Goal: Task Accomplishment & Management: Use online tool/utility

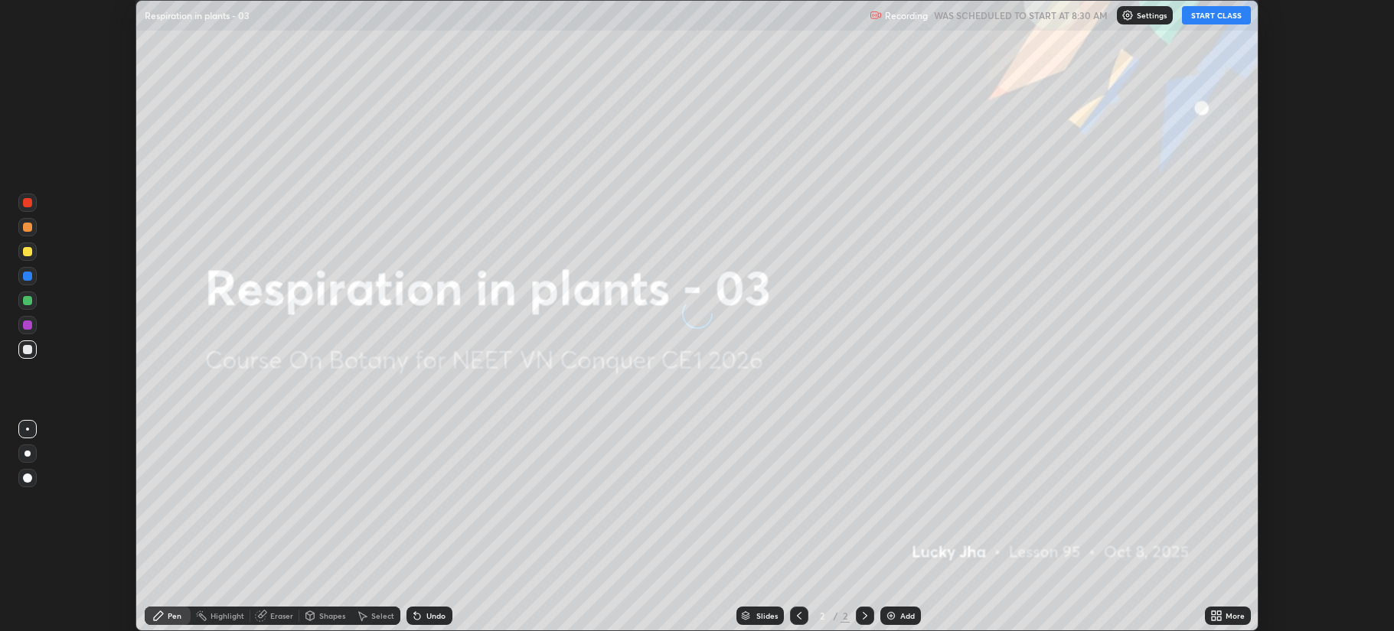
scroll to position [631, 1393]
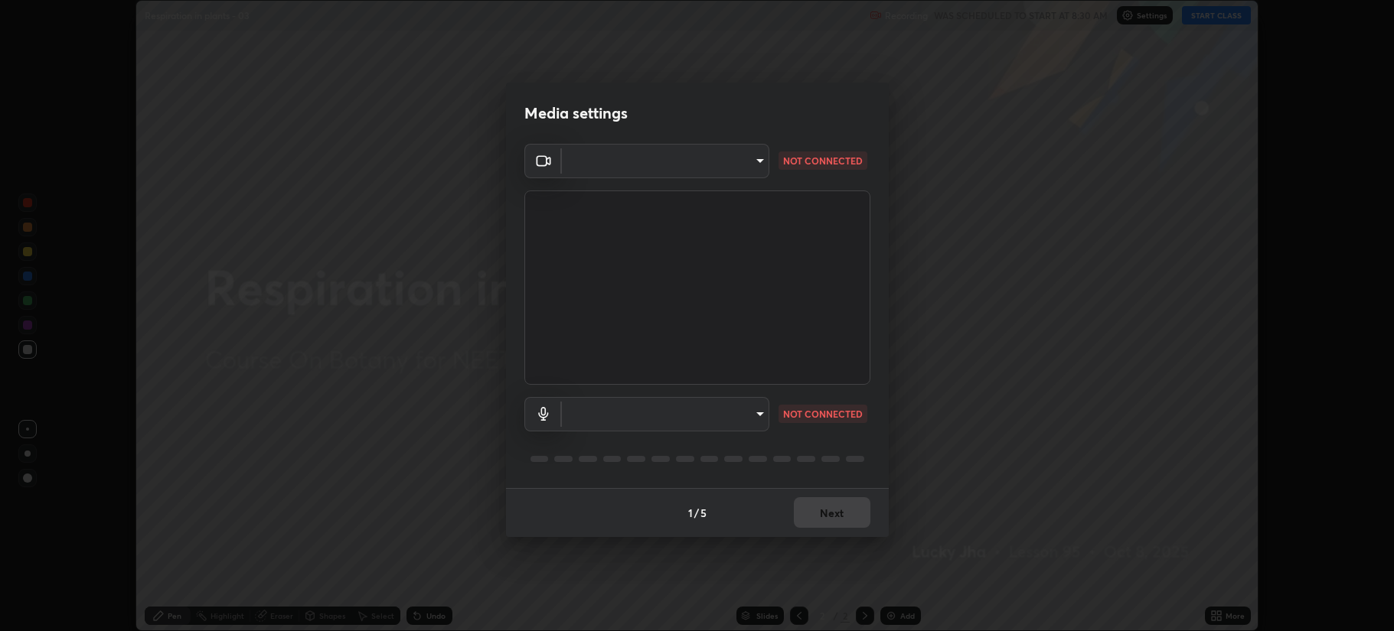
type input "b514d6723dd4d3c471526cd53b1784ca3f70d9044c5aa72a57affb8596088c16"
type input "4b0bcb73a5cd5ad7ac8f15a43def5814917f8cfc26a0fcb8ea41dee10f63b9ca"
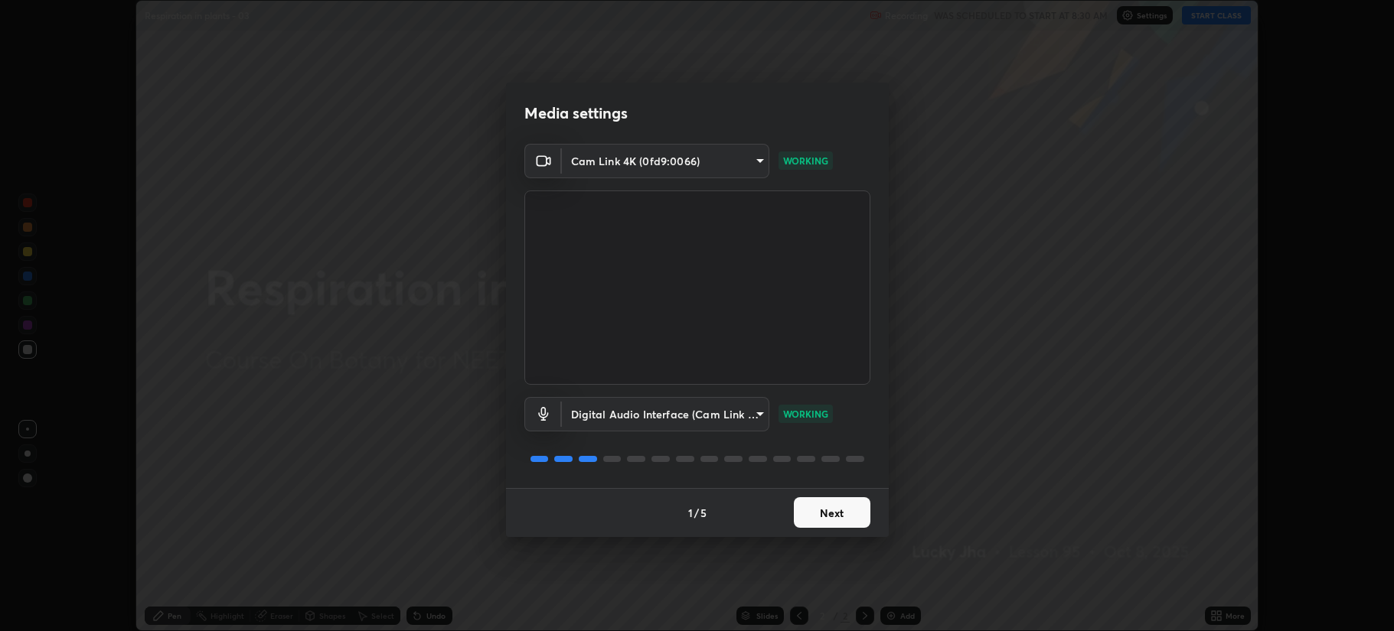
click at [809, 514] on button "Next" at bounding box center [832, 512] width 77 height 31
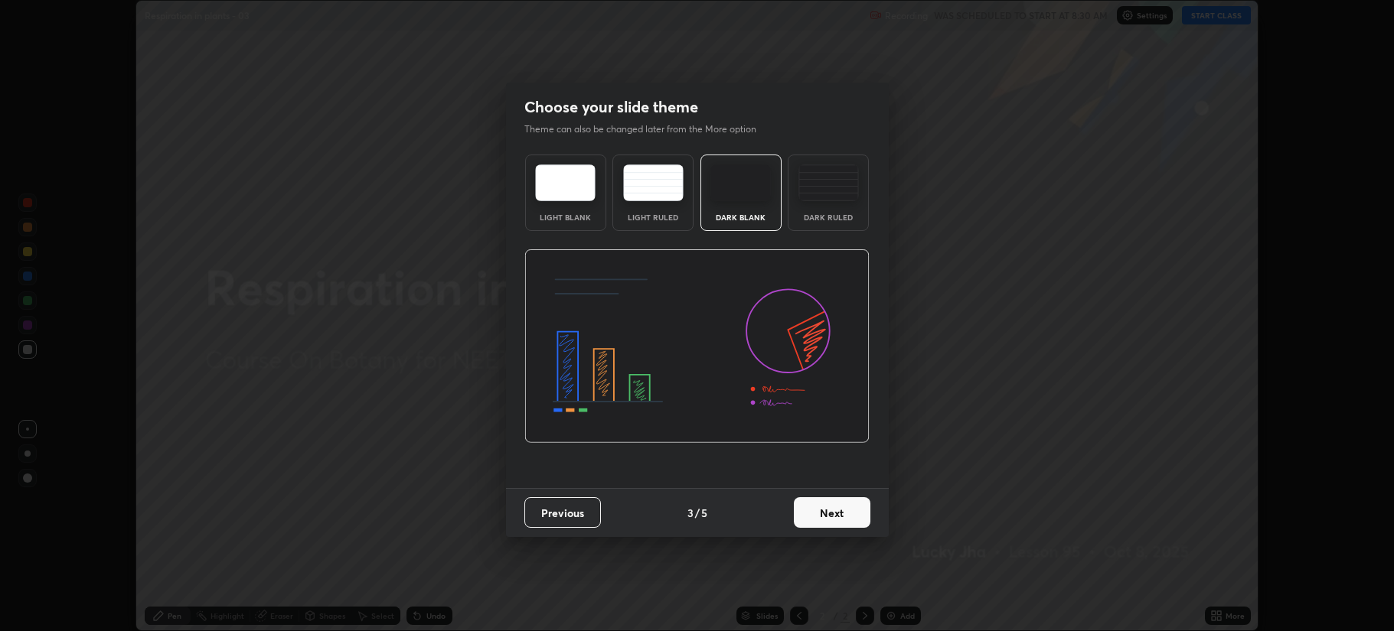
click at [809, 518] on button "Next" at bounding box center [832, 512] width 77 height 31
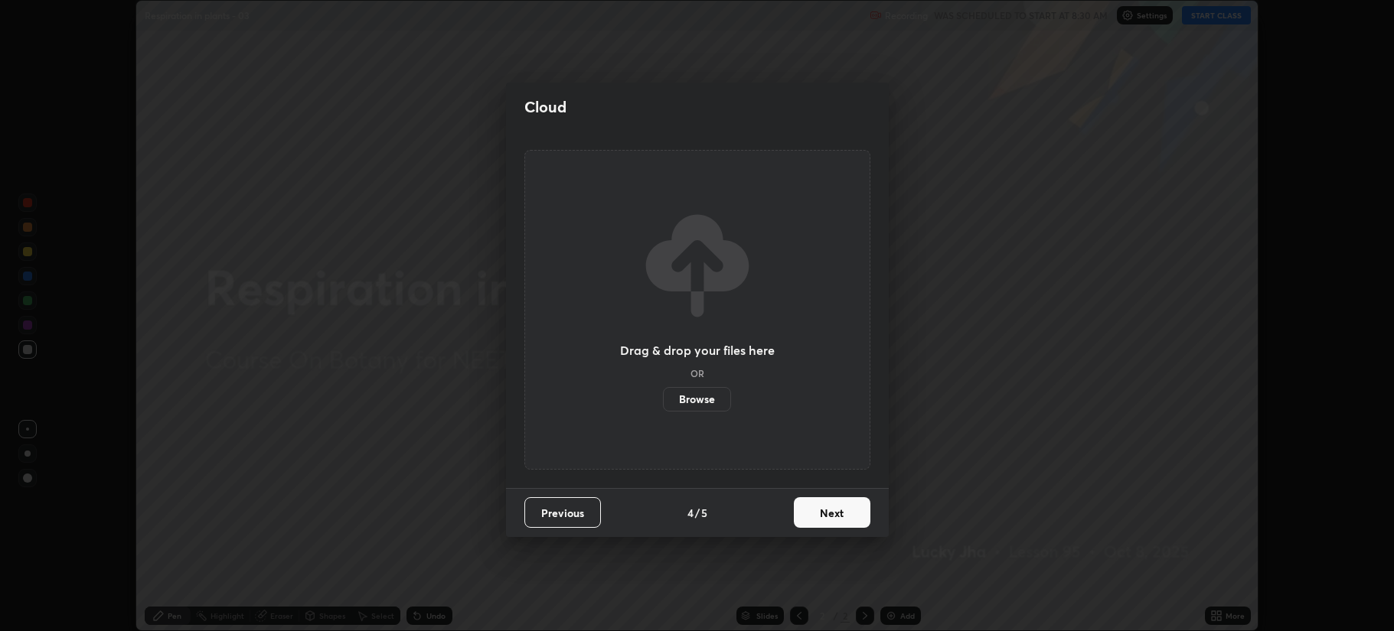
click at [808, 515] on button "Next" at bounding box center [832, 512] width 77 height 31
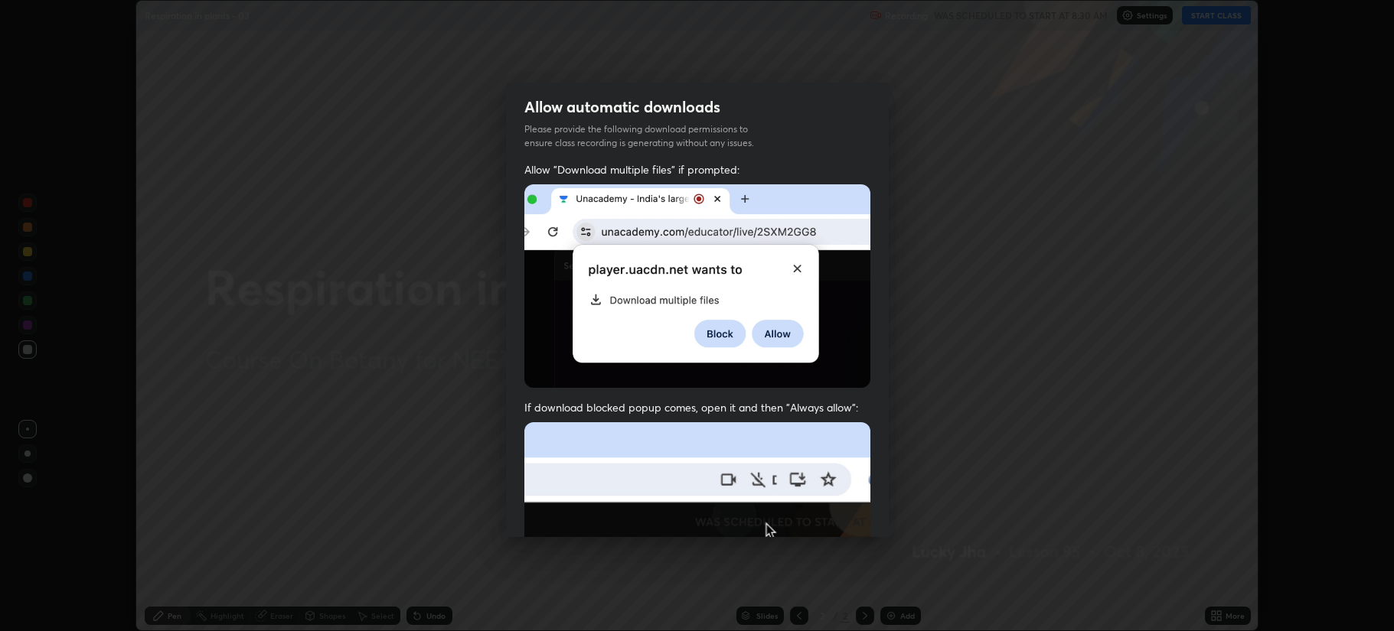
click at [808, 517] on img at bounding box center [697, 589] width 346 height 334
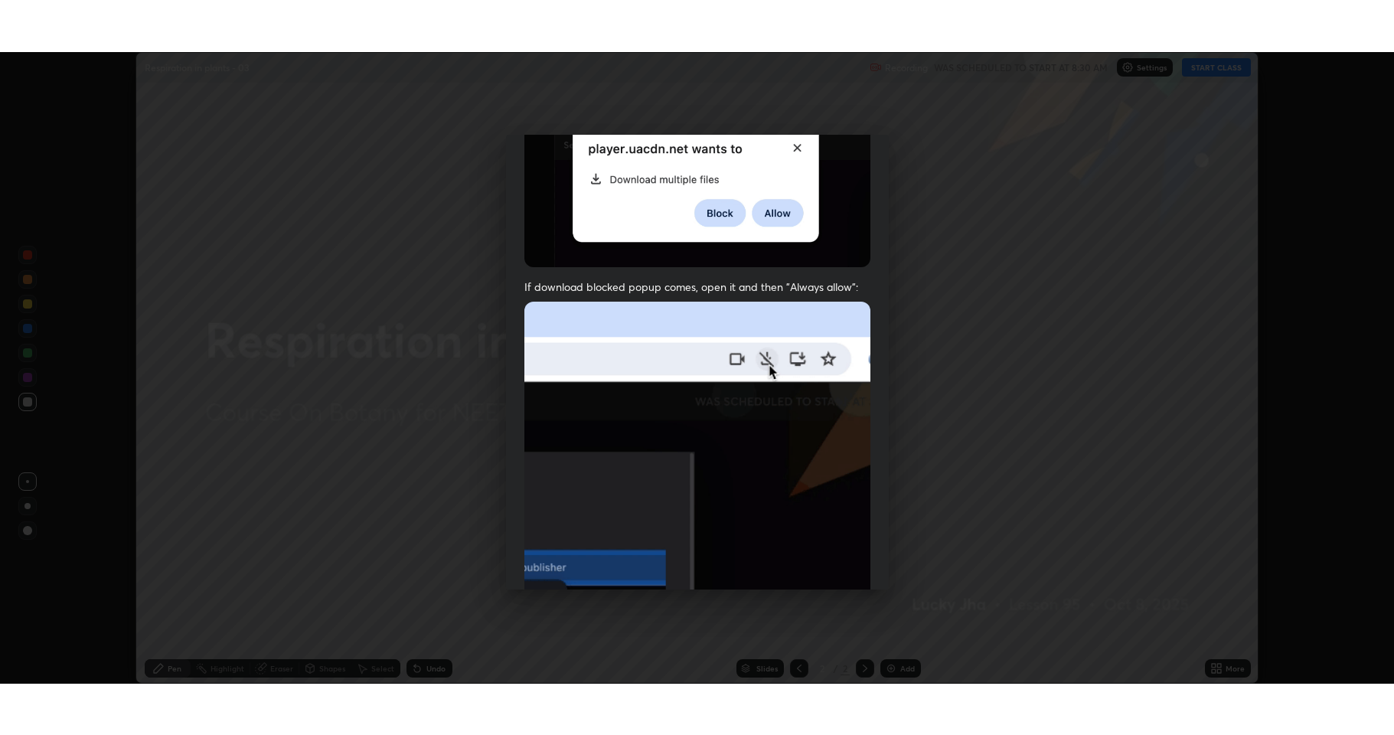
scroll to position [311, 0]
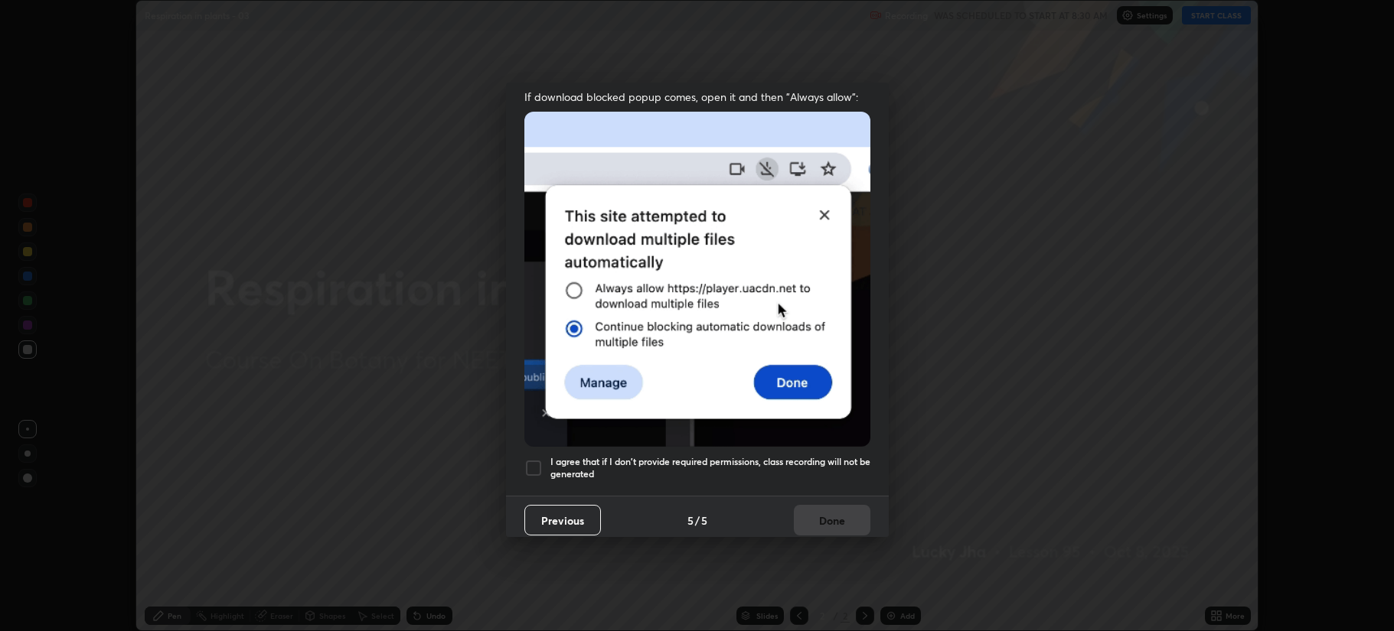
click at [538, 459] on div at bounding box center [533, 468] width 18 height 18
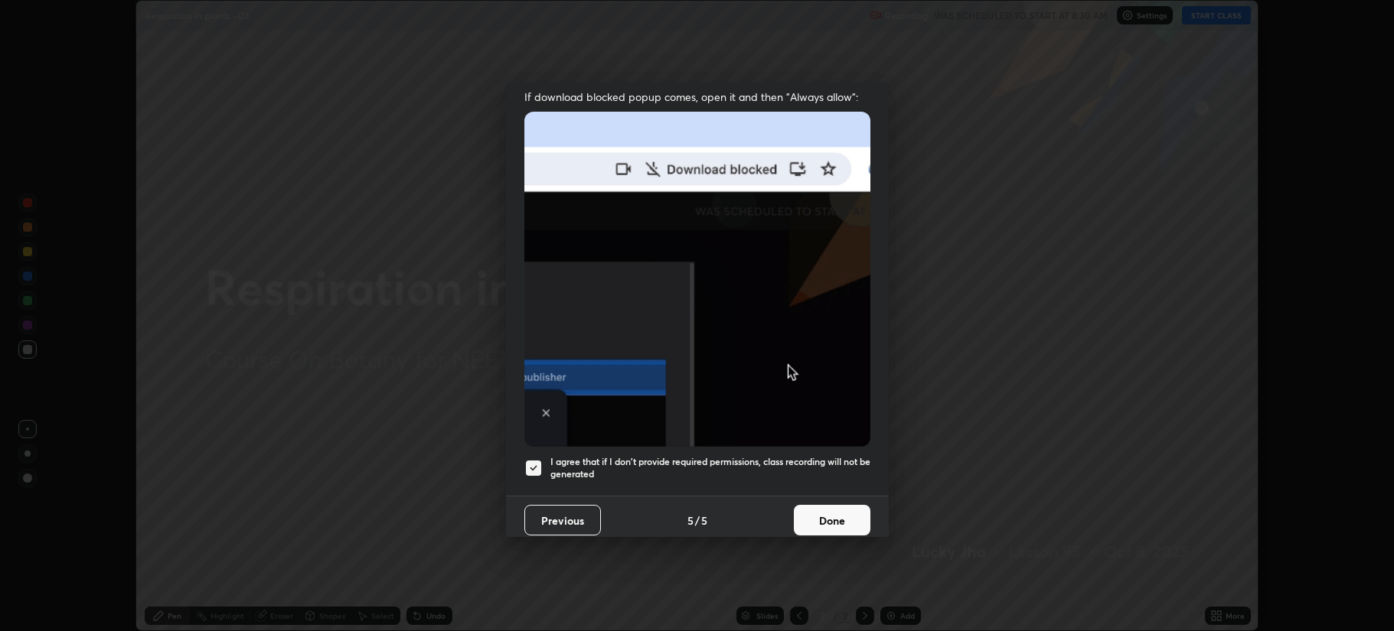
click at [803, 515] on button "Done" at bounding box center [832, 520] width 77 height 31
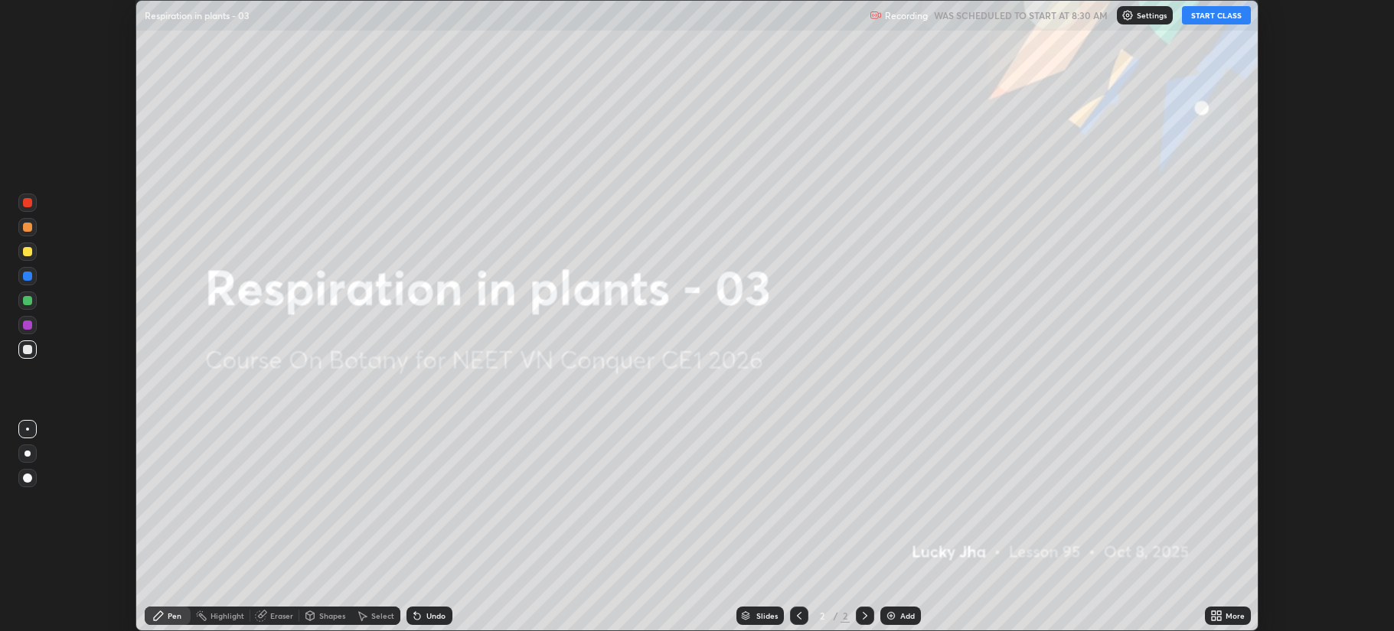
click at [894, 617] on img at bounding box center [891, 616] width 12 height 12
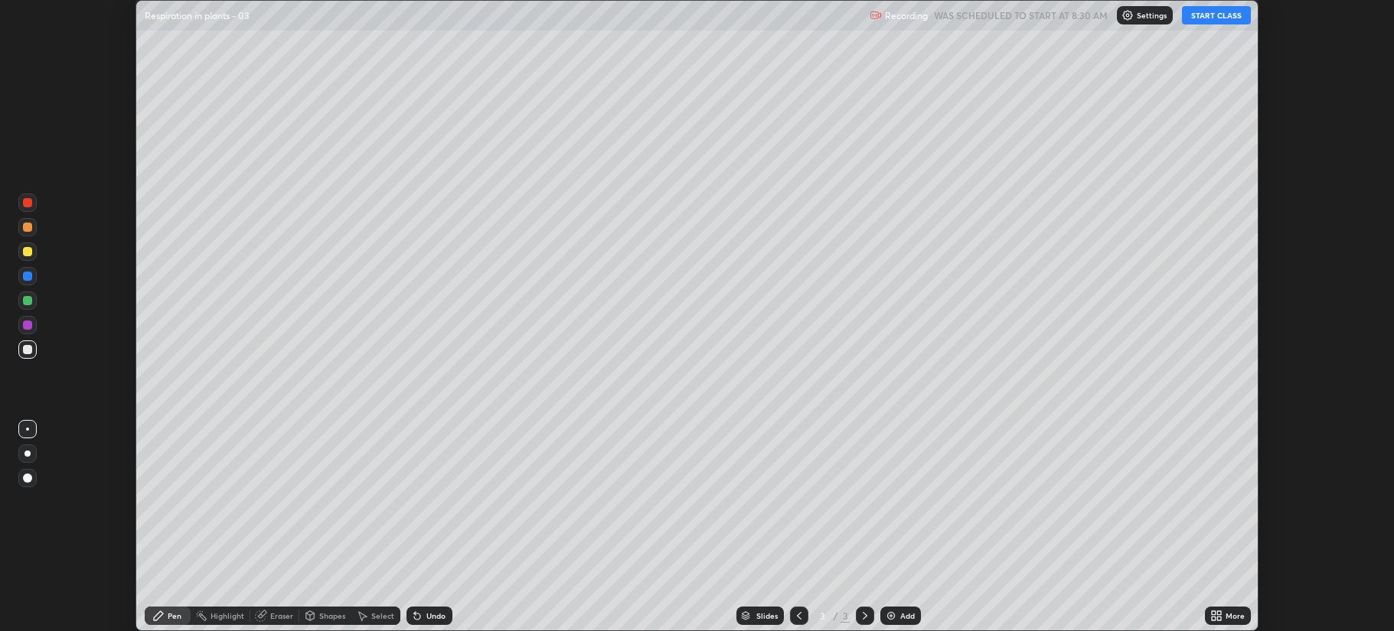
click at [1199, 16] on button "START CLASS" at bounding box center [1216, 15] width 69 height 18
click at [1214, 616] on icon at bounding box center [1216, 616] width 12 height 12
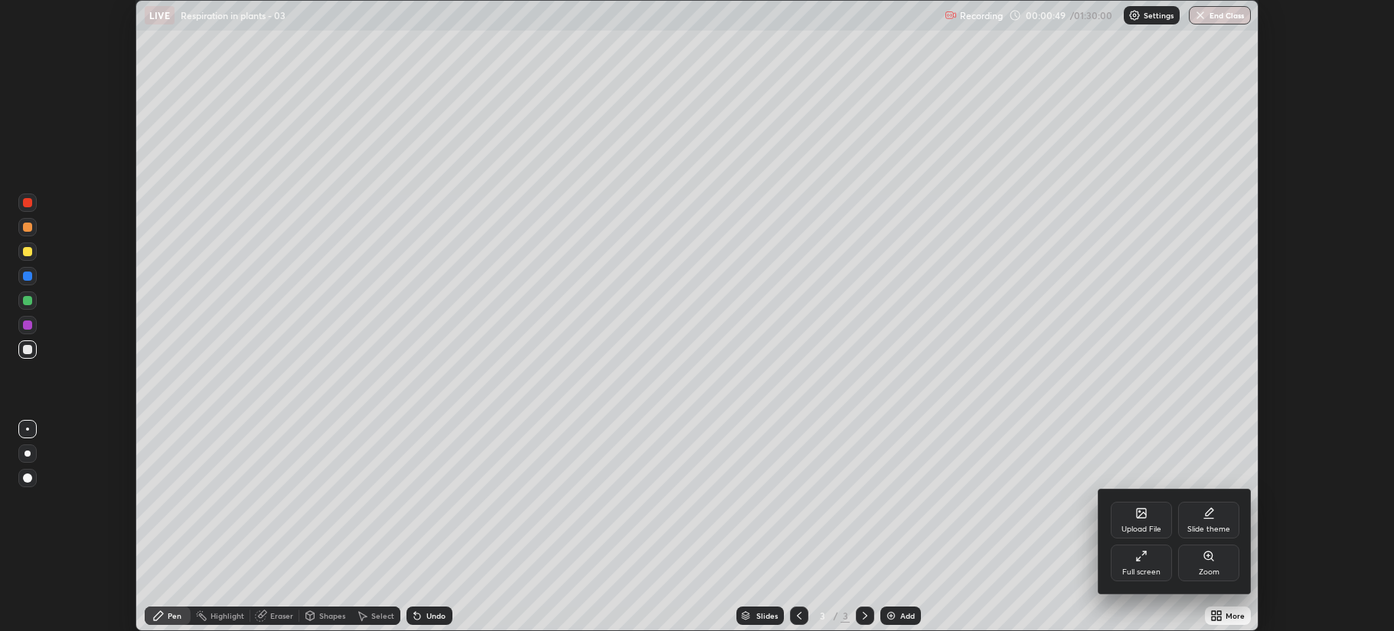
click at [1151, 566] on div "Full screen" at bounding box center [1141, 563] width 61 height 37
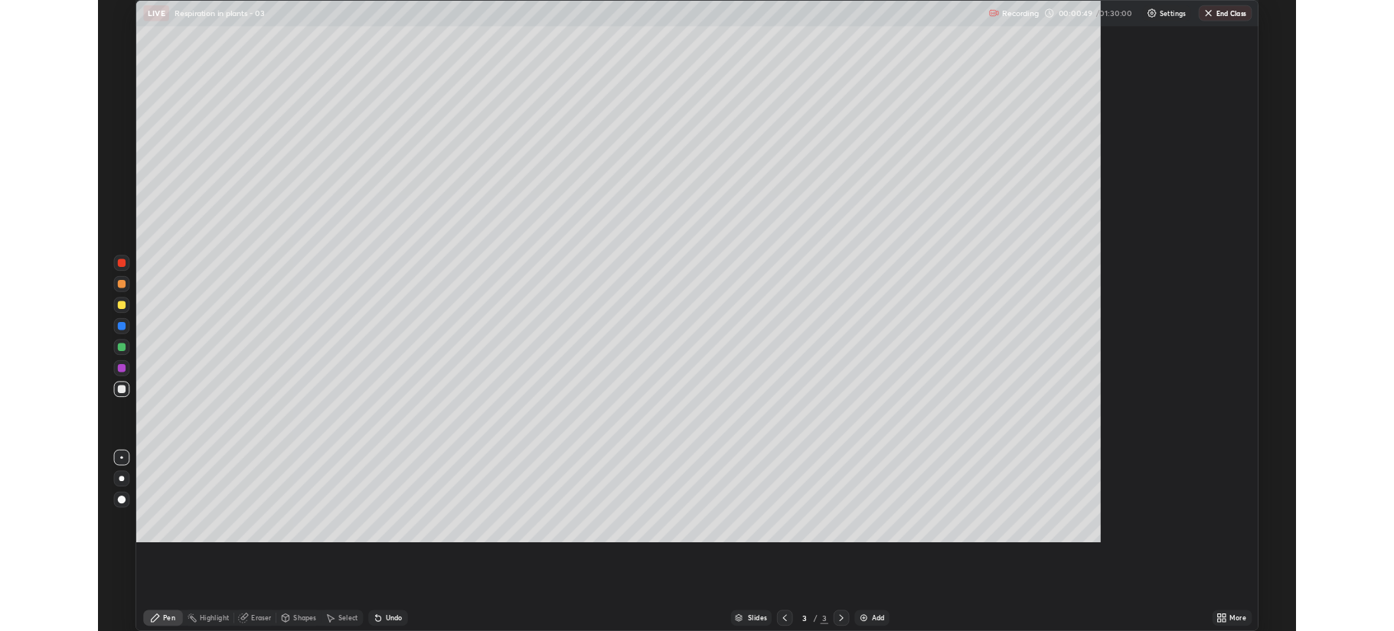
scroll to position [735, 1394]
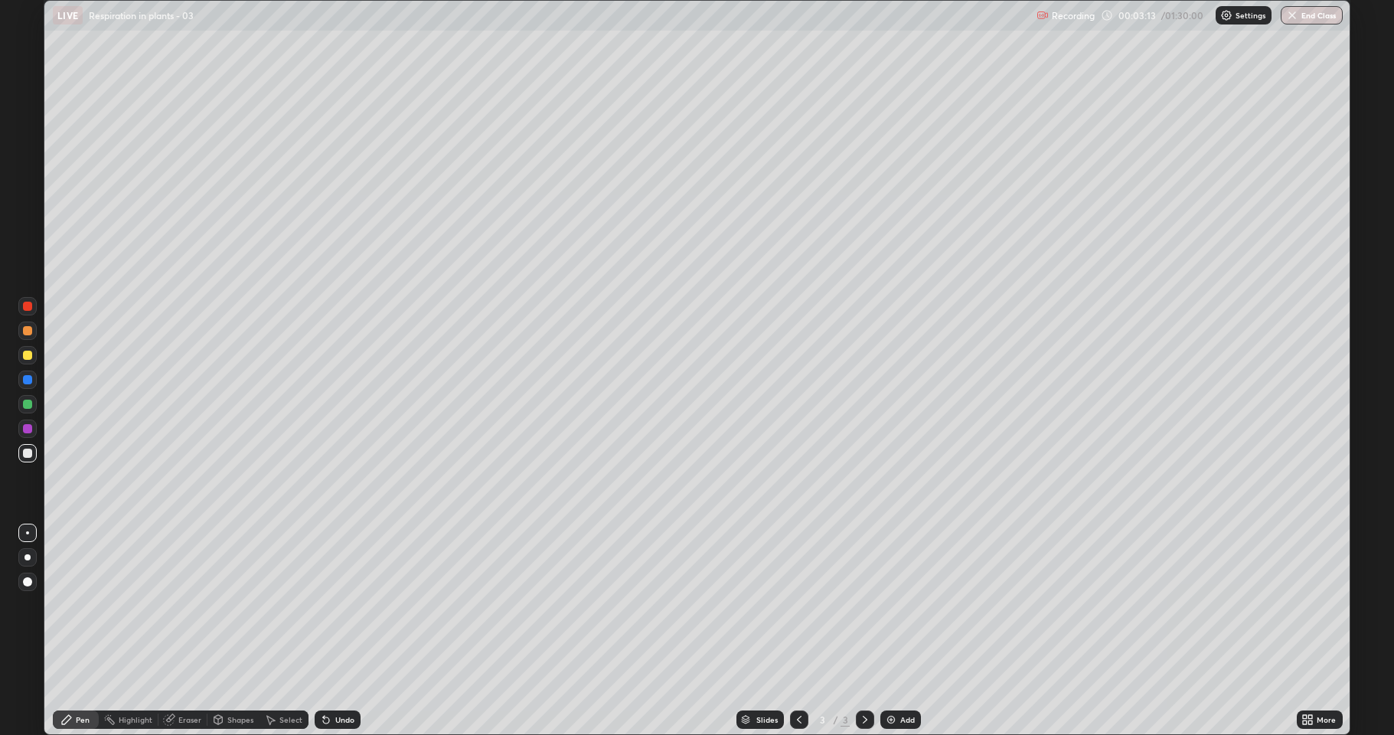
click at [20, 351] on div at bounding box center [27, 355] width 18 height 18
click at [30, 453] on div at bounding box center [27, 453] width 9 height 9
click at [31, 357] on div at bounding box center [27, 355] width 9 height 9
click at [233, 631] on div "Shapes" at bounding box center [240, 720] width 26 height 8
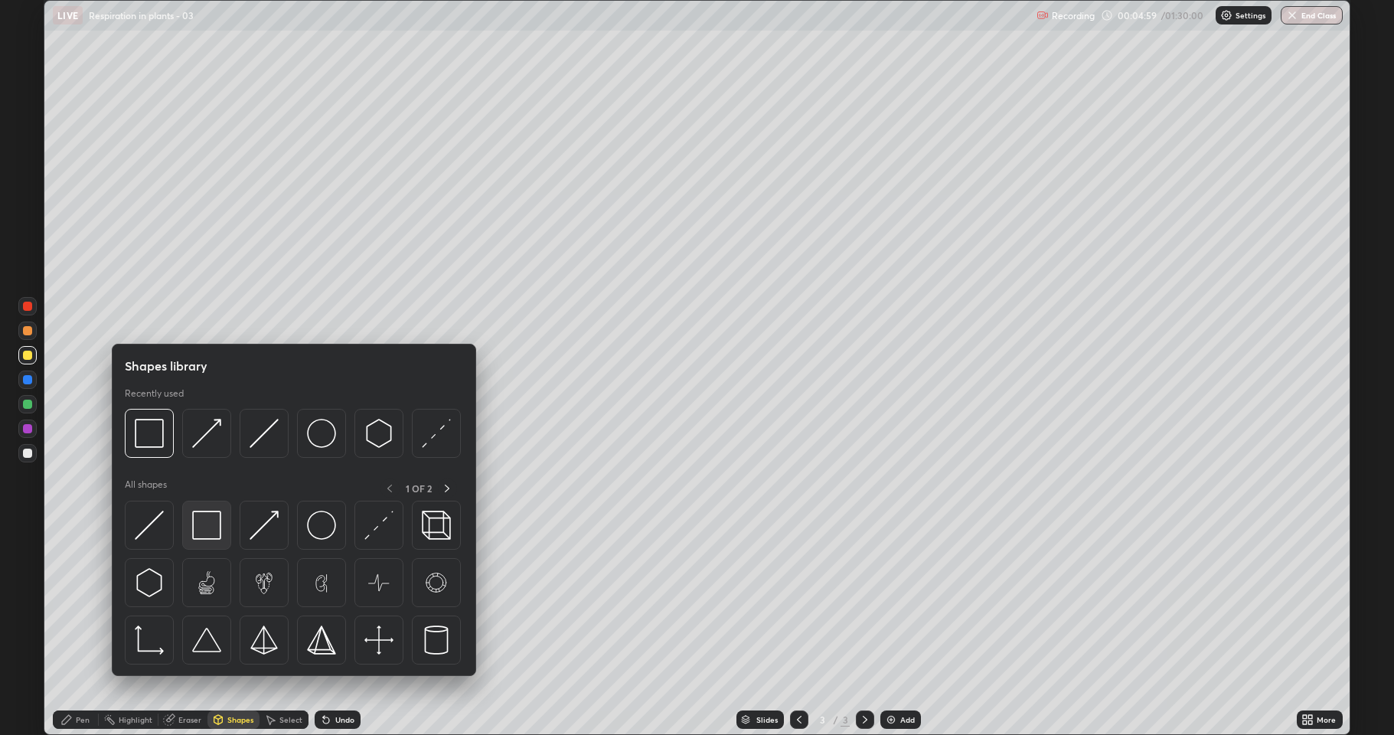
click at [219, 524] on img at bounding box center [206, 525] width 29 height 29
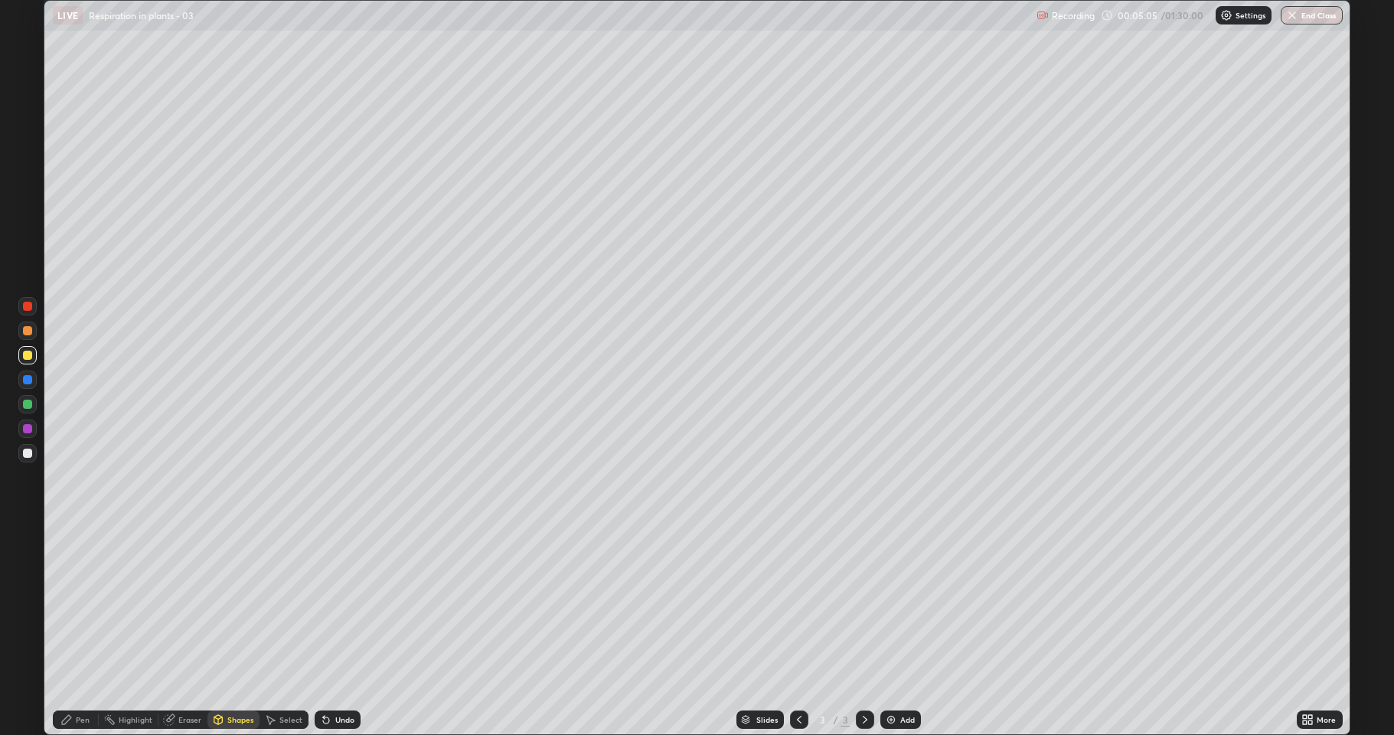
click at [227, 631] on div "Shapes" at bounding box center [240, 720] width 26 height 8
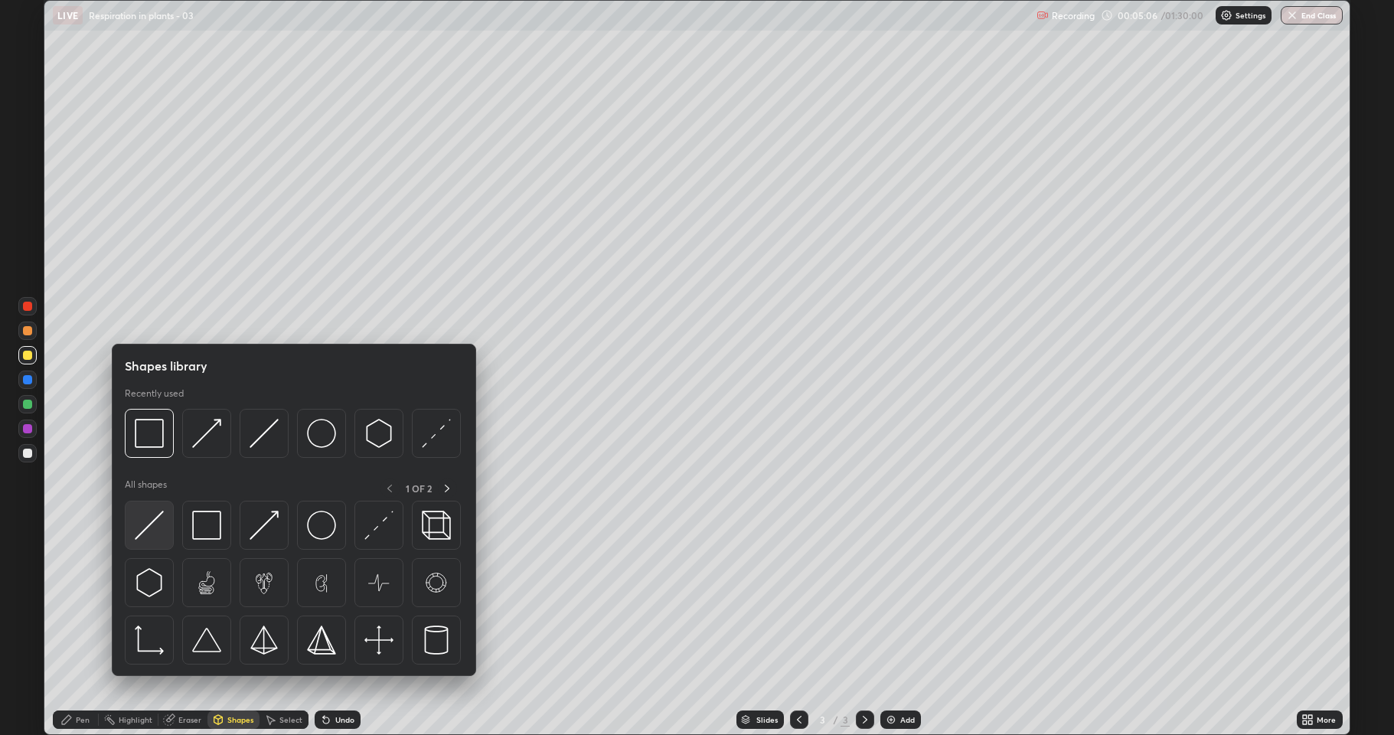
click at [150, 527] on img at bounding box center [149, 525] width 29 height 29
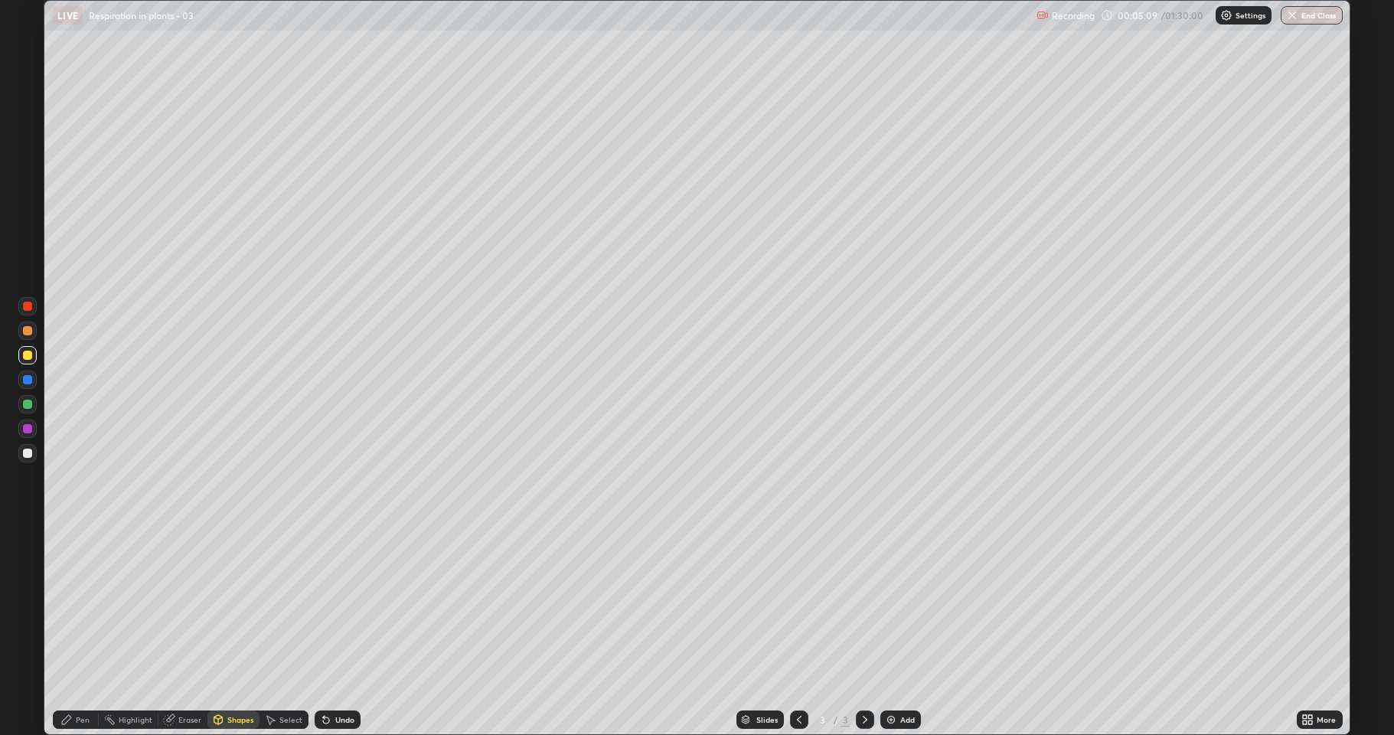
click at [77, 631] on div "Pen" at bounding box center [76, 719] width 46 height 18
click at [24, 449] on div at bounding box center [27, 453] width 9 height 9
click at [223, 631] on div "Shapes" at bounding box center [233, 719] width 52 height 18
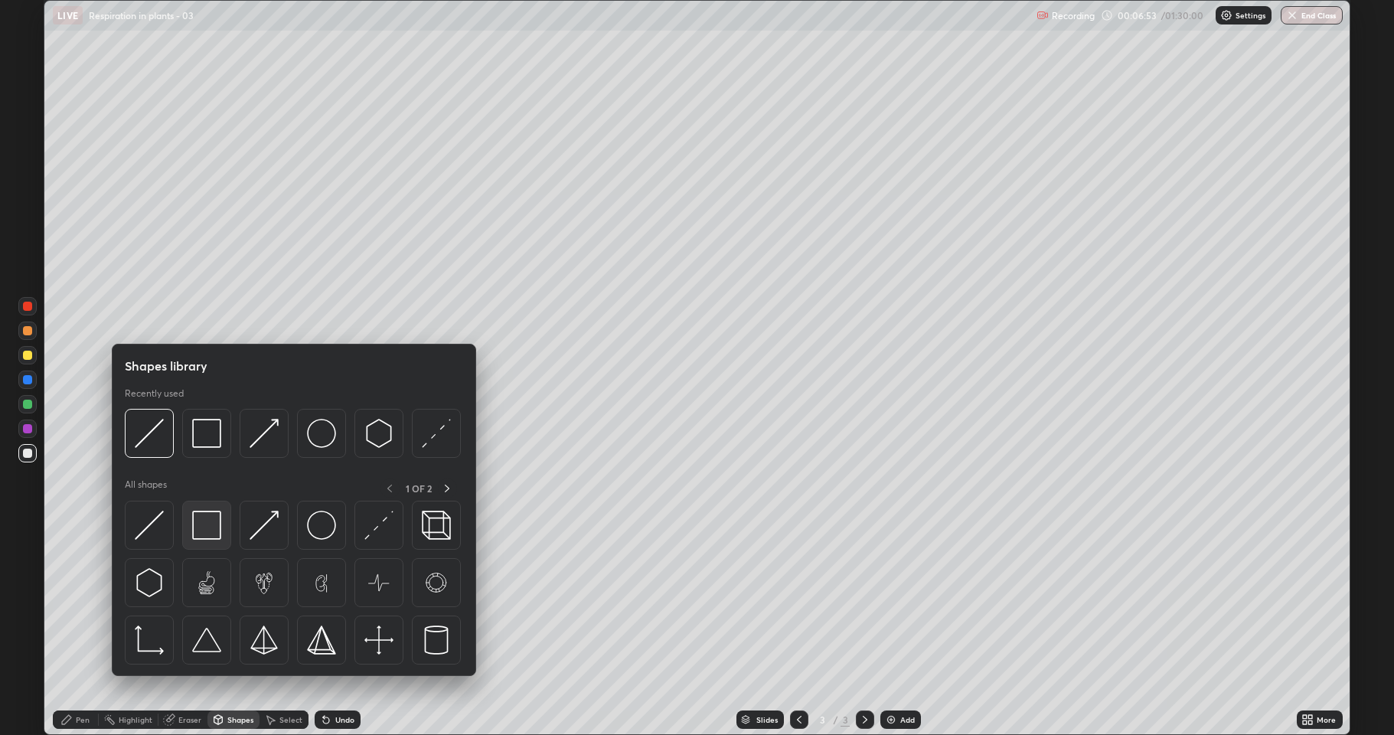
click at [210, 530] on img at bounding box center [206, 525] width 29 height 29
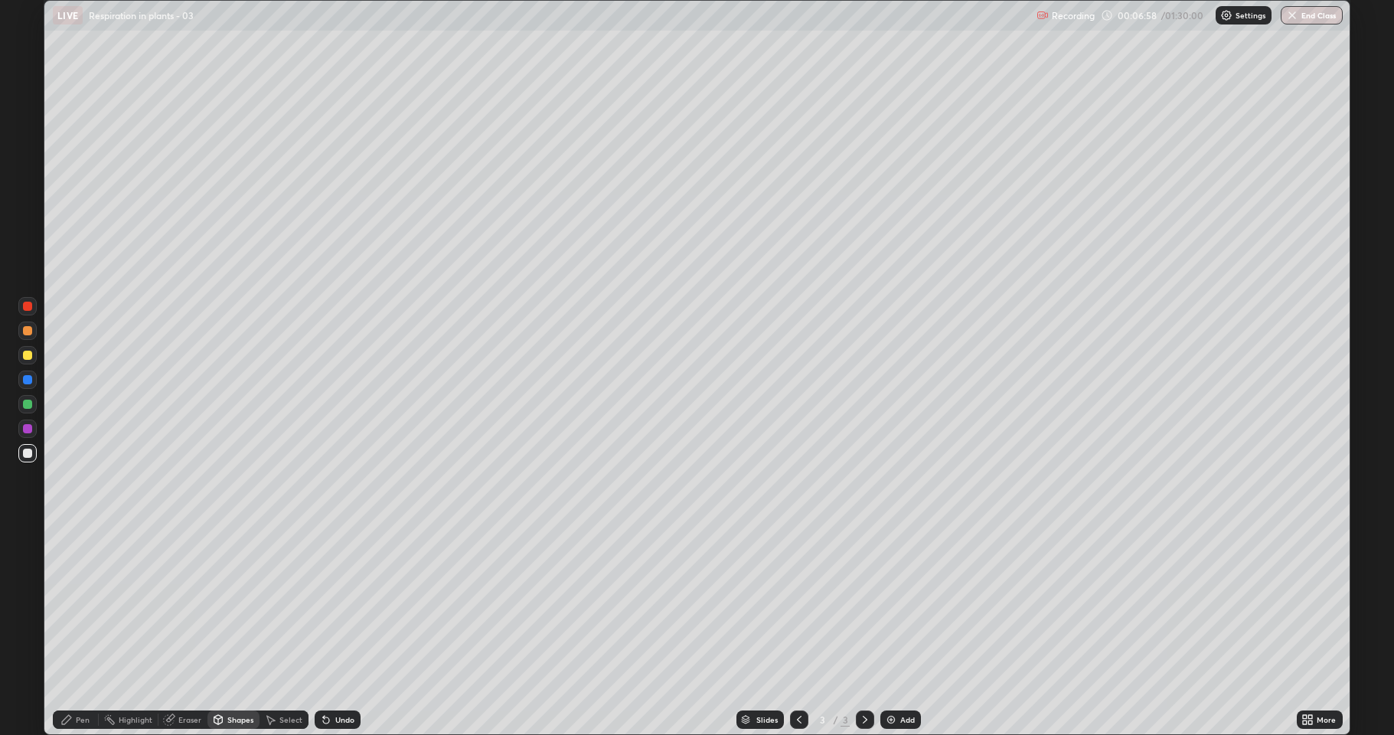
click at [80, 631] on div "Pen" at bounding box center [83, 720] width 14 height 8
click at [236, 631] on div "Shapes" at bounding box center [233, 719] width 52 height 18
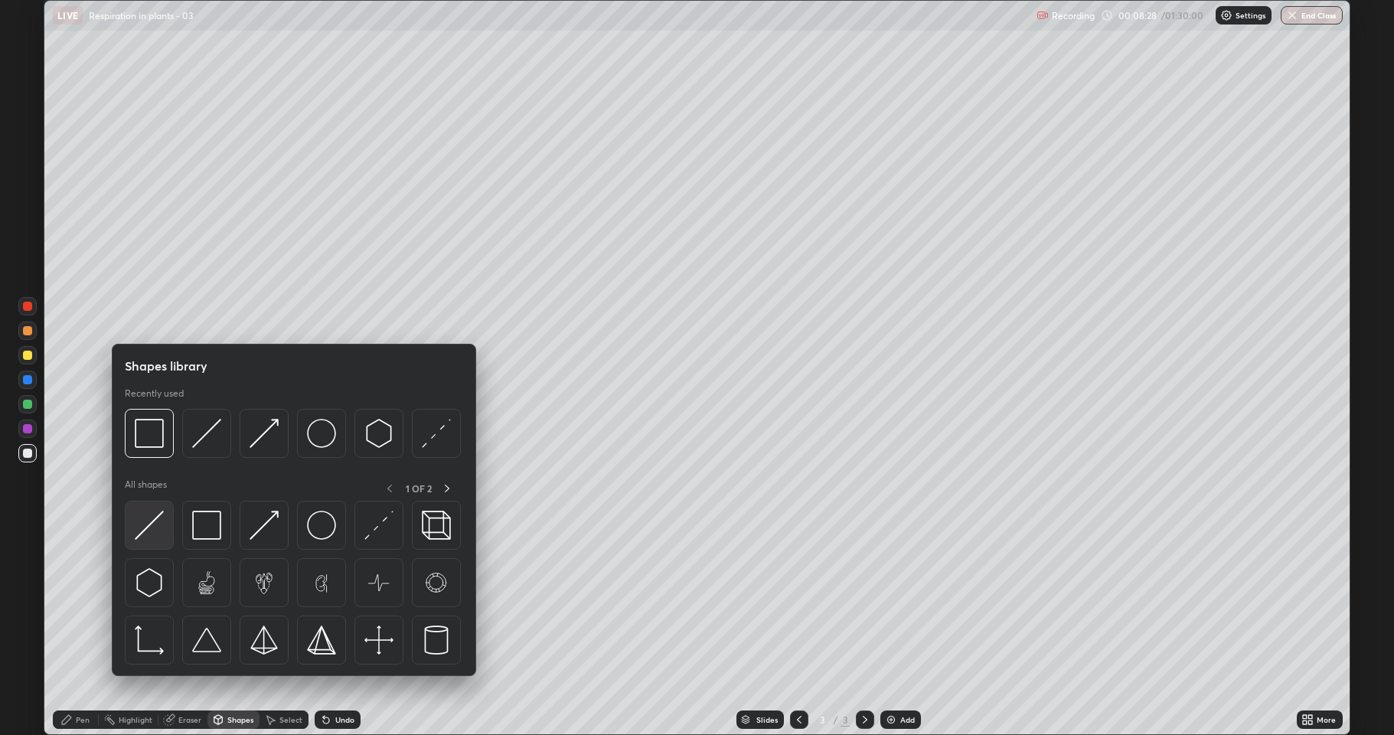
click at [152, 527] on img at bounding box center [149, 525] width 29 height 29
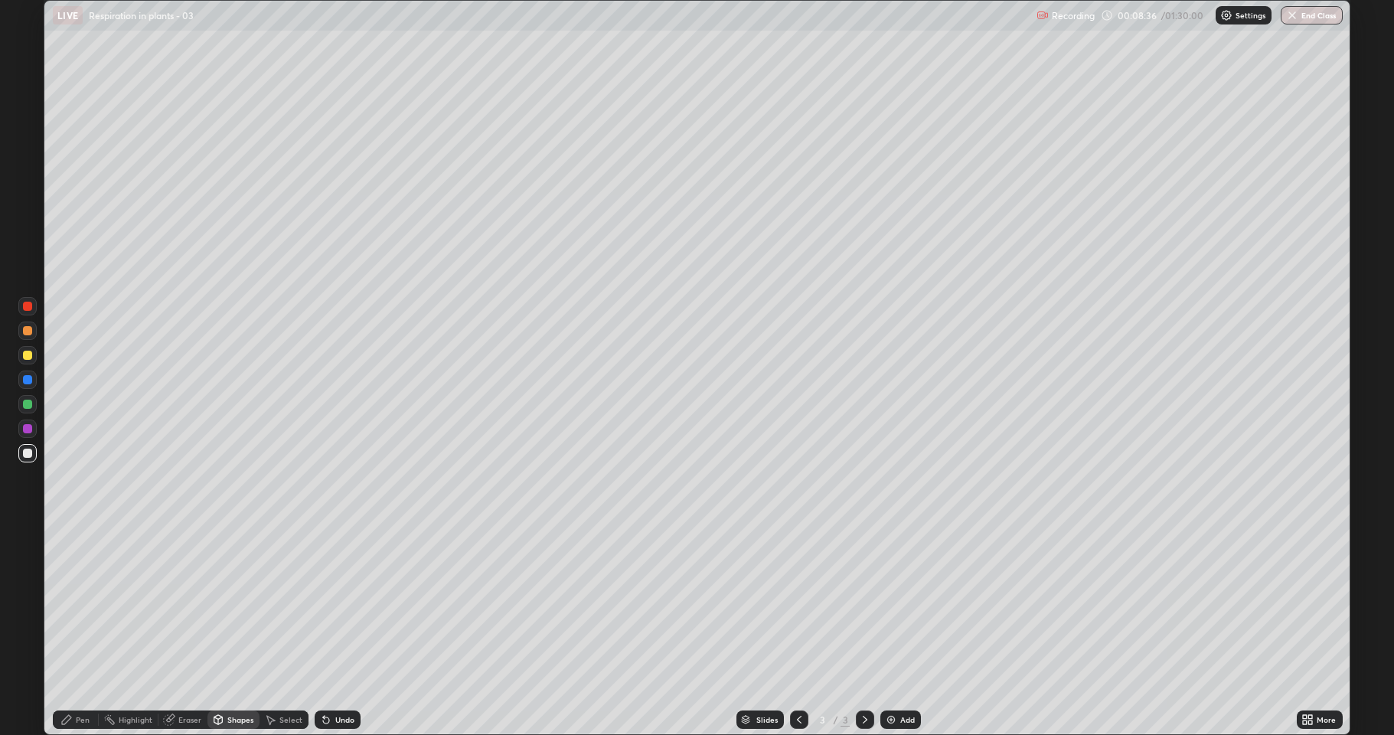
click at [74, 631] on div "Pen" at bounding box center [76, 719] width 46 height 18
click at [344, 631] on div "Undo" at bounding box center [338, 719] width 46 height 18
click at [24, 359] on div at bounding box center [27, 355] width 9 height 9
click at [176, 631] on div "Eraser" at bounding box center [182, 719] width 49 height 18
click at [83, 631] on div "Pen" at bounding box center [83, 720] width 14 height 8
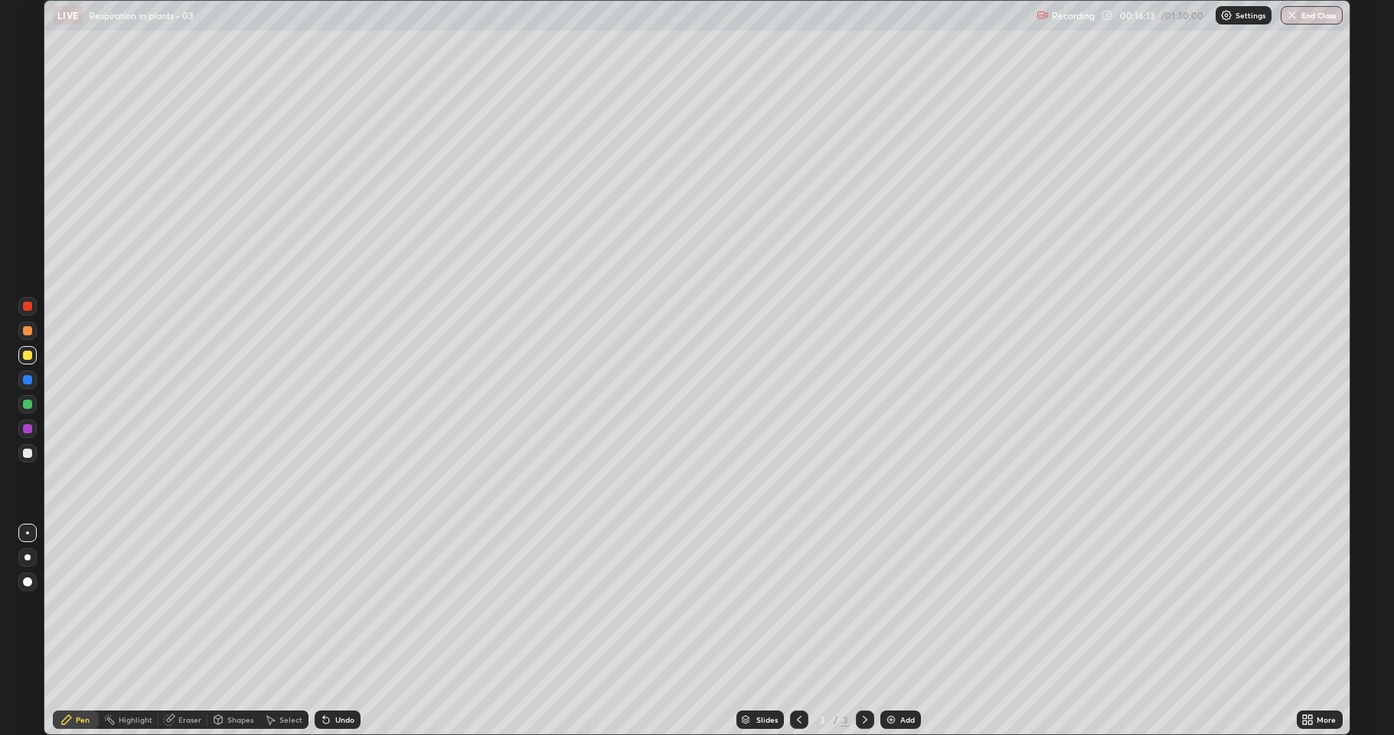
click at [170, 631] on icon at bounding box center [171, 718] width 8 height 8
click at [67, 631] on div "Pen" at bounding box center [76, 719] width 46 height 18
click at [24, 458] on div at bounding box center [27, 453] width 18 height 18
click at [223, 631] on div "Shapes" at bounding box center [233, 719] width 52 height 18
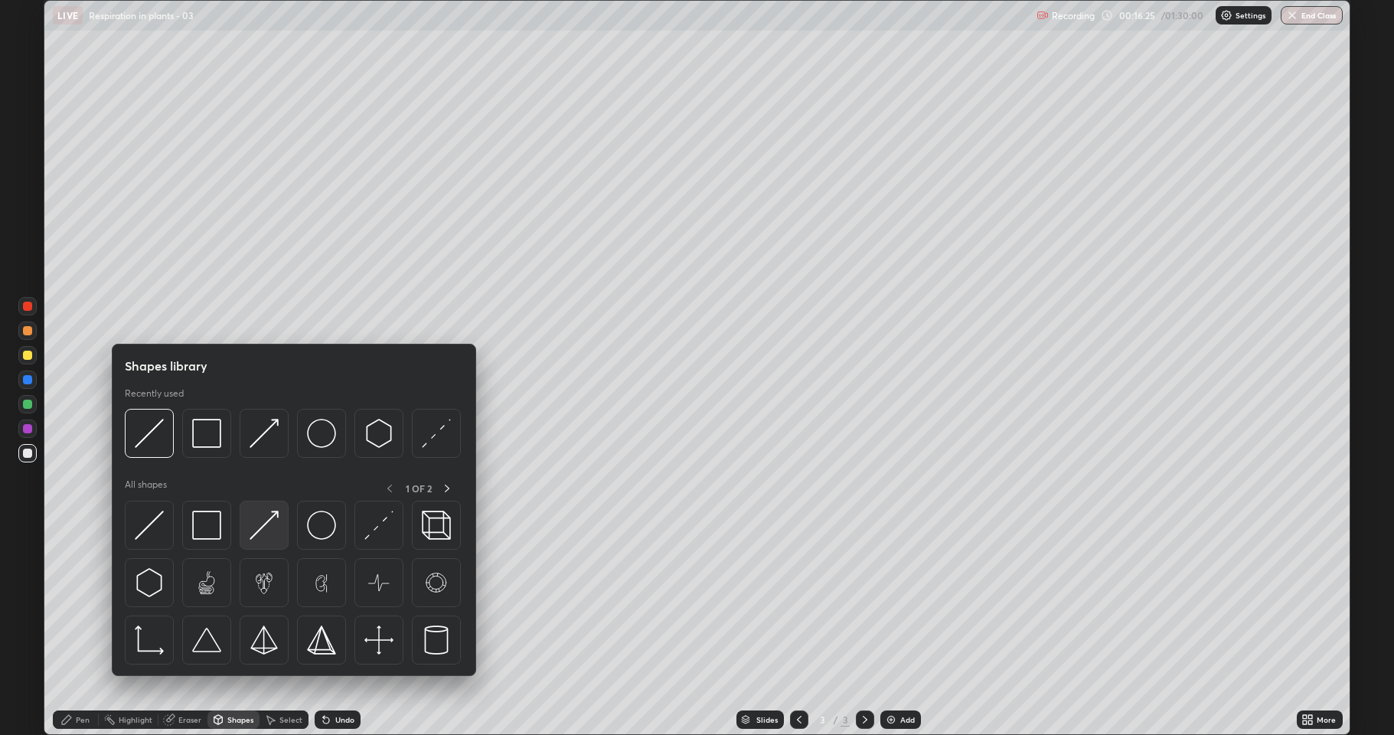
click at [252, 530] on img at bounding box center [264, 525] width 29 height 29
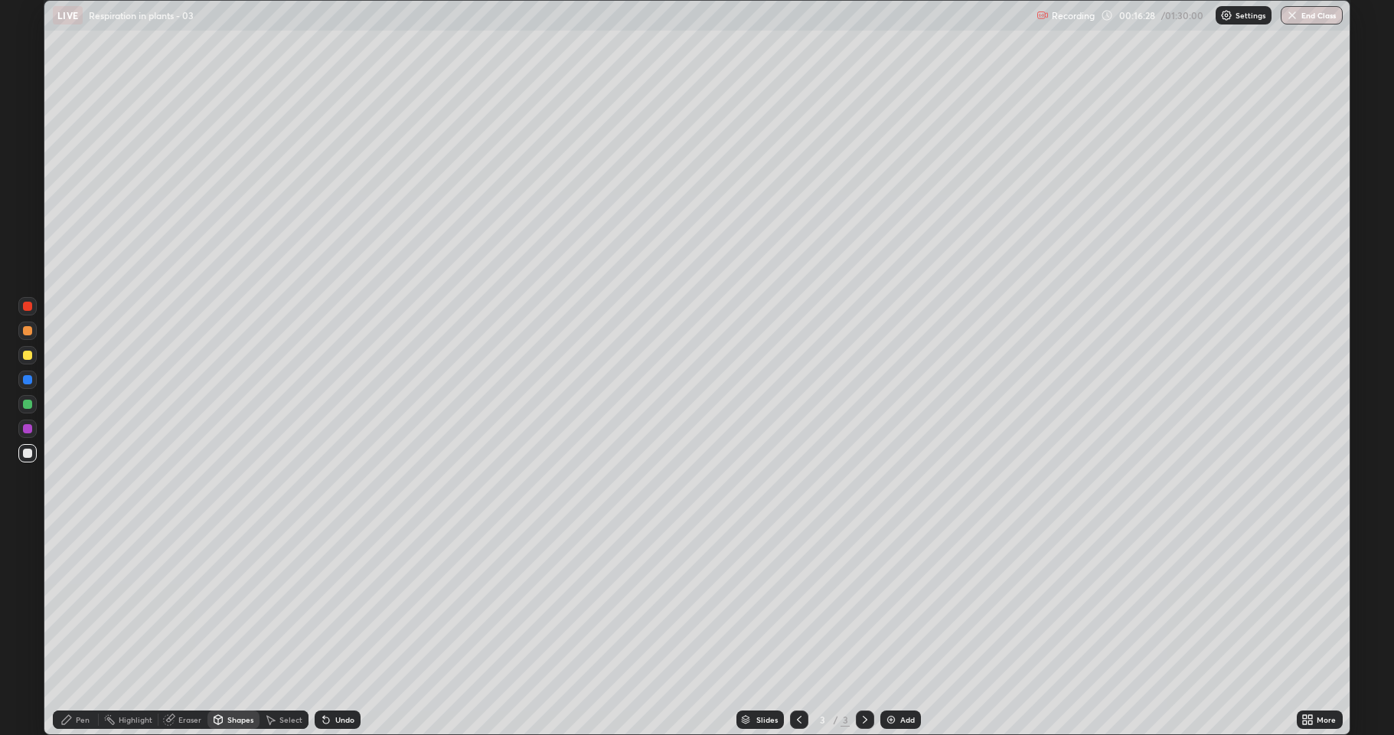
click at [84, 631] on div "Pen" at bounding box center [83, 720] width 14 height 8
click at [24, 353] on div at bounding box center [27, 355] width 9 height 9
click at [21, 402] on div at bounding box center [27, 404] width 18 height 18
click at [888, 631] on img at bounding box center [891, 719] width 12 height 12
click at [28, 356] on div at bounding box center [27, 355] width 9 height 9
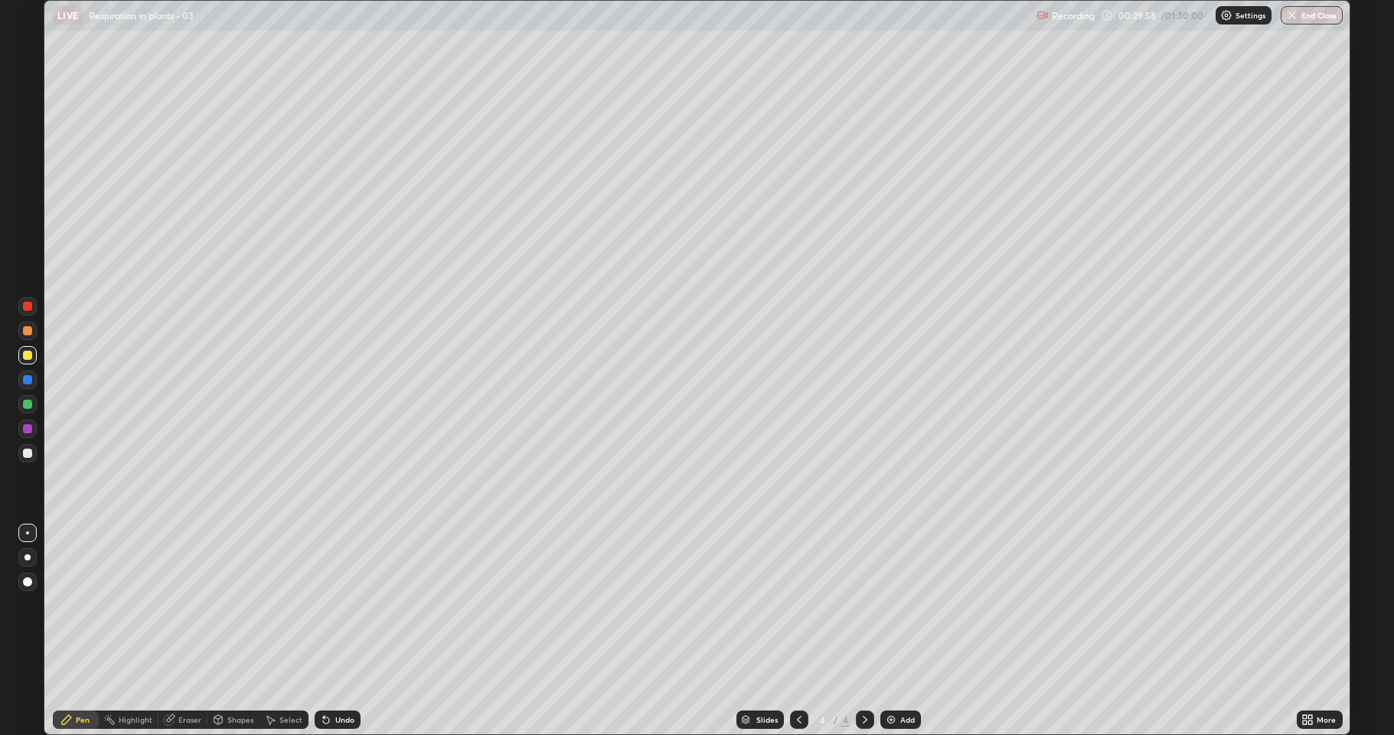
click at [30, 453] on div at bounding box center [27, 453] width 9 height 9
click at [343, 631] on div "Undo" at bounding box center [344, 720] width 19 height 8
click at [337, 631] on div "Undo" at bounding box center [344, 720] width 19 height 8
click at [339, 631] on div "Undo" at bounding box center [338, 719] width 46 height 18
click at [335, 631] on div "Undo" at bounding box center [344, 720] width 19 height 8
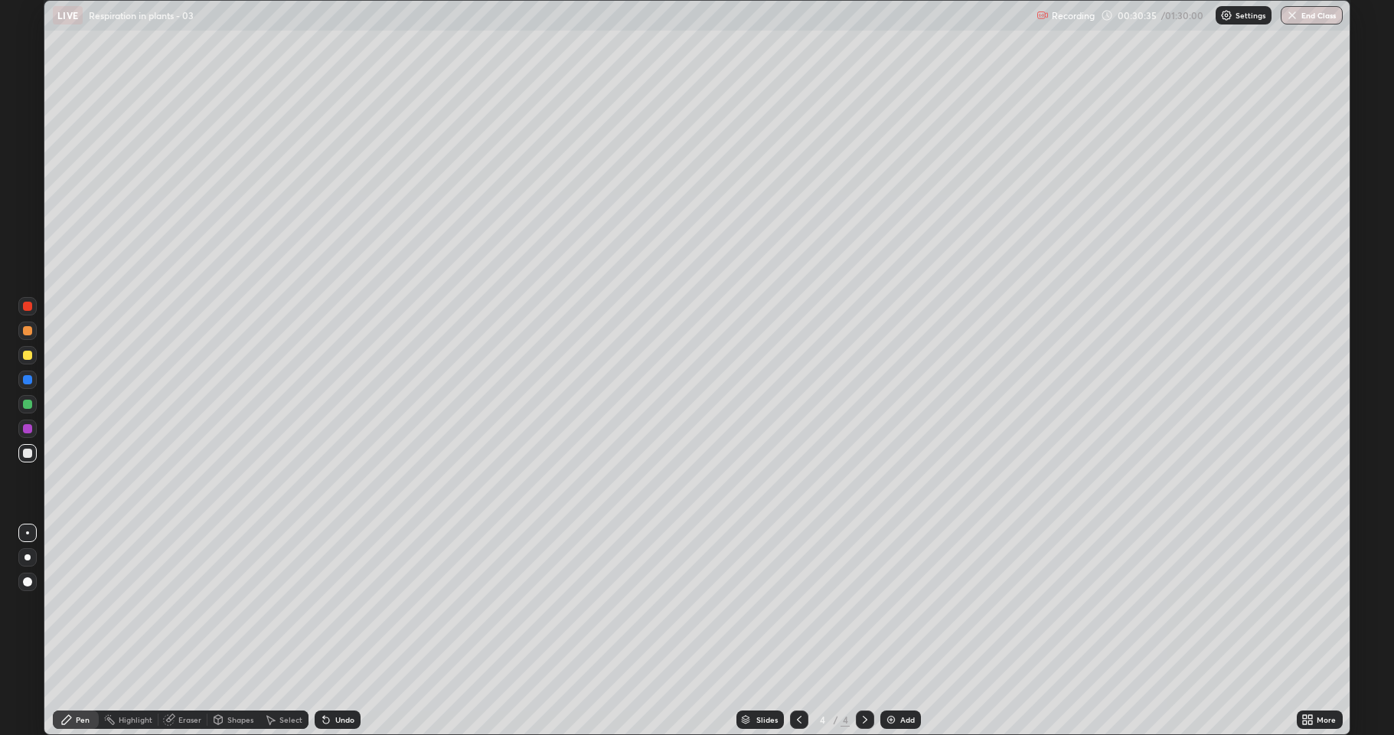
click at [340, 631] on div "Undo" at bounding box center [344, 720] width 19 height 8
click at [335, 631] on div "Undo" at bounding box center [344, 720] width 19 height 8
click at [29, 451] on div at bounding box center [27, 453] width 9 height 9
click at [168, 631] on icon at bounding box center [169, 720] width 10 height 10
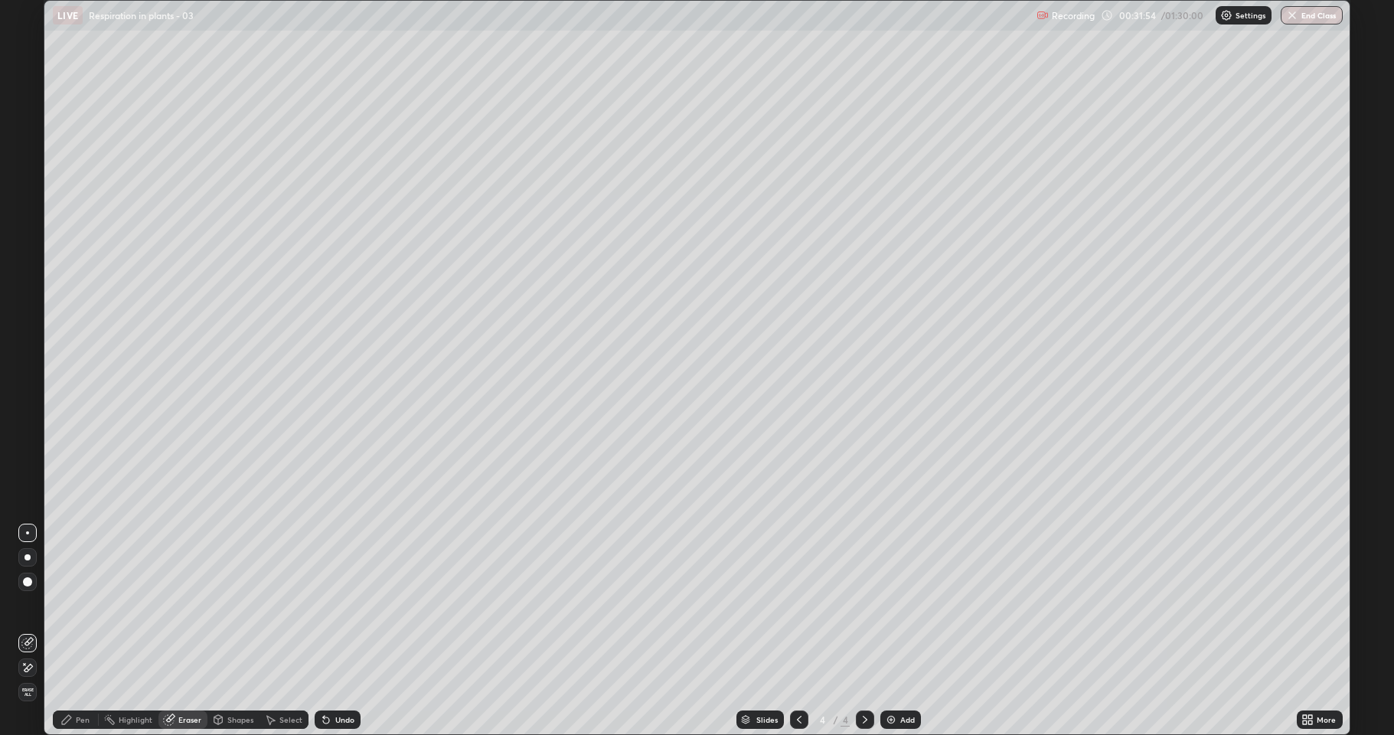
click at [30, 631] on icon at bounding box center [27, 667] width 12 height 13
click at [84, 631] on div "Pen" at bounding box center [83, 720] width 14 height 8
click at [891, 631] on img at bounding box center [891, 719] width 12 height 12
click at [224, 631] on div "Shapes" at bounding box center [233, 719] width 52 height 18
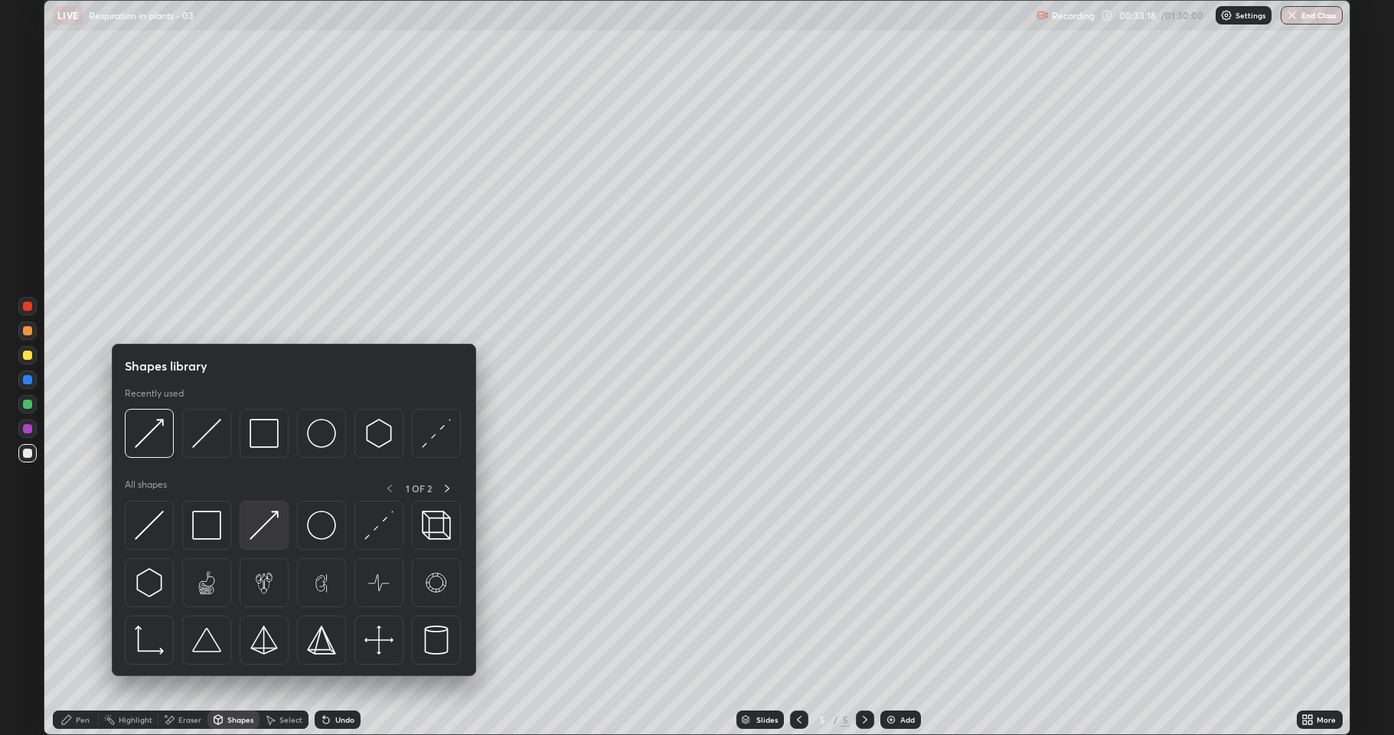
click at [257, 520] on img at bounding box center [264, 525] width 29 height 29
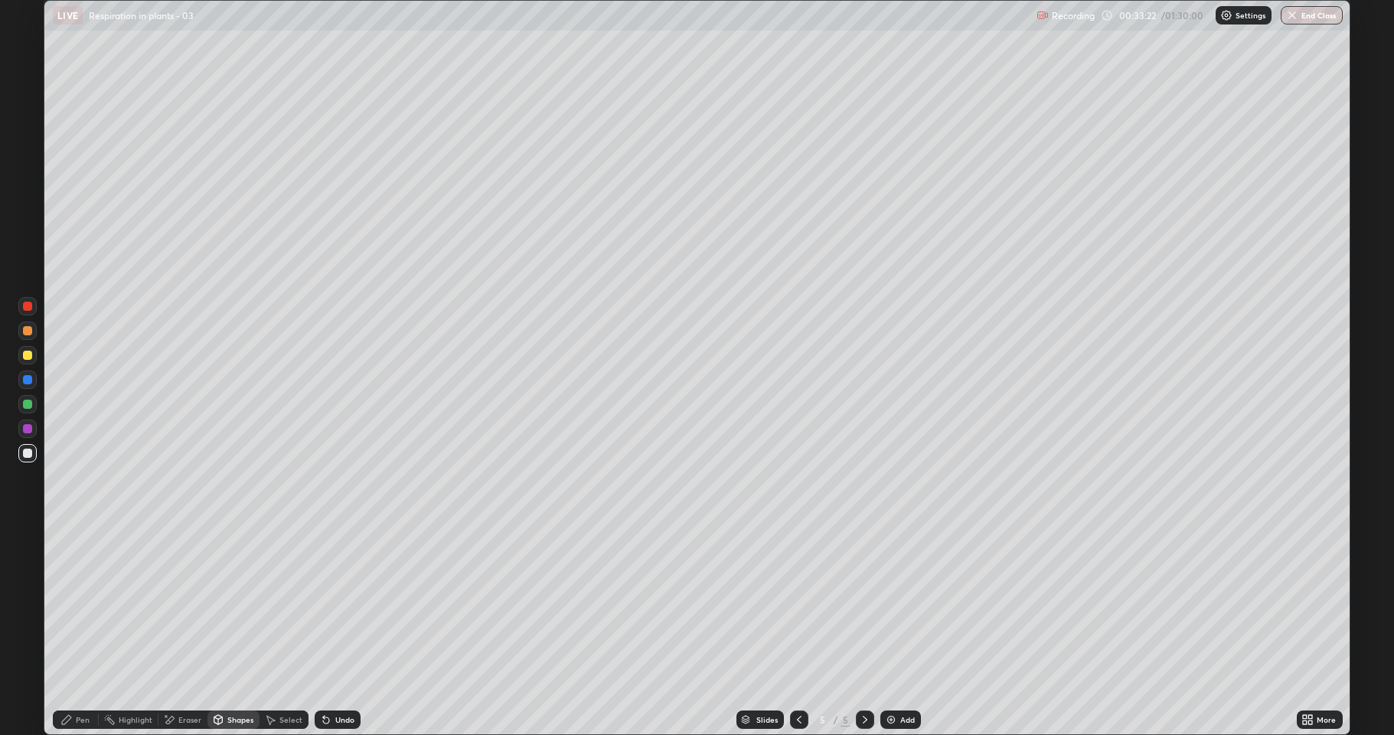
click at [25, 455] on div at bounding box center [27, 453] width 9 height 9
click at [338, 631] on div "Undo" at bounding box center [338, 719] width 46 height 18
click at [86, 631] on div "Pen" at bounding box center [83, 720] width 14 height 8
click at [24, 408] on div at bounding box center [27, 404] width 9 height 9
click at [28, 354] on div at bounding box center [27, 355] width 9 height 9
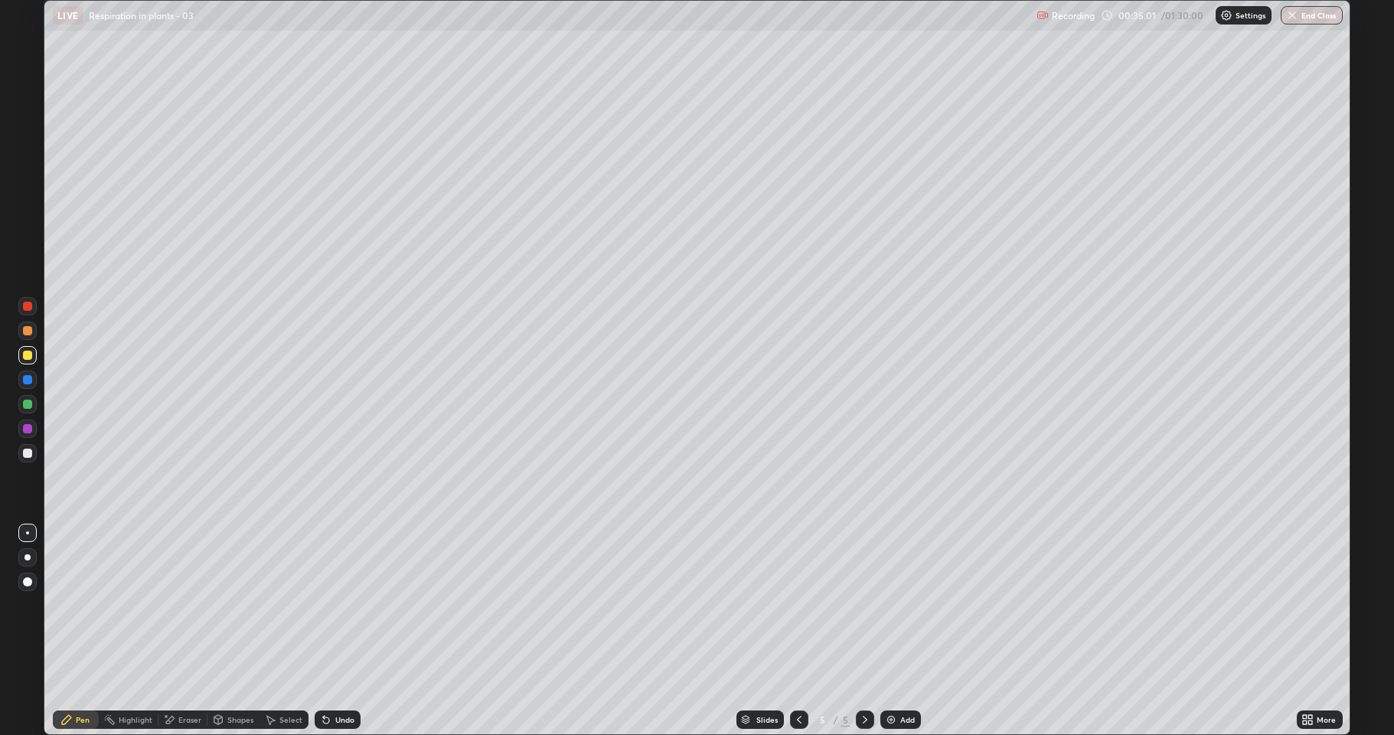
click at [28, 454] on div at bounding box center [27, 453] width 9 height 9
click at [224, 631] on div "Shapes" at bounding box center [233, 719] width 52 height 18
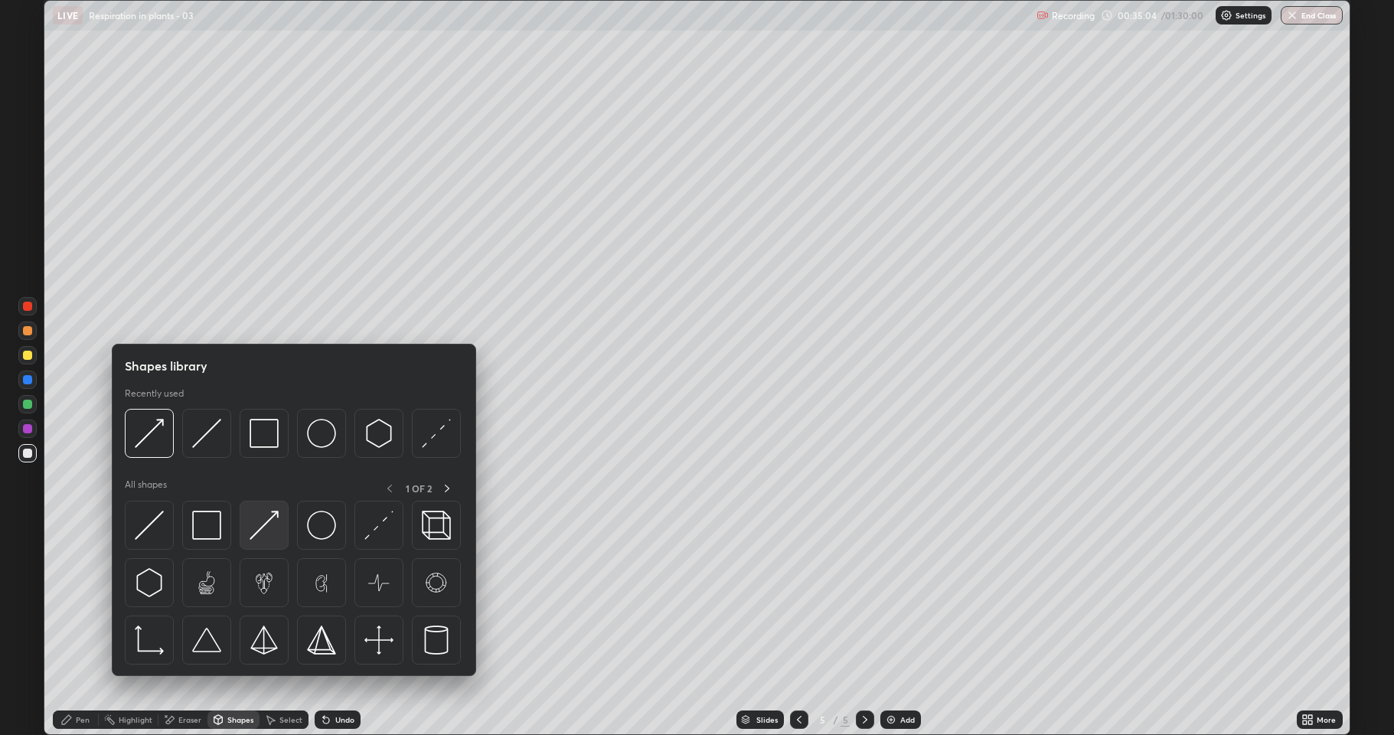
click at [255, 521] on img at bounding box center [264, 525] width 29 height 29
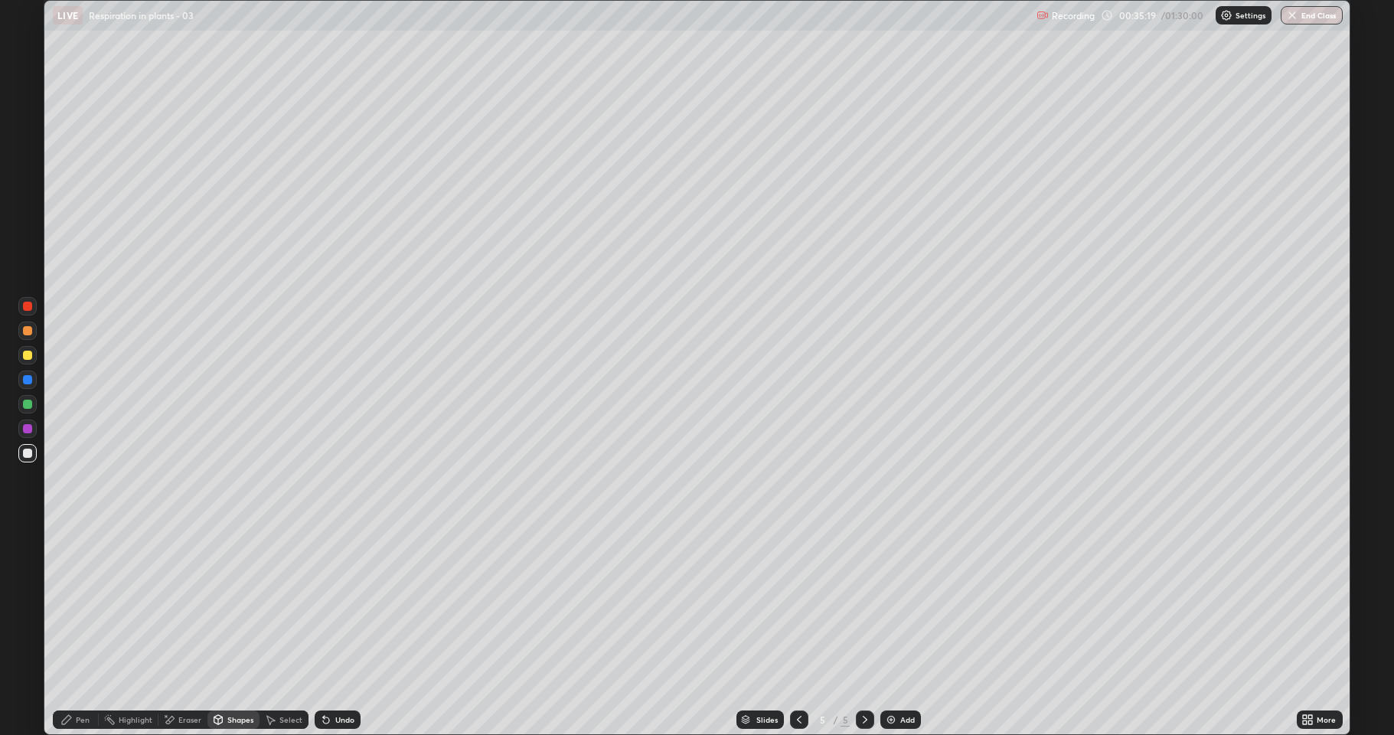
click at [28, 452] on div at bounding box center [27, 453] width 9 height 9
click at [77, 631] on div "Pen" at bounding box center [76, 719] width 46 height 18
click at [26, 404] on div at bounding box center [27, 404] width 9 height 9
click at [28, 356] on div at bounding box center [27, 355] width 9 height 9
click at [28, 456] on div at bounding box center [27, 453] width 9 height 9
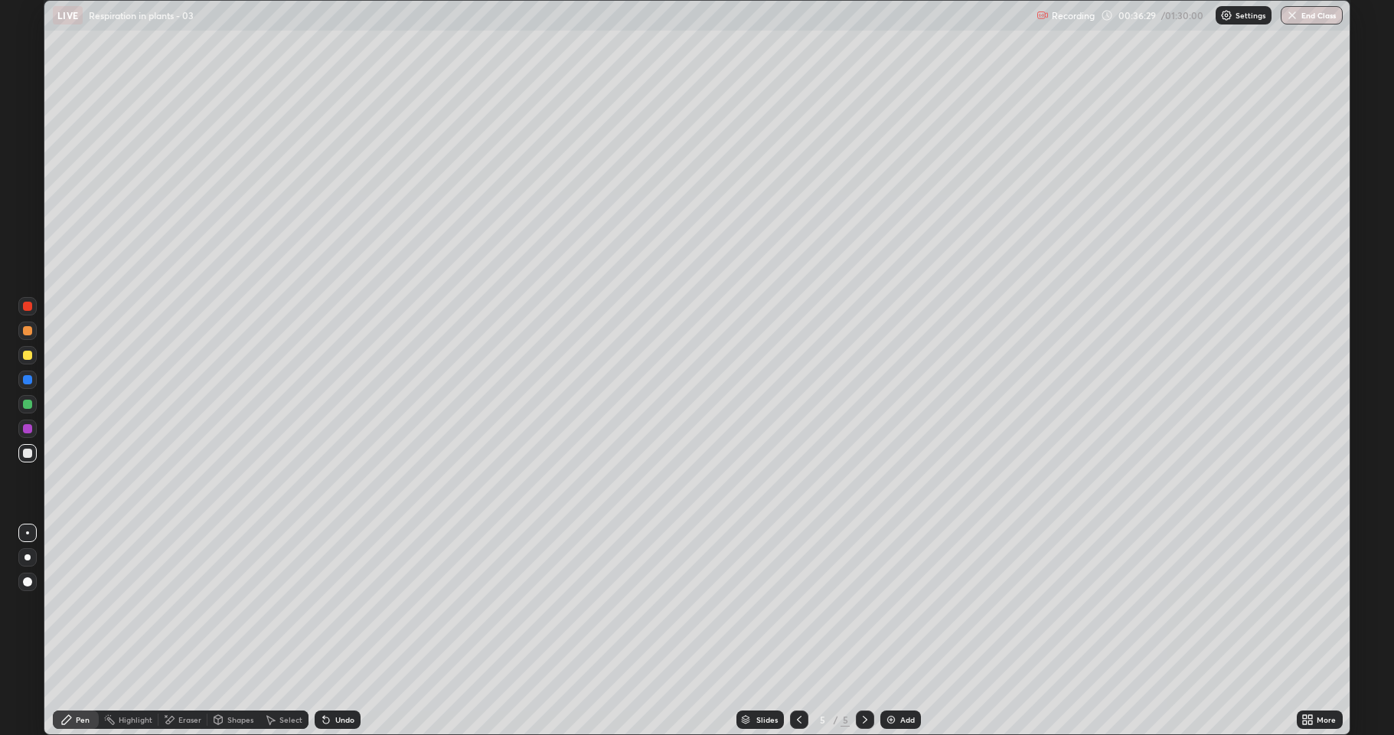
click at [217, 631] on icon at bounding box center [218, 719] width 8 height 9
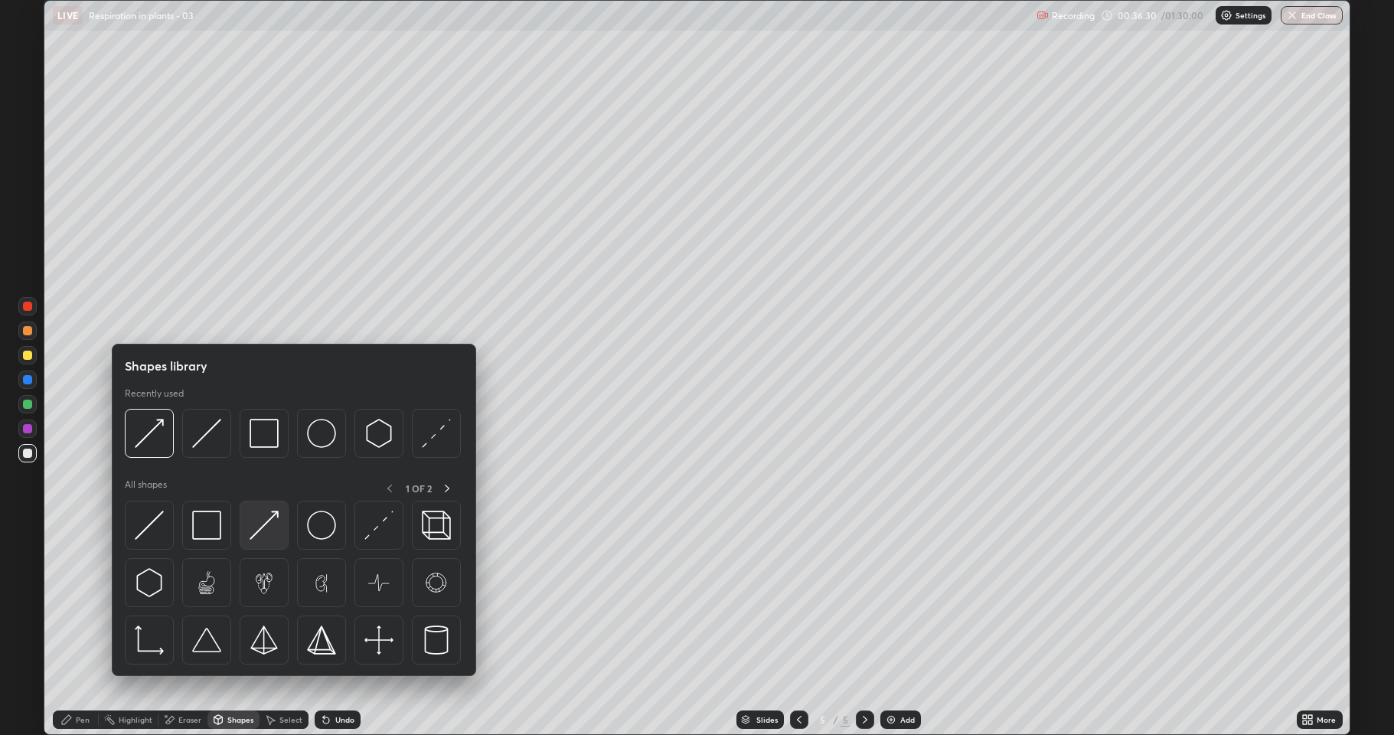
click at [257, 527] on img at bounding box center [264, 525] width 29 height 29
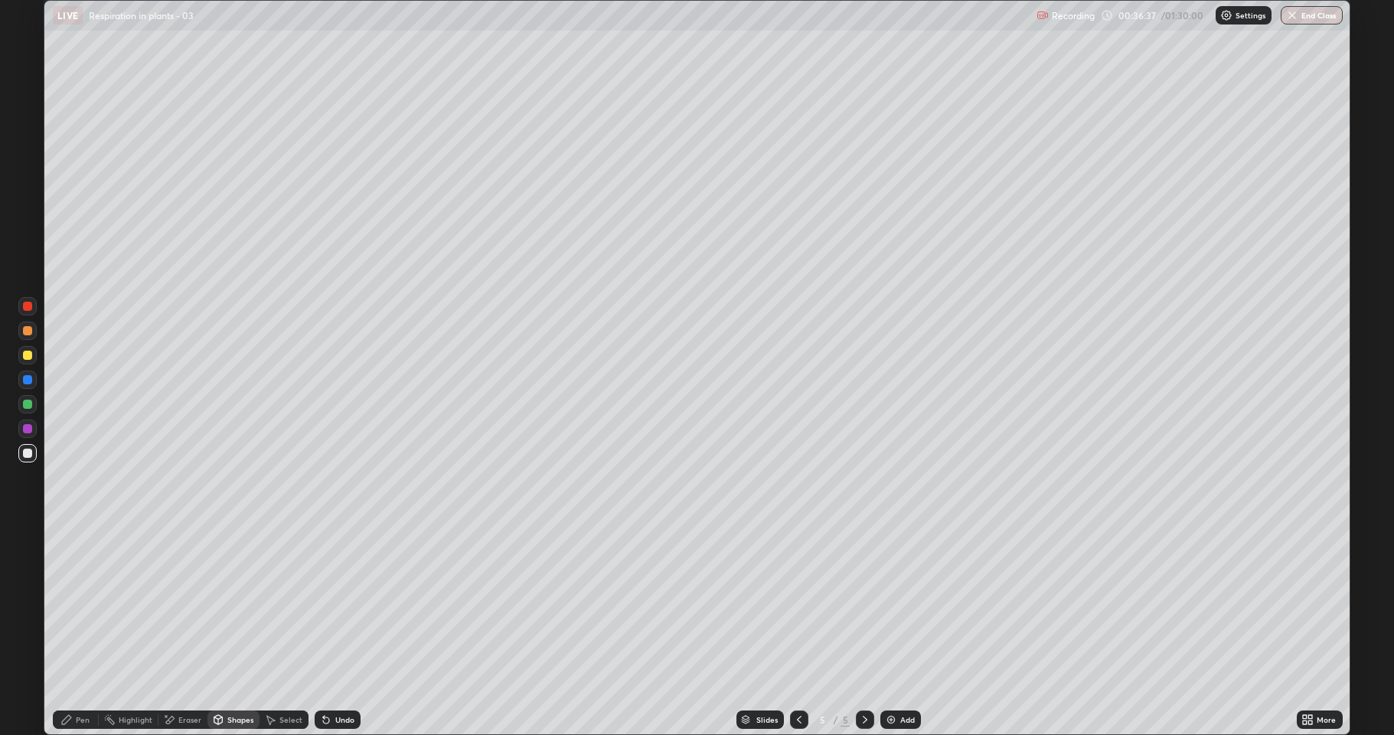
click at [34, 454] on div at bounding box center [27, 453] width 18 height 18
click at [73, 631] on div "Pen" at bounding box center [76, 719] width 46 height 18
click at [26, 404] on div at bounding box center [27, 404] width 9 height 9
click at [21, 455] on div at bounding box center [27, 453] width 18 height 18
click at [23, 357] on div at bounding box center [27, 355] width 9 height 9
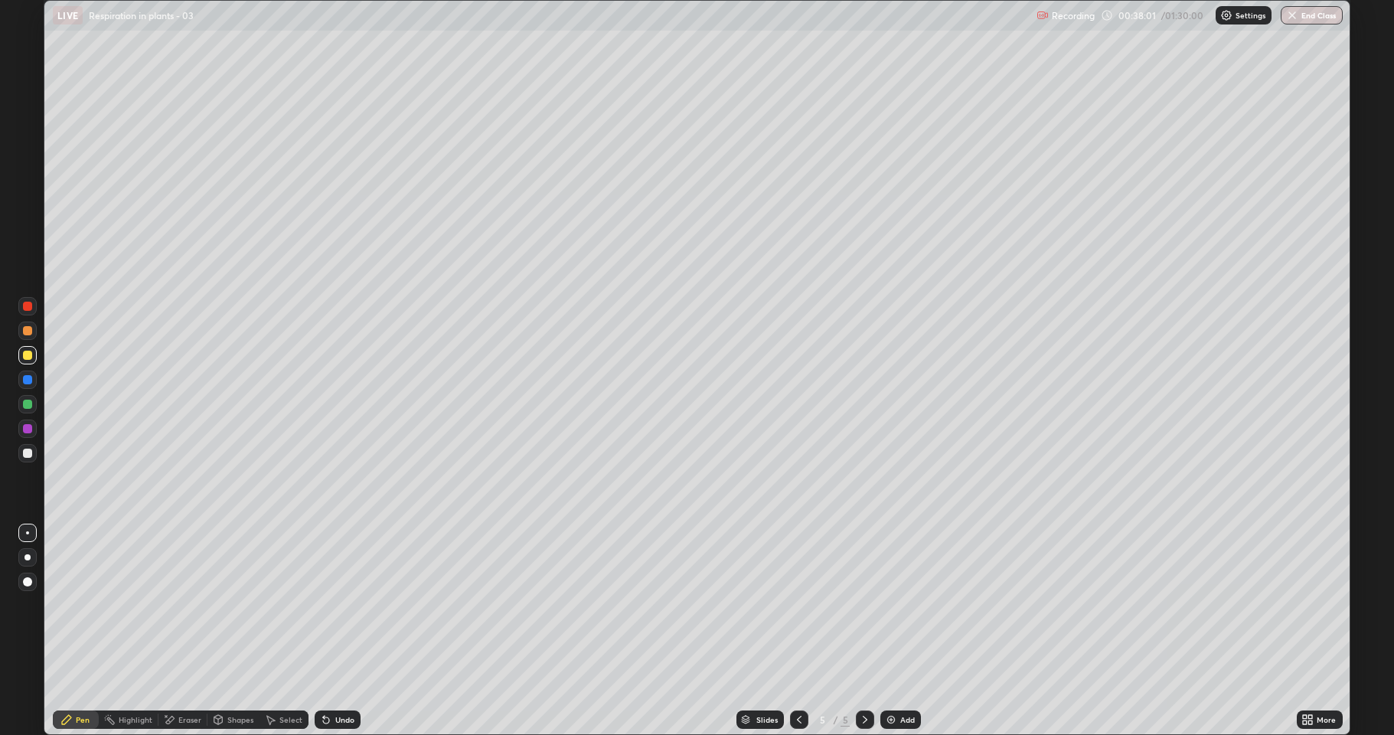
click at [205, 631] on div "Eraser" at bounding box center [182, 719] width 49 height 18
click at [226, 631] on div "Shapes" at bounding box center [233, 719] width 52 height 18
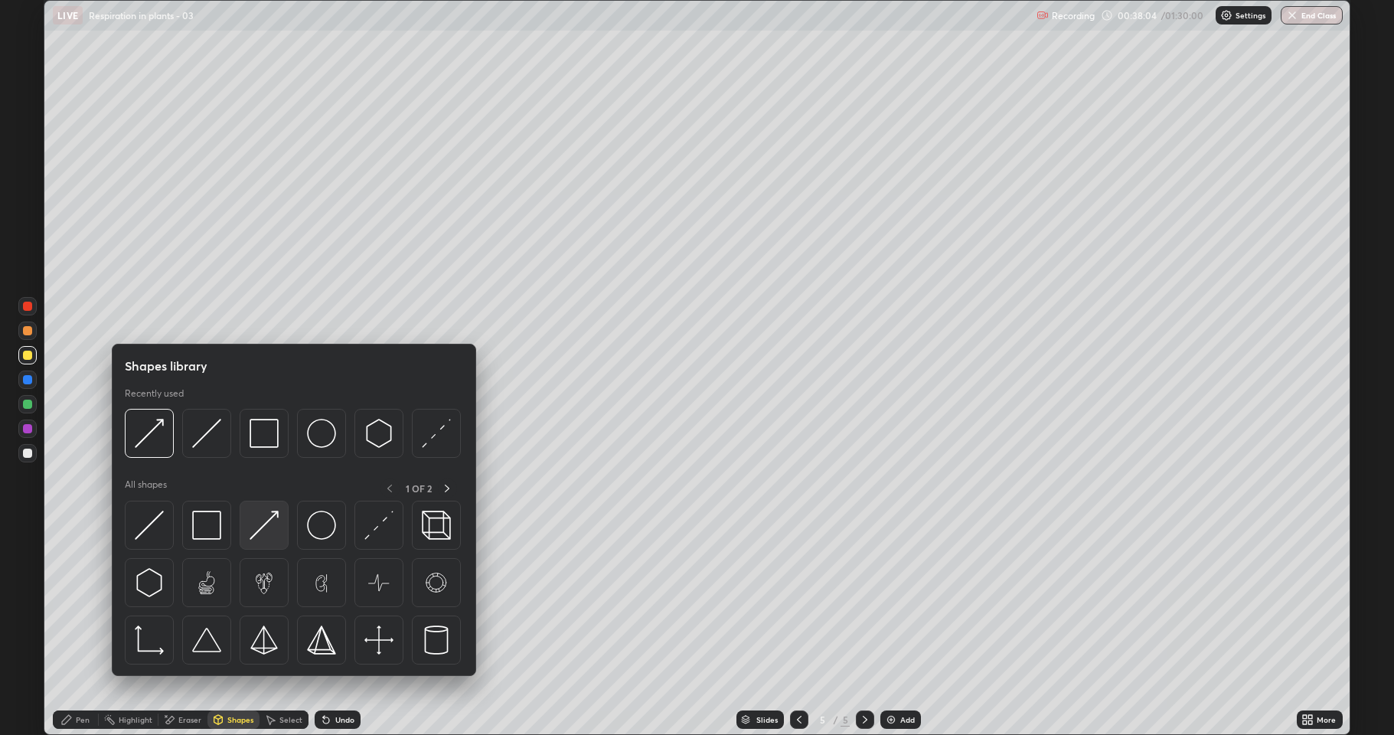
click at [267, 519] on img at bounding box center [264, 525] width 29 height 29
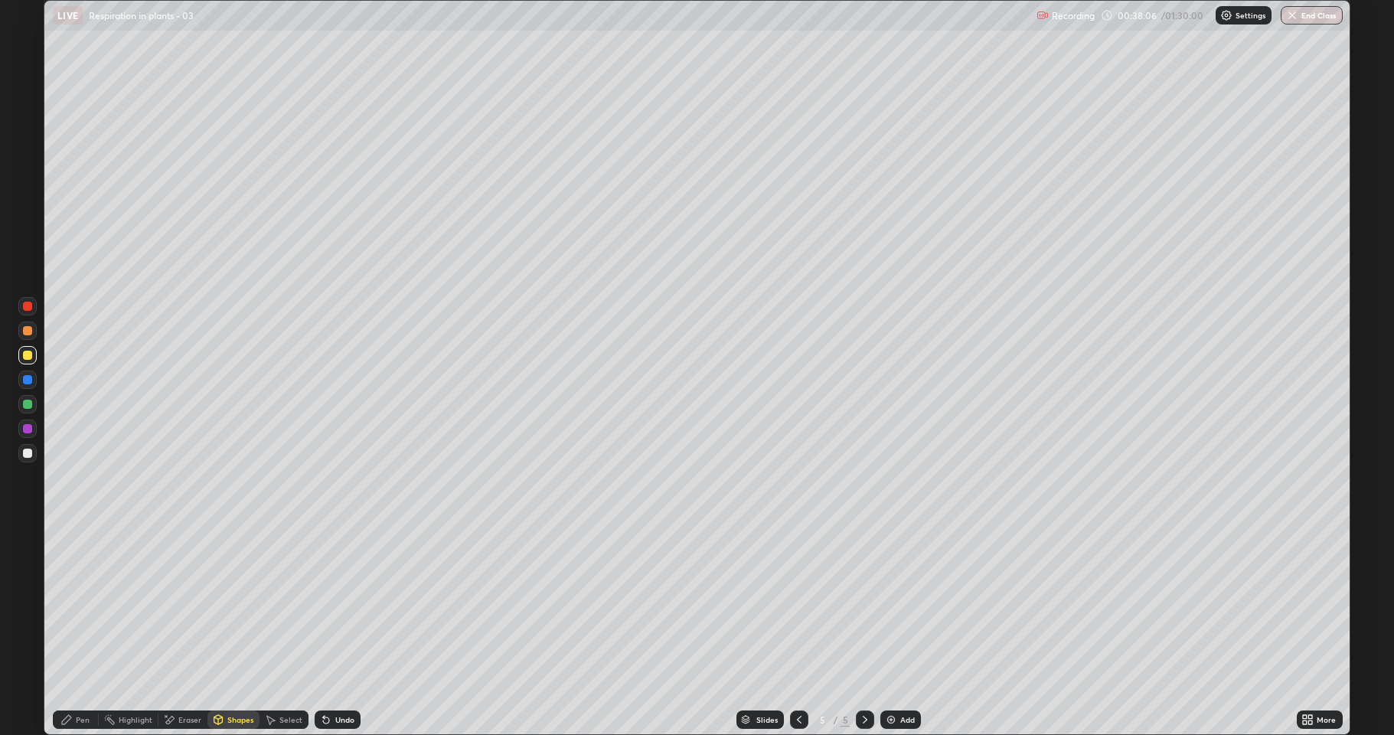
click at [21, 455] on div at bounding box center [27, 453] width 18 height 18
click at [25, 454] on div at bounding box center [27, 453] width 9 height 9
click at [24, 356] on div at bounding box center [27, 355] width 9 height 9
click at [335, 631] on div "Undo" at bounding box center [344, 720] width 19 height 8
click at [83, 631] on div "Pen" at bounding box center [83, 720] width 14 height 8
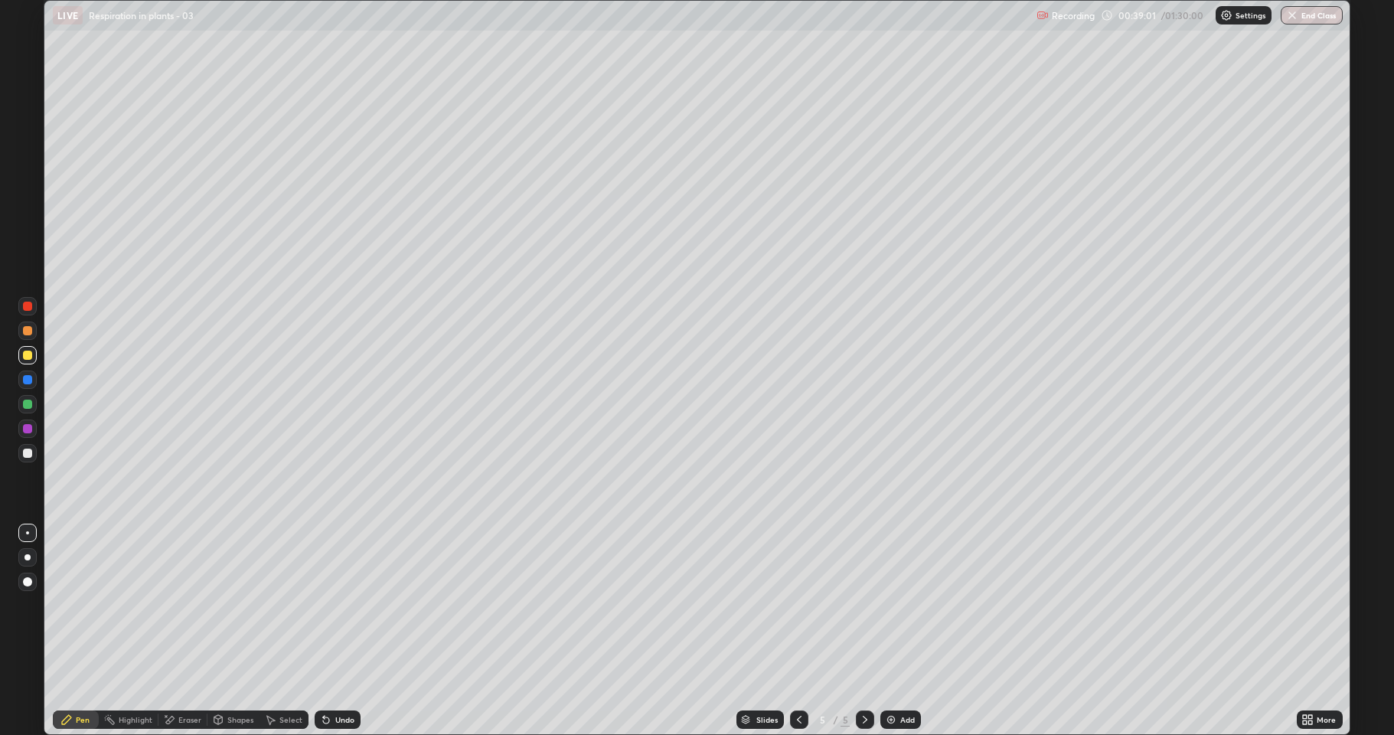
click at [328, 631] on icon at bounding box center [326, 719] width 12 height 12
click at [329, 631] on icon at bounding box center [326, 719] width 12 height 12
click at [28, 432] on div at bounding box center [27, 428] width 9 height 9
click at [222, 631] on icon at bounding box center [218, 719] width 12 height 12
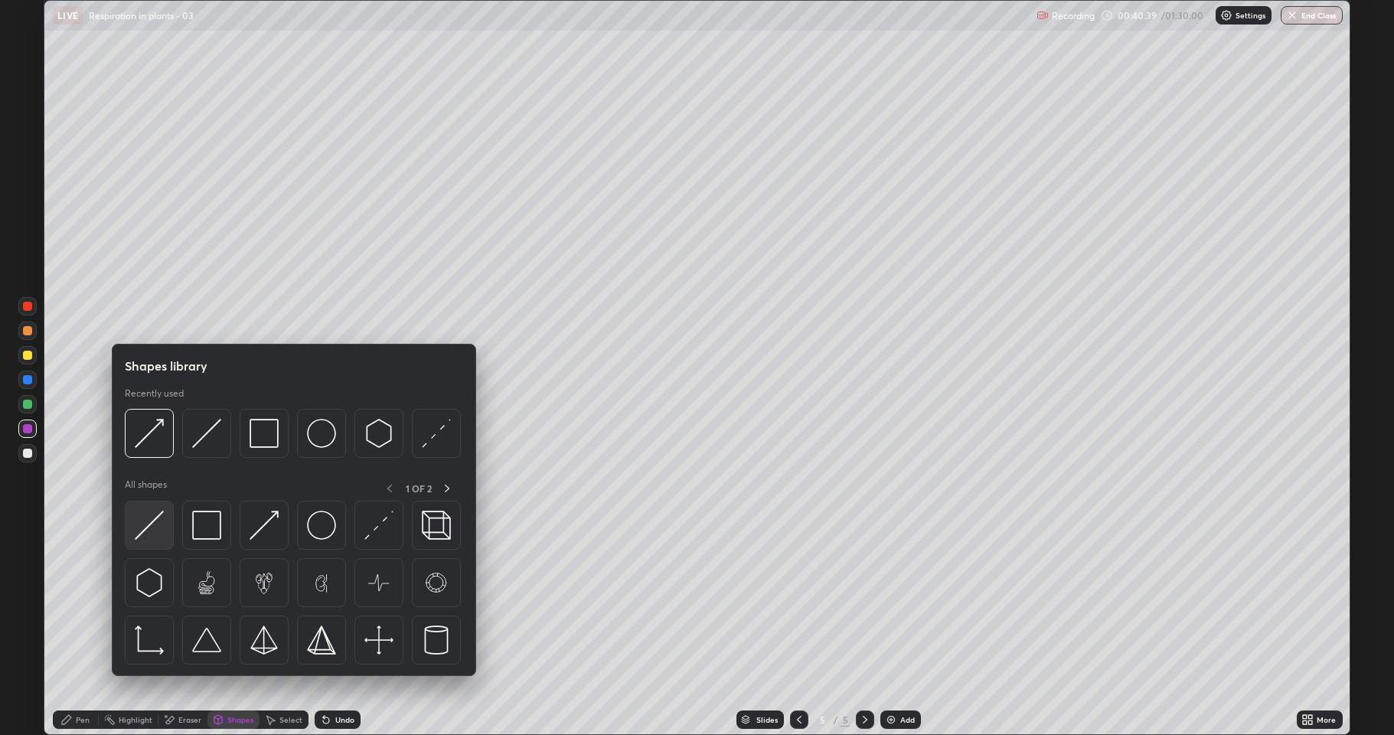
click at [153, 528] on img at bounding box center [149, 525] width 29 height 29
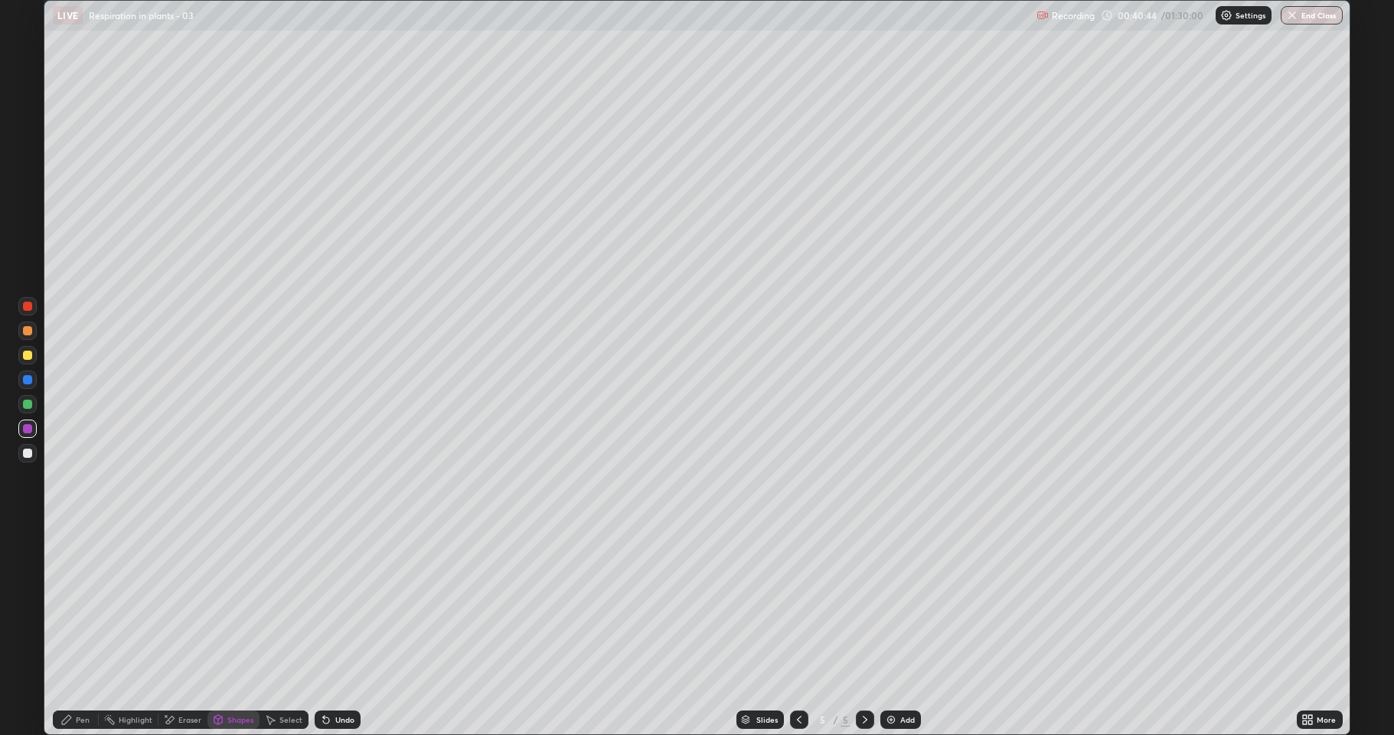
click at [28, 456] on div at bounding box center [27, 453] width 9 height 9
click at [82, 631] on div "Pen" at bounding box center [83, 720] width 14 height 8
click at [28, 432] on div at bounding box center [27, 428] width 9 height 9
click at [21, 452] on div at bounding box center [27, 453] width 18 height 18
click at [71, 631] on icon at bounding box center [66, 719] width 12 height 12
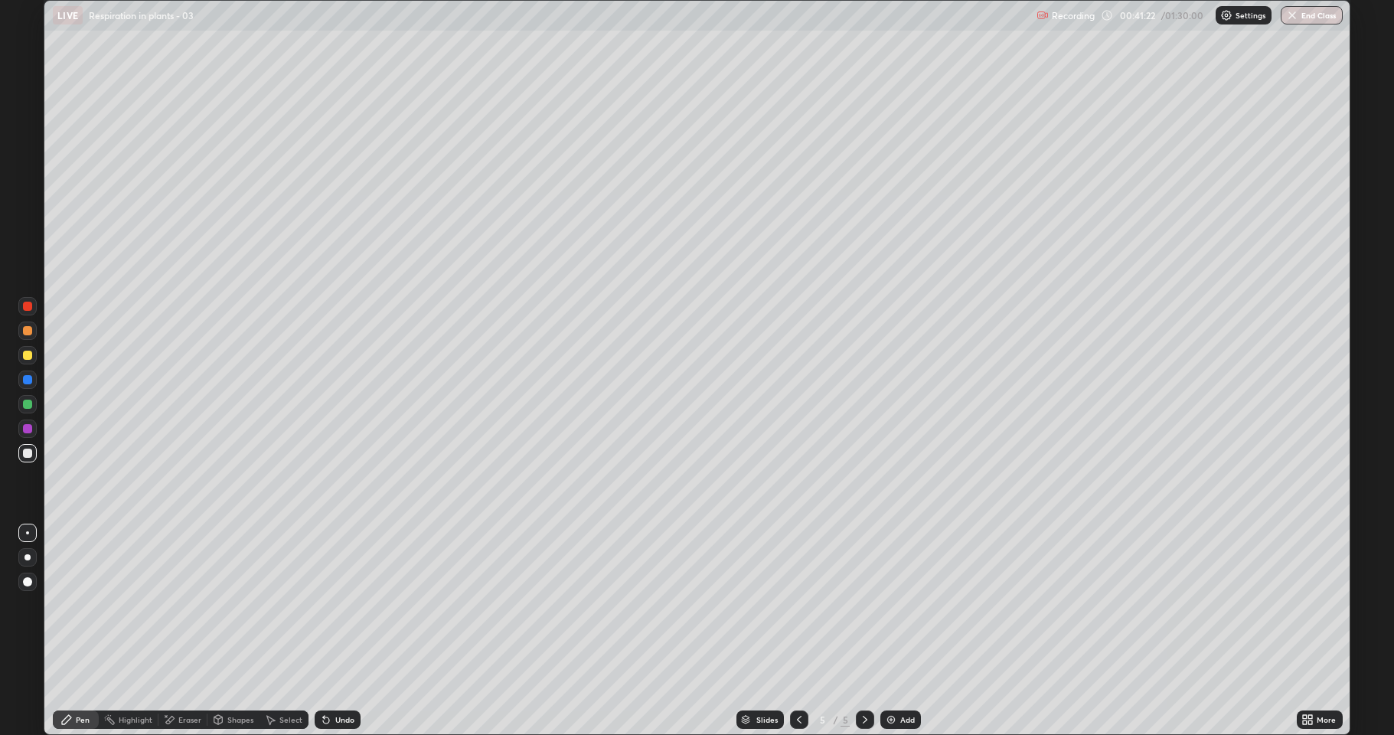
click at [240, 631] on div "Shapes" at bounding box center [240, 720] width 26 height 8
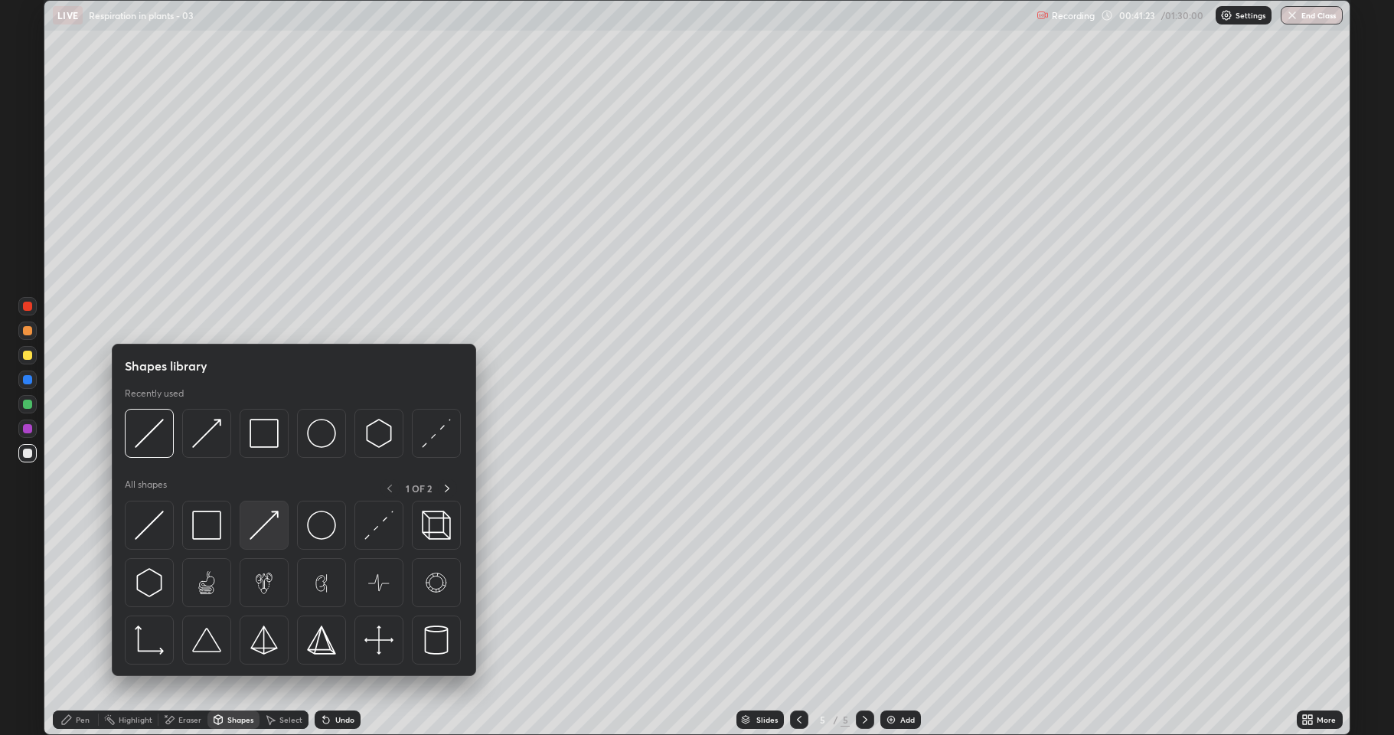
click at [266, 528] on img at bounding box center [264, 525] width 29 height 29
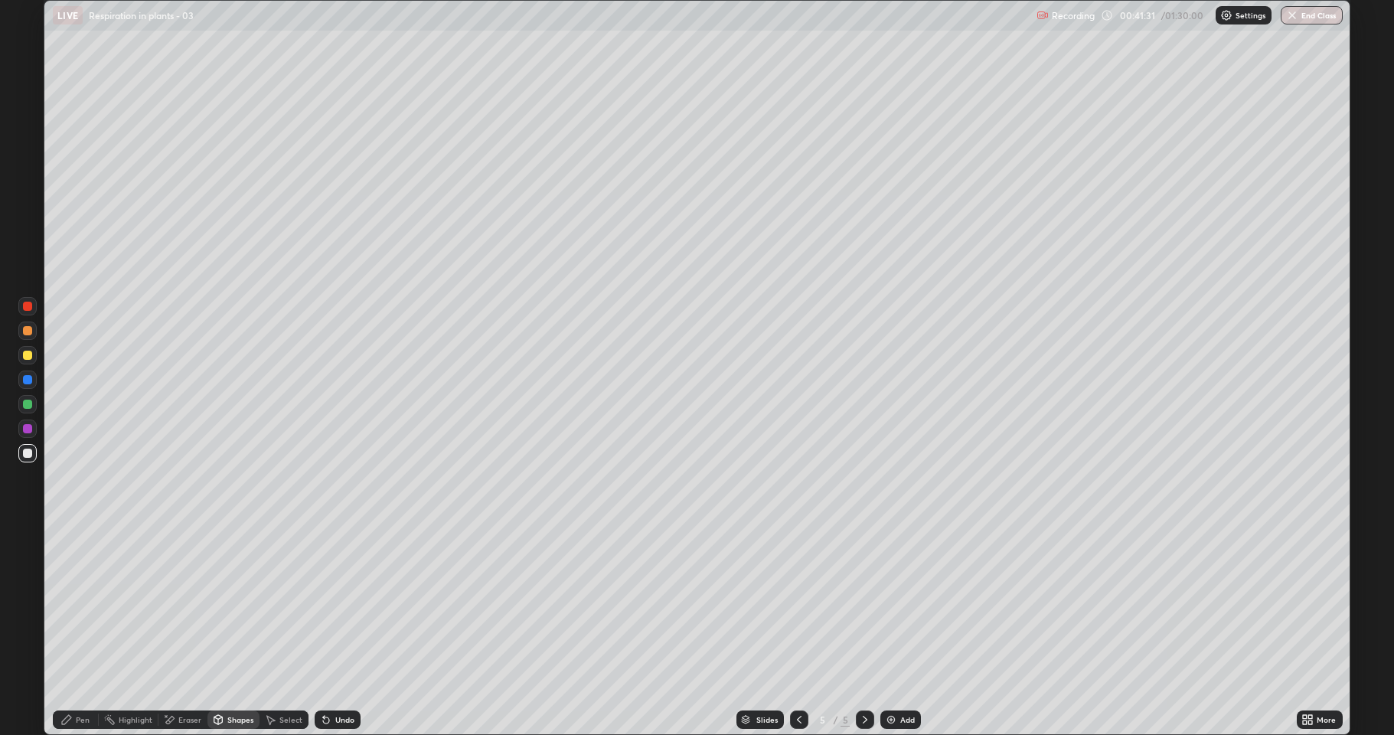
click at [73, 631] on div "Pen" at bounding box center [76, 719] width 46 height 18
click at [25, 354] on div at bounding box center [27, 355] width 9 height 9
click at [226, 631] on div "Shapes" at bounding box center [233, 719] width 52 height 31
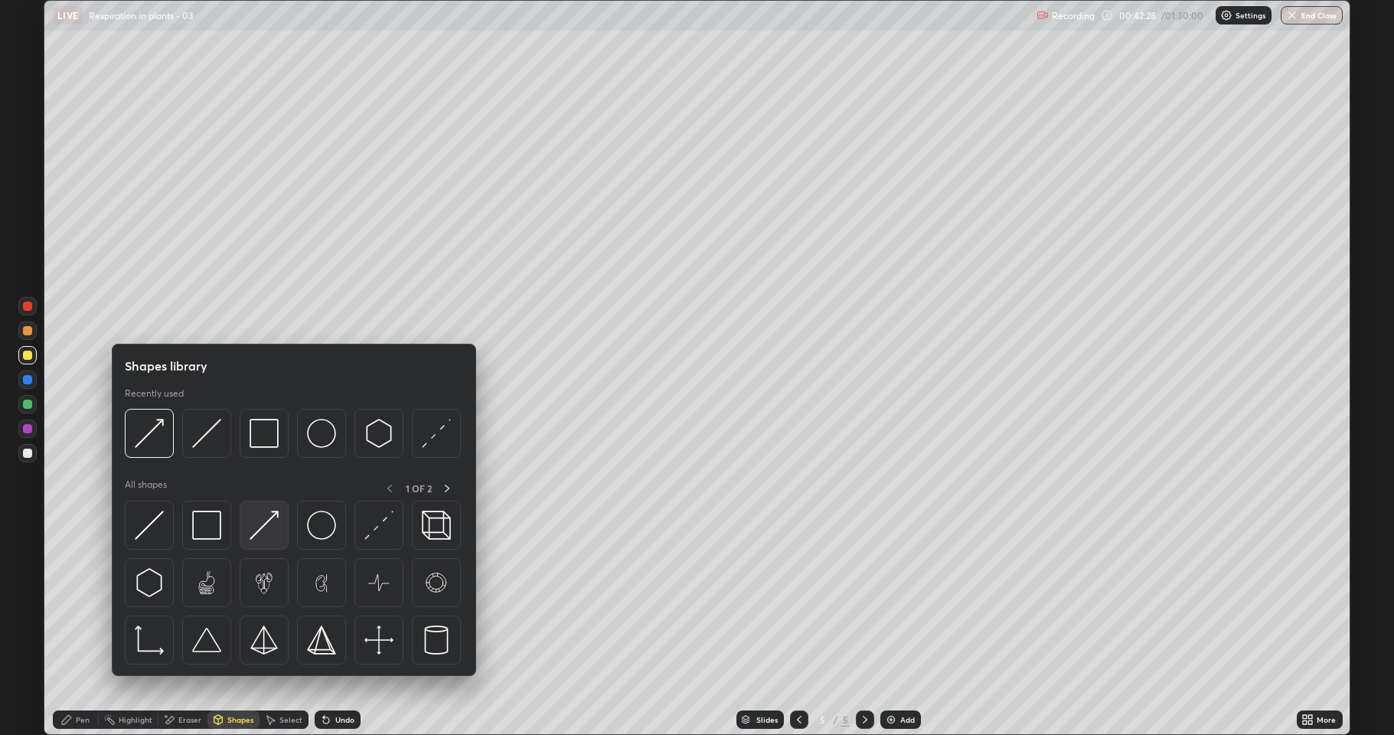
click at [266, 537] on img at bounding box center [264, 525] width 29 height 29
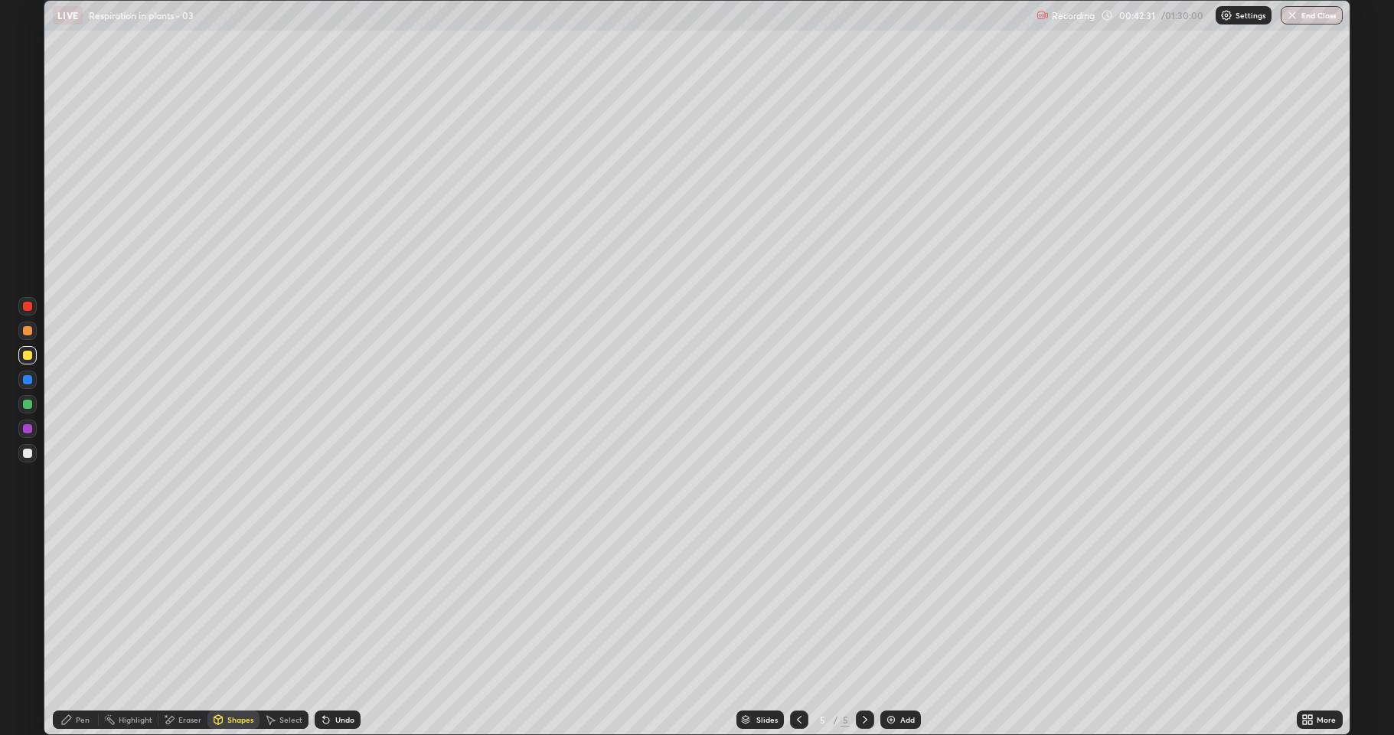
click at [338, 631] on div "Undo" at bounding box center [344, 720] width 19 height 8
click at [24, 457] on div at bounding box center [27, 453] width 9 height 9
click at [80, 631] on div "Pen" at bounding box center [83, 720] width 14 height 8
click at [23, 356] on div at bounding box center [27, 355] width 9 height 9
click at [27, 333] on div at bounding box center [27, 330] width 9 height 9
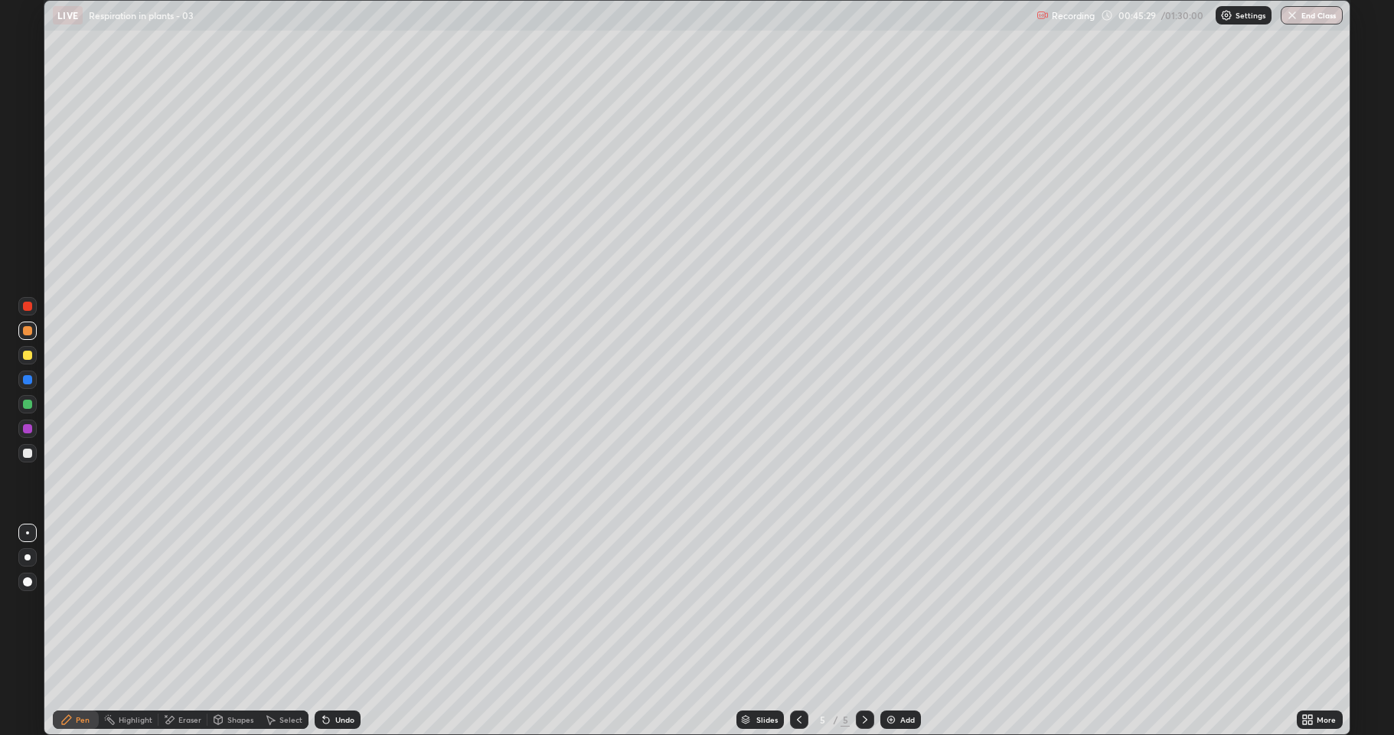
click at [218, 631] on icon at bounding box center [218, 719] width 8 height 9
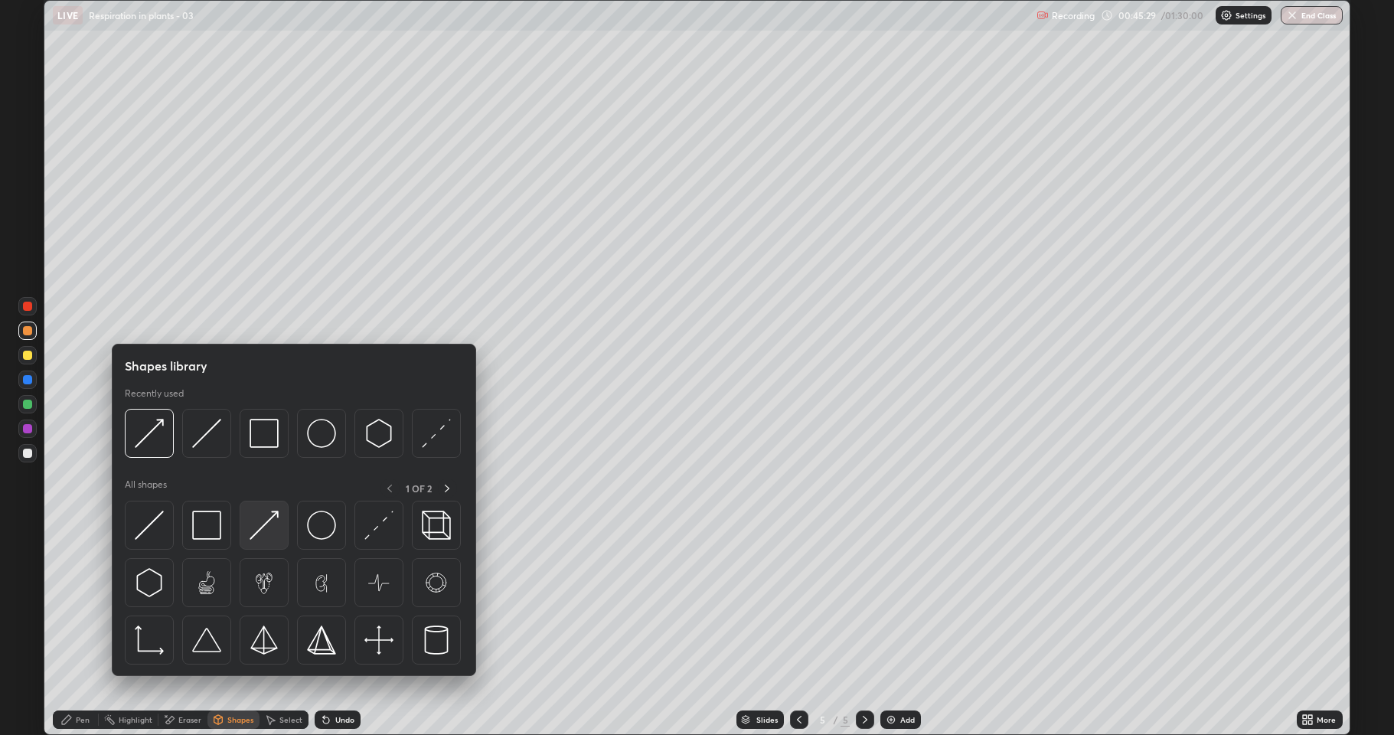
click at [261, 527] on img at bounding box center [264, 525] width 29 height 29
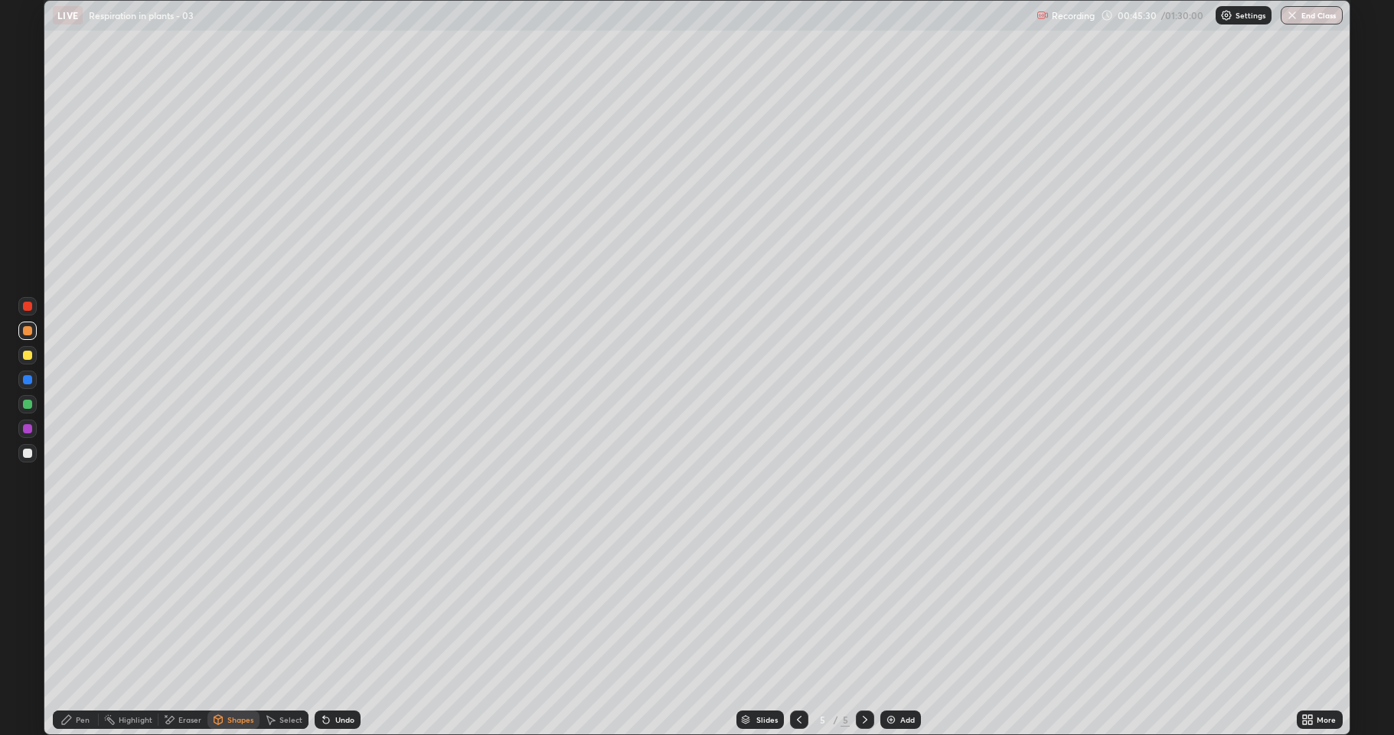
click at [28, 454] on div at bounding box center [27, 453] width 9 height 9
click at [71, 631] on icon at bounding box center [66, 719] width 12 height 12
click at [25, 334] on div at bounding box center [27, 330] width 9 height 9
click at [233, 631] on div "Shapes" at bounding box center [240, 720] width 26 height 8
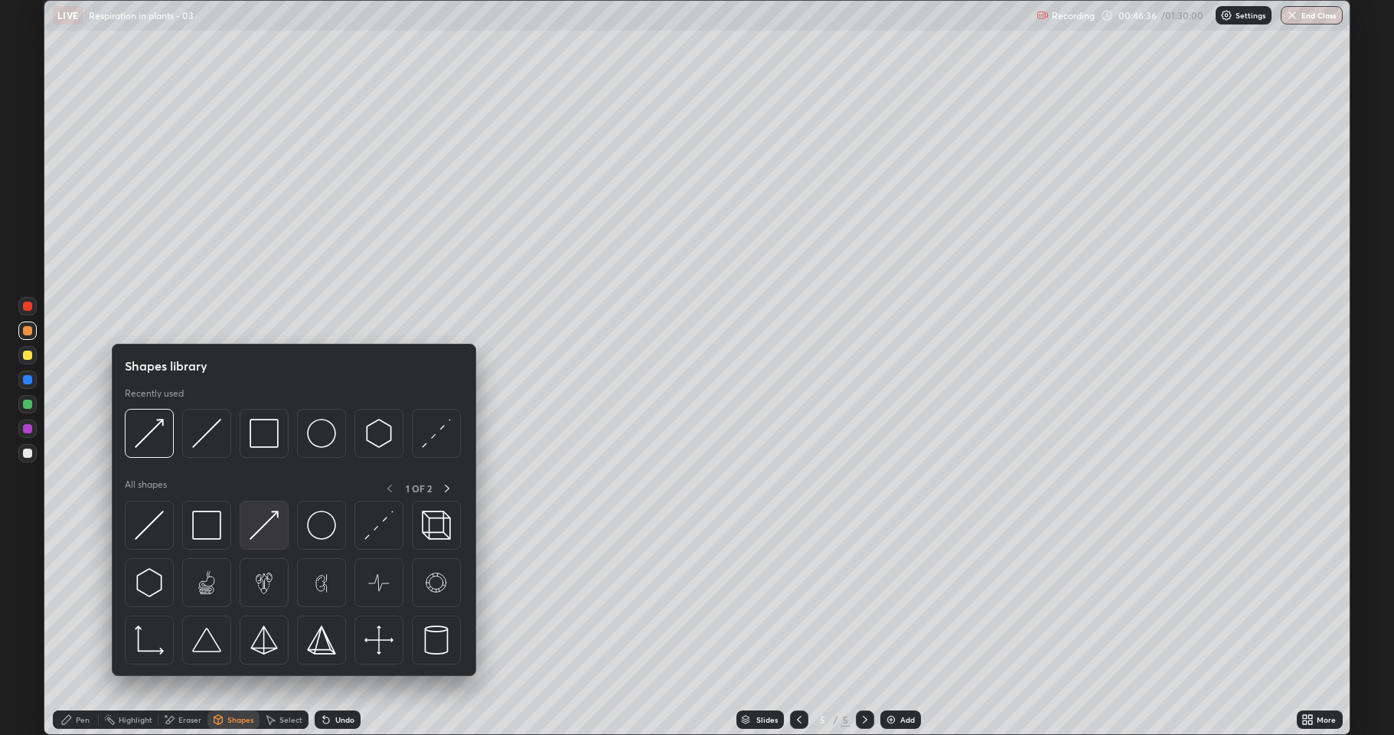
click at [265, 530] on img at bounding box center [264, 525] width 29 height 29
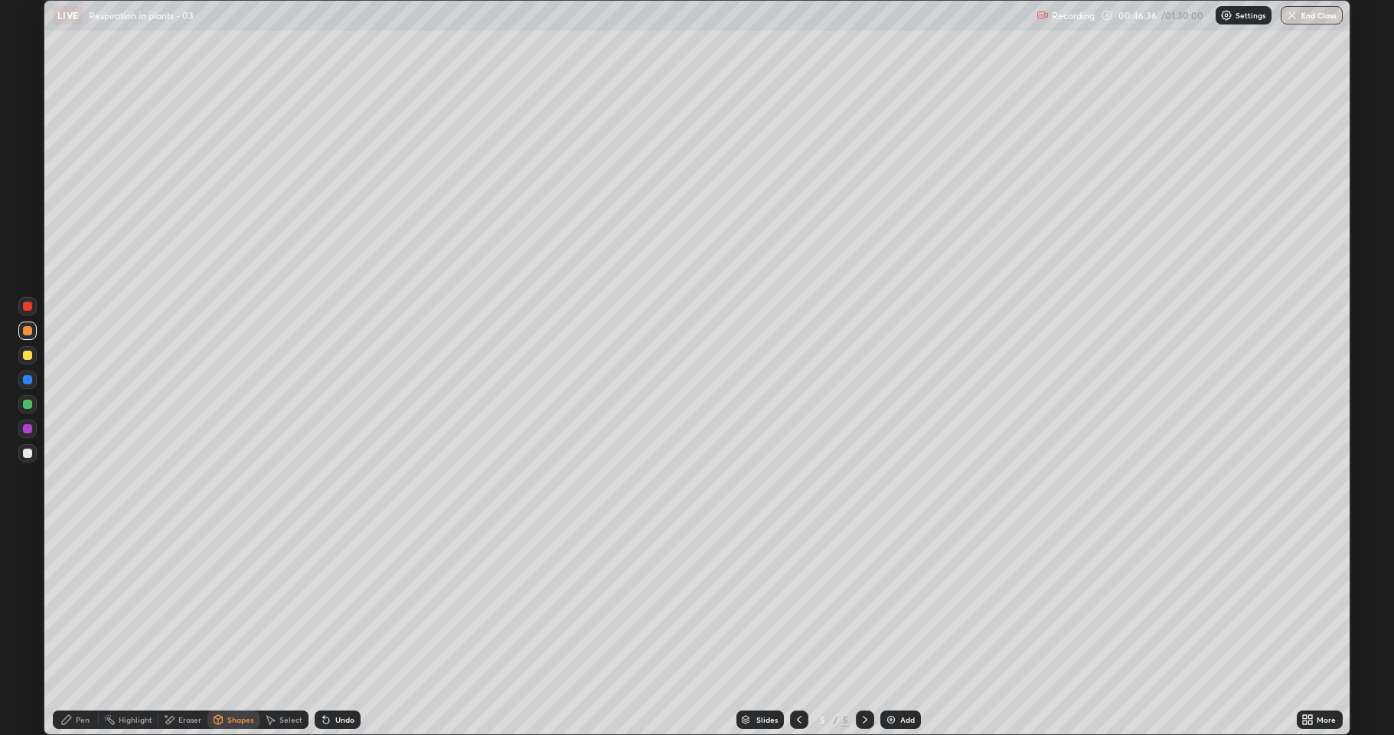
click at [33, 449] on div at bounding box center [27, 453] width 18 height 18
click at [80, 631] on div "Pen" at bounding box center [76, 719] width 46 height 18
click at [29, 353] on div at bounding box center [27, 355] width 9 height 9
click at [30, 458] on div at bounding box center [27, 453] width 18 height 18
click at [243, 631] on div "Shapes" at bounding box center [240, 720] width 26 height 8
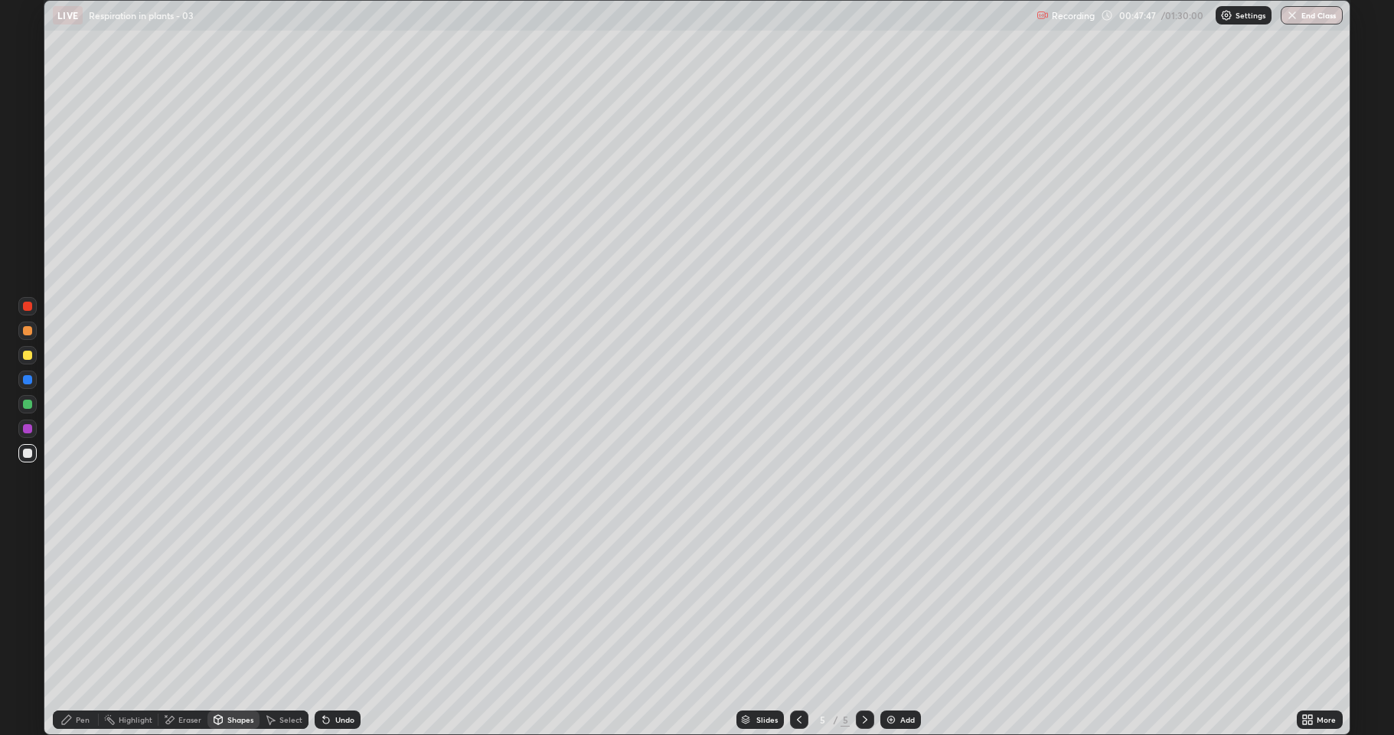
click at [78, 631] on div "Pen" at bounding box center [83, 720] width 14 height 8
click at [342, 631] on div "Undo" at bounding box center [344, 720] width 19 height 8
click at [346, 631] on div "Undo" at bounding box center [338, 719] width 46 height 18
click at [339, 631] on div "Undo" at bounding box center [344, 720] width 19 height 8
click at [332, 631] on div "Undo" at bounding box center [338, 719] width 46 height 18
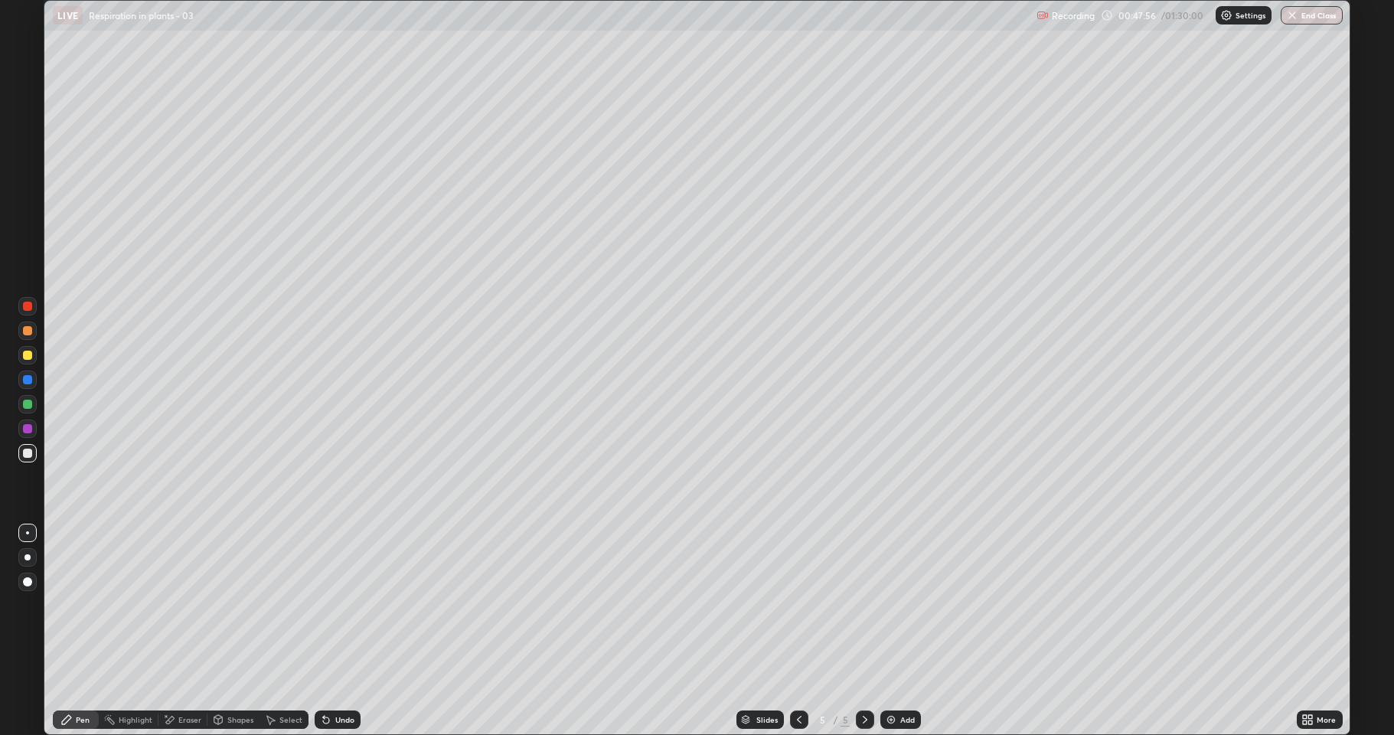
click at [335, 631] on div "Undo" at bounding box center [344, 720] width 19 height 8
click at [339, 631] on div "Undo" at bounding box center [344, 720] width 19 height 8
click at [27, 352] on div at bounding box center [27, 355] width 9 height 9
click at [237, 631] on div "Shapes" at bounding box center [233, 719] width 52 height 18
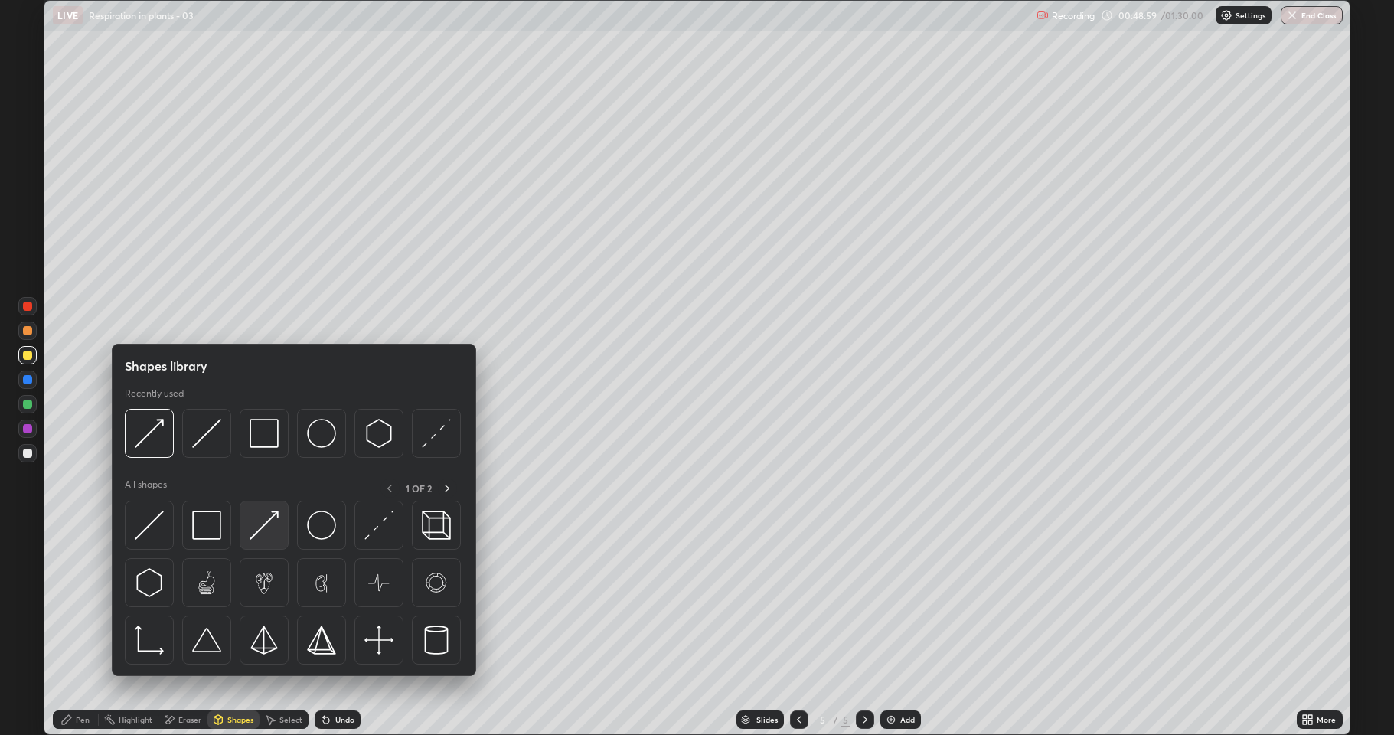
click at [259, 536] on img at bounding box center [264, 525] width 29 height 29
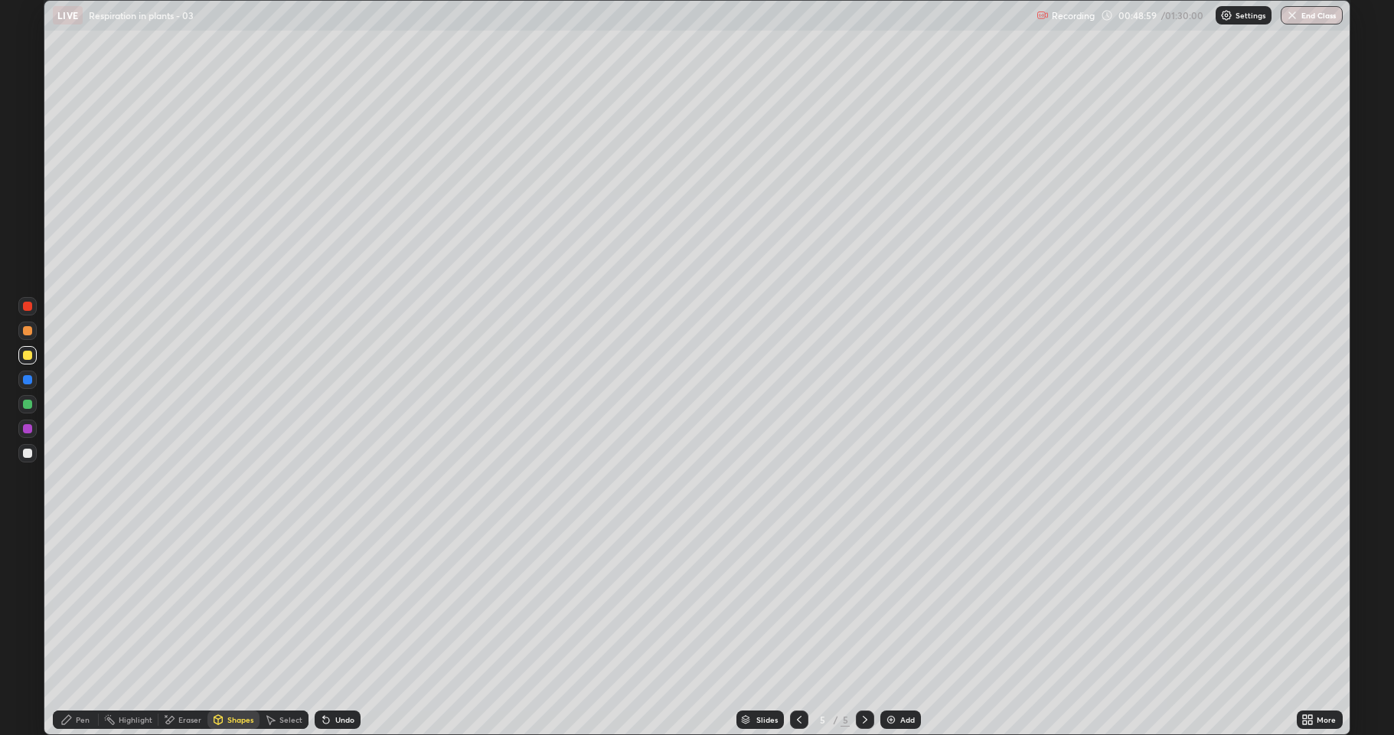
click at [21, 456] on div at bounding box center [27, 453] width 18 height 18
click at [76, 631] on div "Pen" at bounding box center [83, 720] width 14 height 8
click at [27, 357] on div at bounding box center [27, 355] width 9 height 9
click at [29, 451] on div at bounding box center [27, 453] width 9 height 9
click at [24, 405] on div at bounding box center [27, 404] width 9 height 9
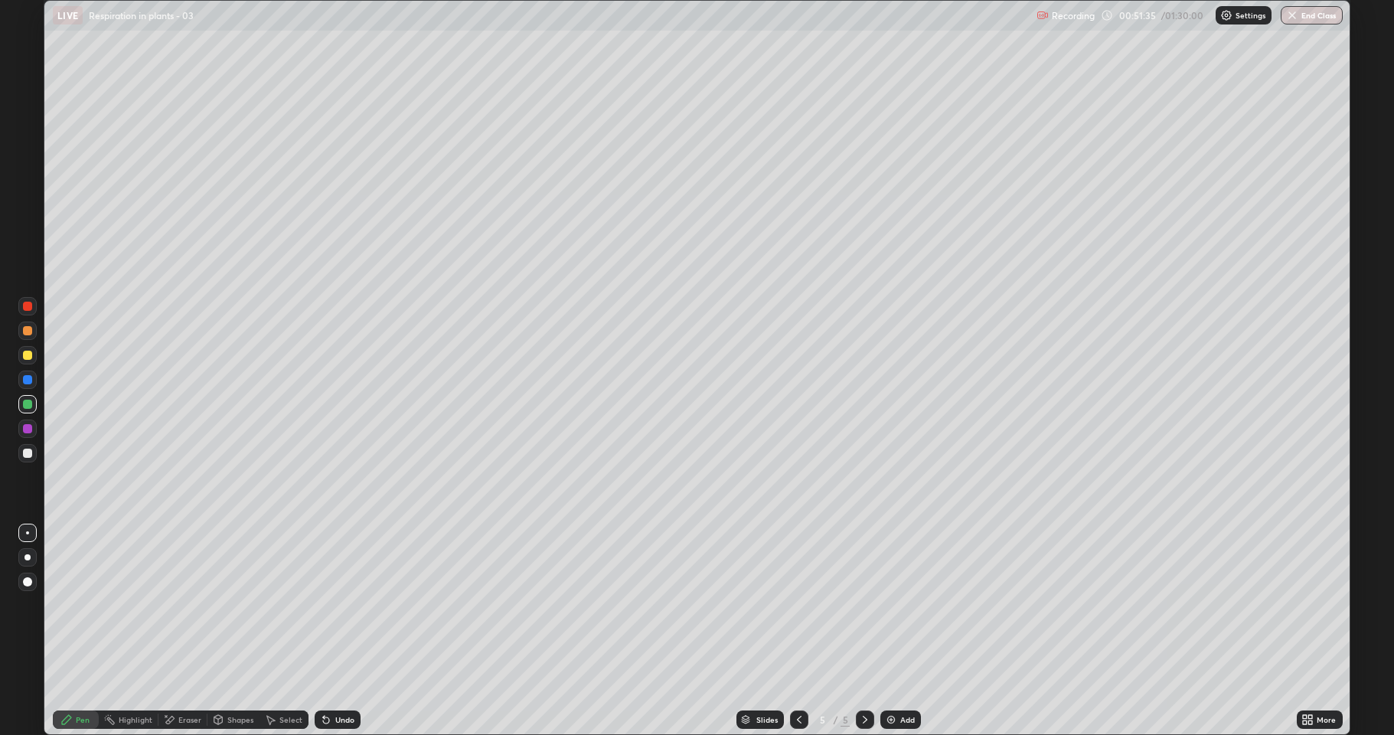
click at [24, 332] on div at bounding box center [27, 330] width 9 height 9
click at [28, 380] on div at bounding box center [27, 379] width 9 height 9
click at [27, 453] on div at bounding box center [27, 453] width 9 height 9
click at [797, 631] on div at bounding box center [799, 719] width 18 height 31
click at [27, 357] on div at bounding box center [27, 355] width 9 height 9
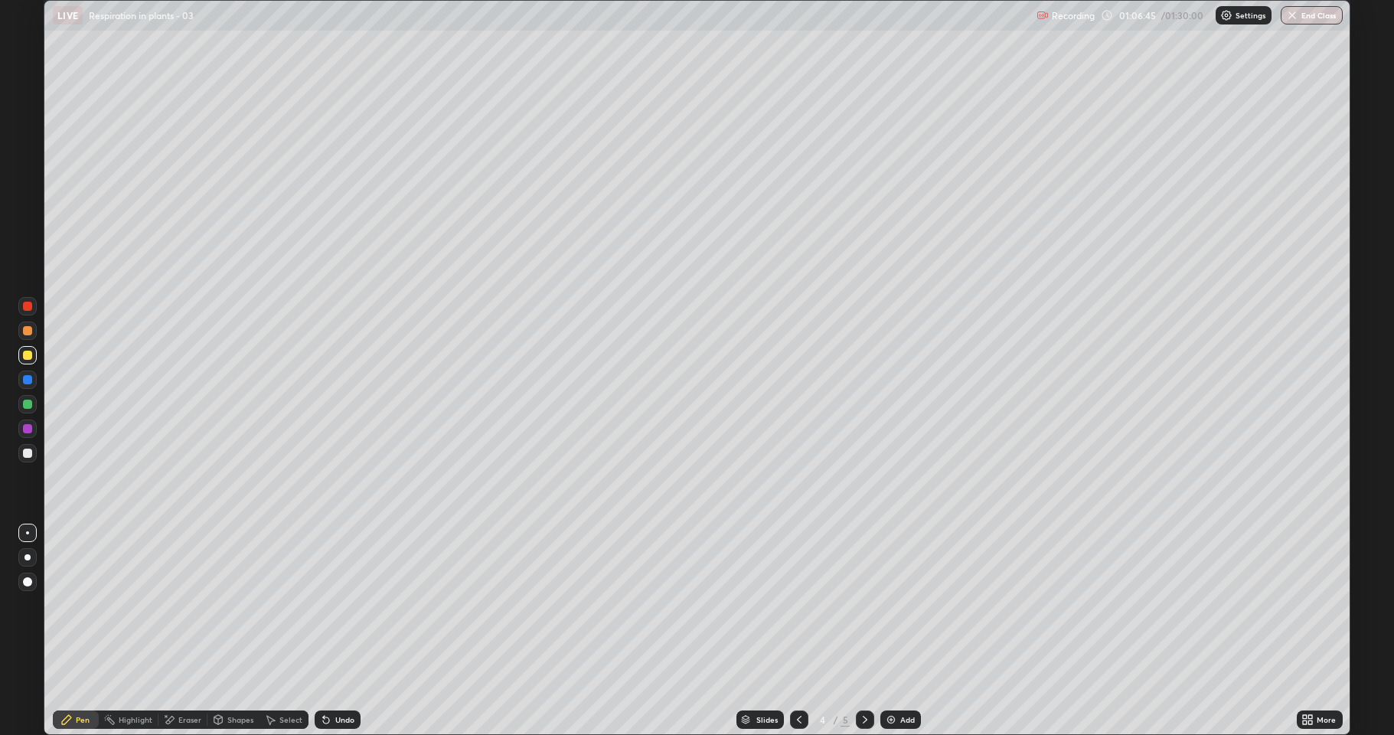
click at [188, 631] on div "Eraser" at bounding box center [189, 720] width 23 height 8
click at [79, 631] on div "Pen" at bounding box center [83, 720] width 14 height 8
click at [348, 631] on div "Undo" at bounding box center [344, 720] width 19 height 8
click at [239, 631] on div "Shapes" at bounding box center [233, 719] width 52 height 18
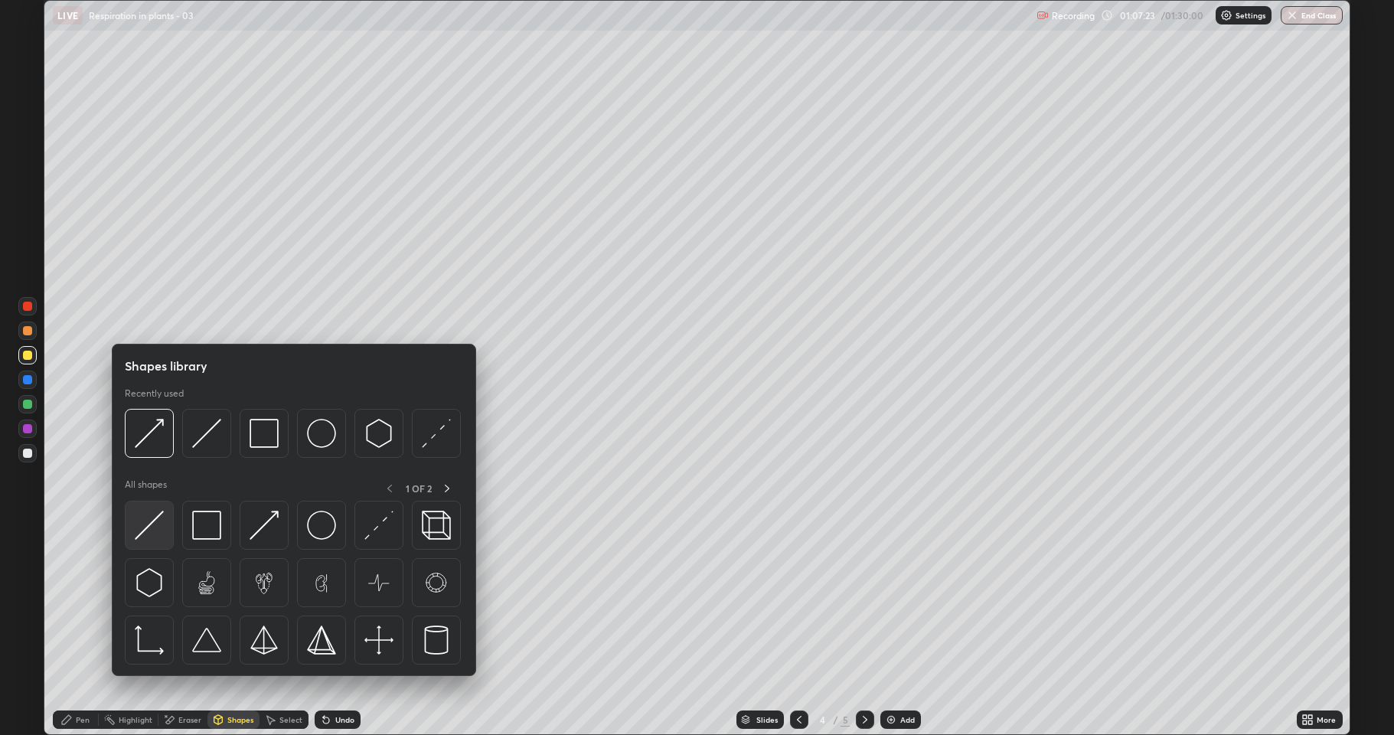
click at [156, 514] on img at bounding box center [149, 525] width 29 height 29
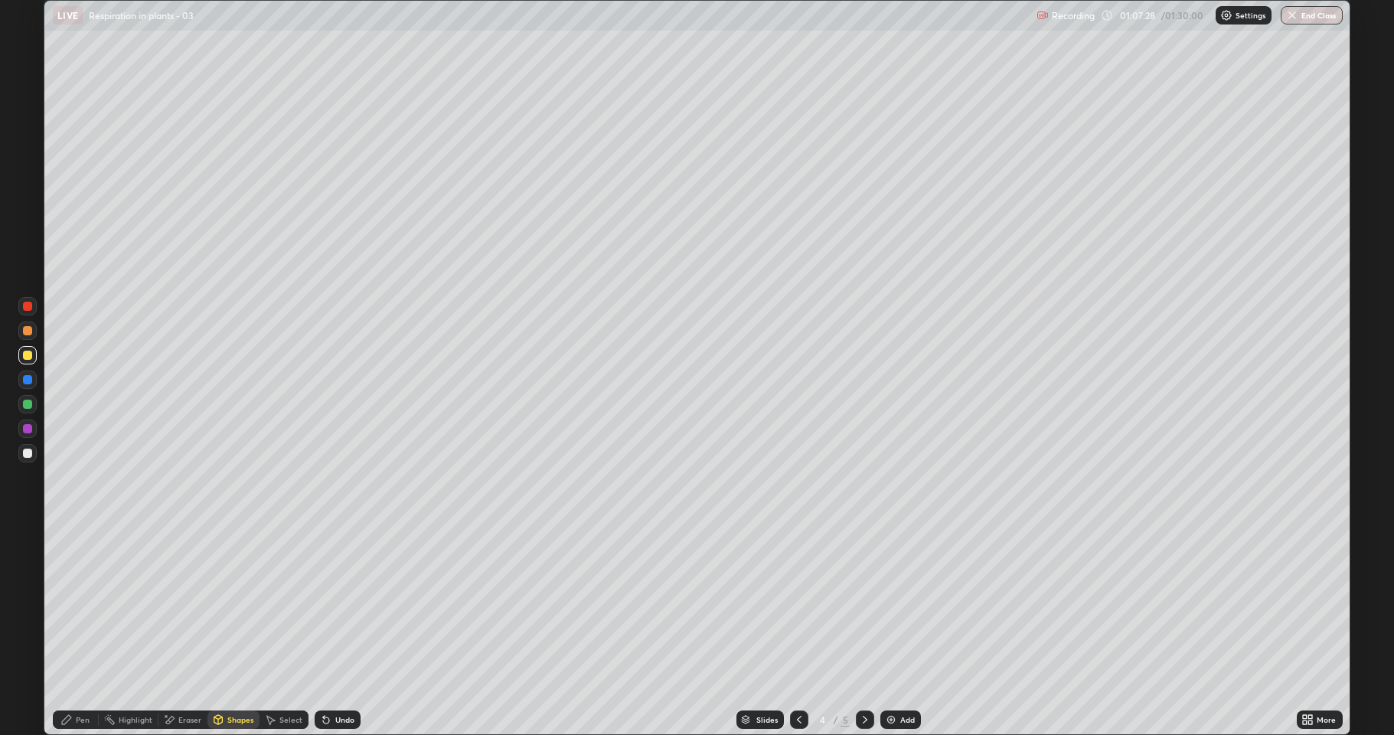
click at [79, 631] on div "Pen" at bounding box center [83, 720] width 14 height 8
click at [26, 453] on div at bounding box center [27, 453] width 9 height 9
click at [181, 631] on div "Eraser" at bounding box center [189, 720] width 23 height 8
click at [69, 631] on icon at bounding box center [66, 719] width 9 height 9
click at [30, 427] on div at bounding box center [27, 428] width 9 height 9
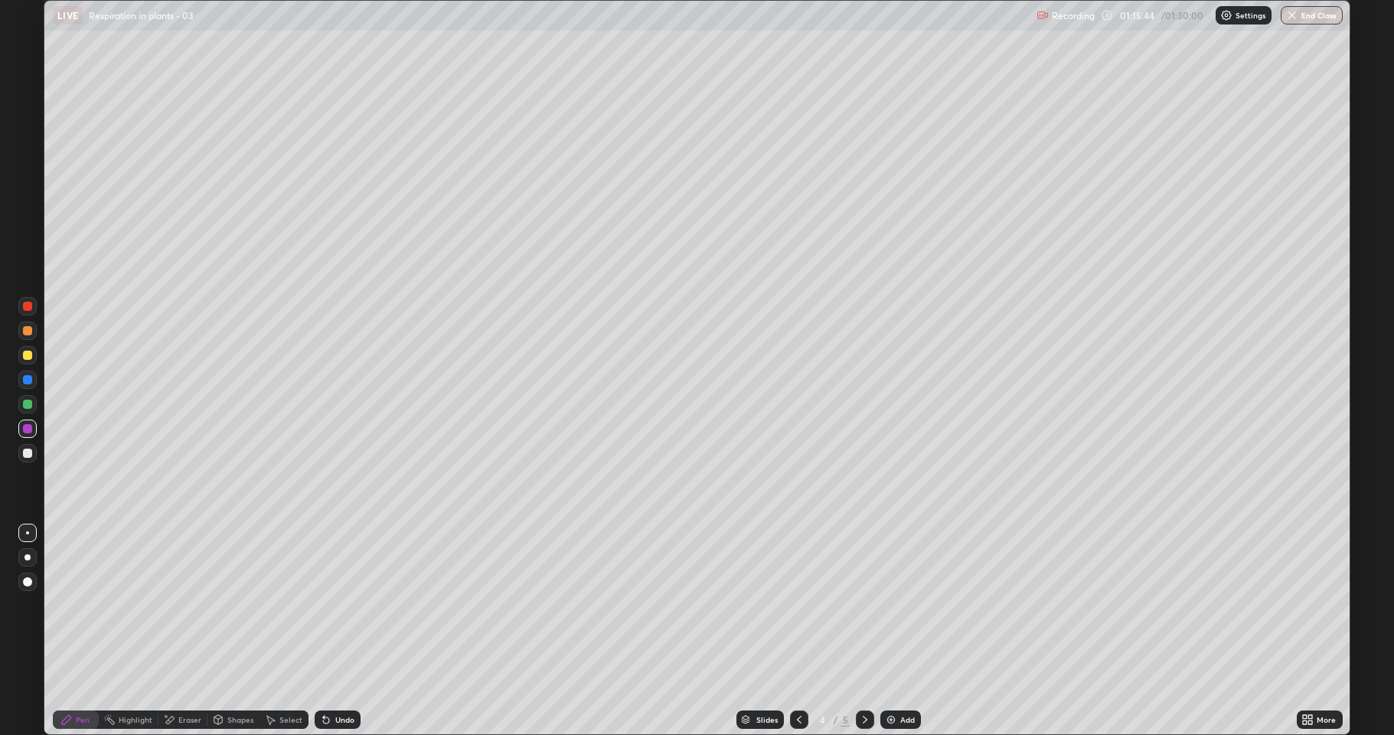
click at [31, 455] on div at bounding box center [27, 453] width 9 height 9
click at [332, 631] on div "Undo" at bounding box center [338, 719] width 46 height 18
click at [335, 631] on div "Undo" at bounding box center [344, 720] width 19 height 8
click at [478, 631] on div "Slides 4 / 5 Add" at bounding box center [828, 719] width 936 height 31
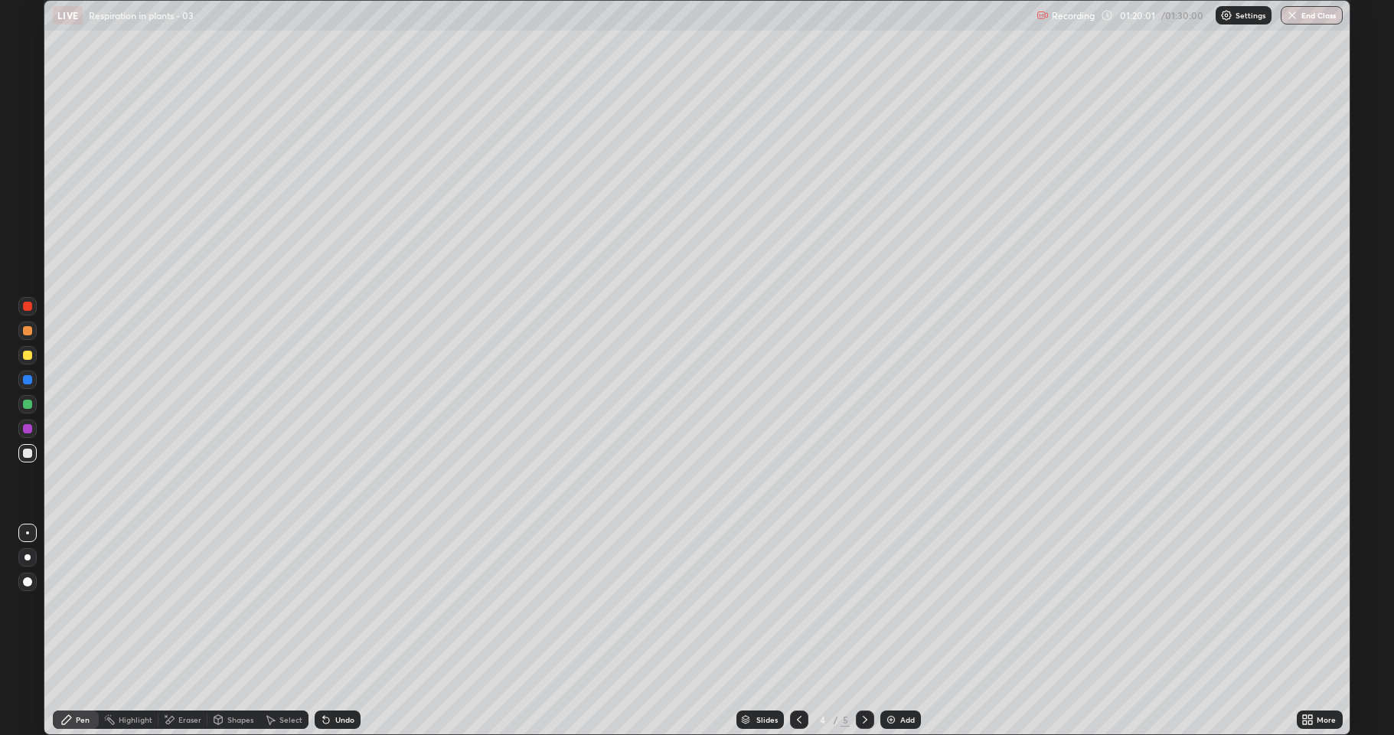
click at [178, 631] on div "Eraser" at bounding box center [189, 720] width 23 height 8
click at [893, 631] on div "Slides 4 / 5 Add" at bounding box center [828, 719] width 936 height 31
click at [236, 631] on div "Shapes" at bounding box center [240, 720] width 26 height 8
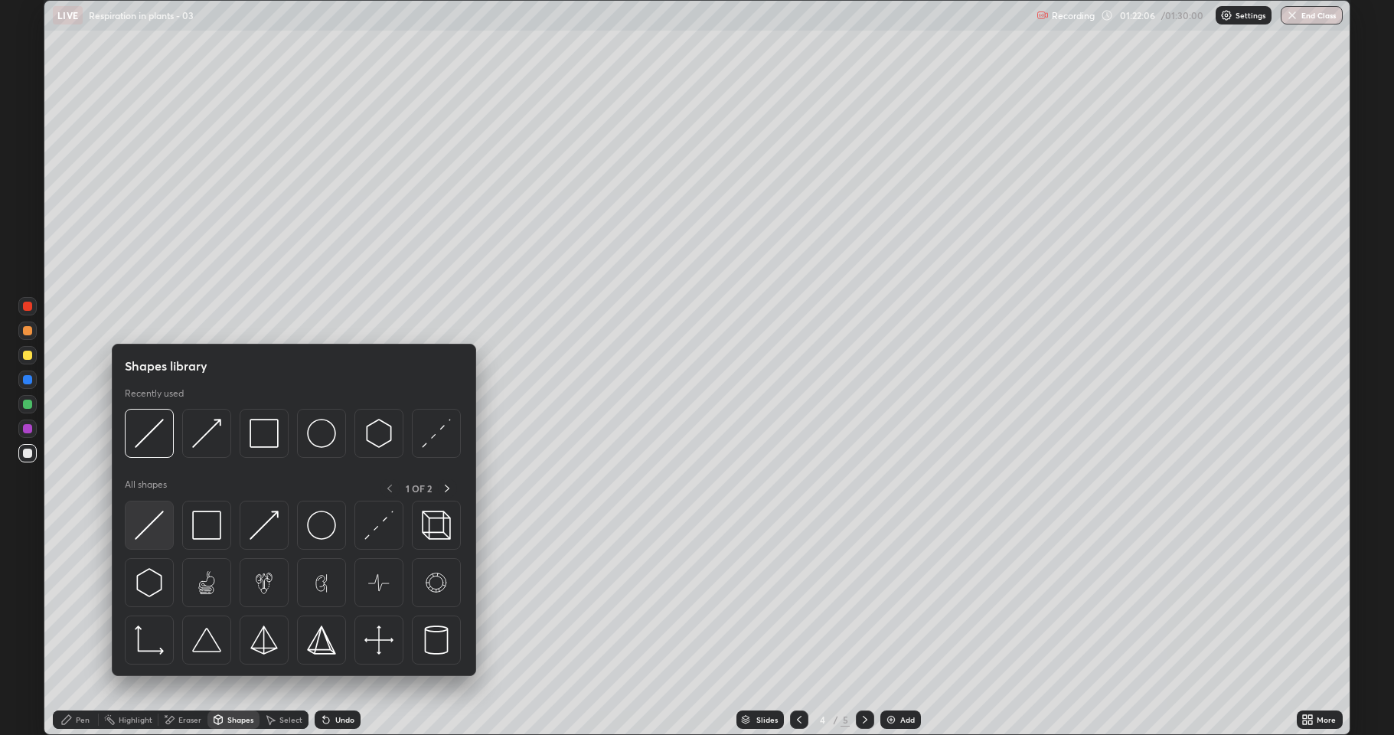
click at [156, 525] on img at bounding box center [149, 525] width 29 height 29
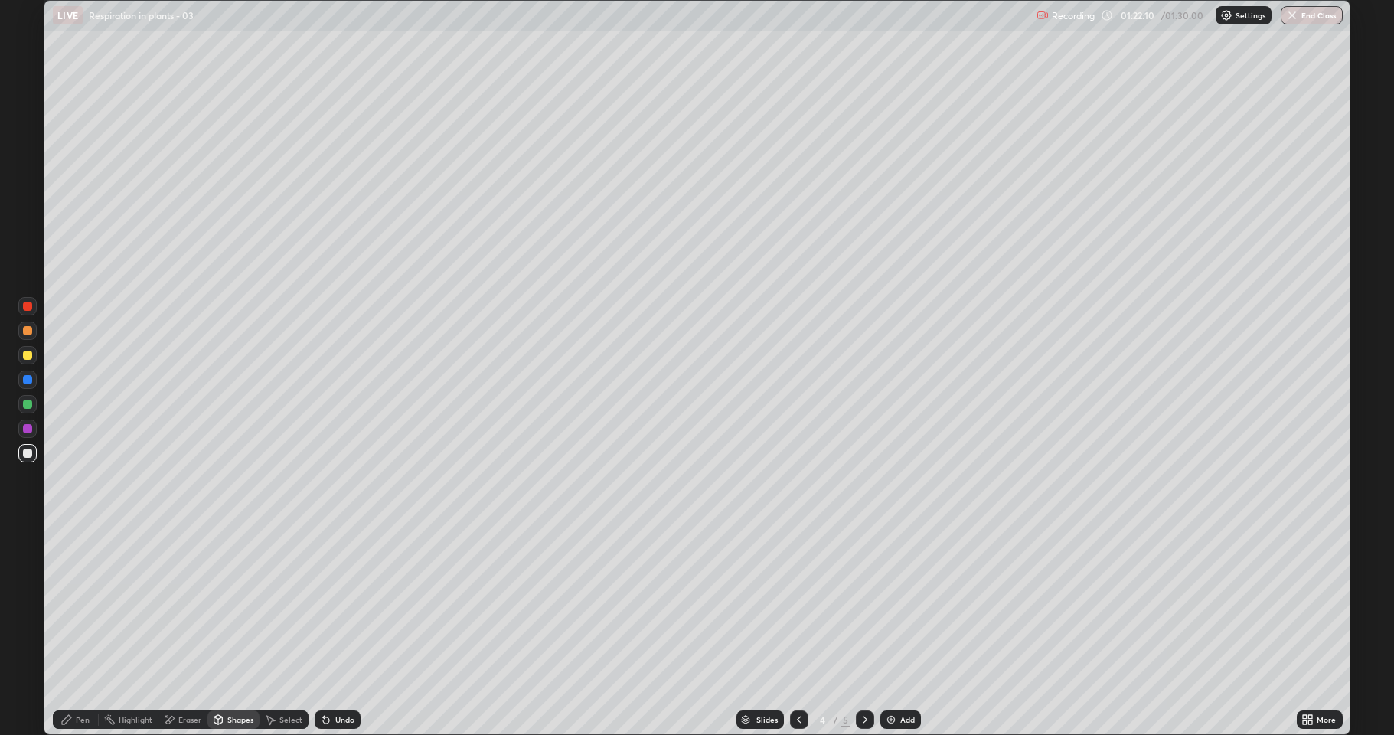
click at [76, 631] on div "Pen" at bounding box center [76, 719] width 46 height 18
click at [27, 333] on div at bounding box center [27, 330] width 9 height 9
click at [240, 631] on div "Shapes" at bounding box center [233, 719] width 52 height 18
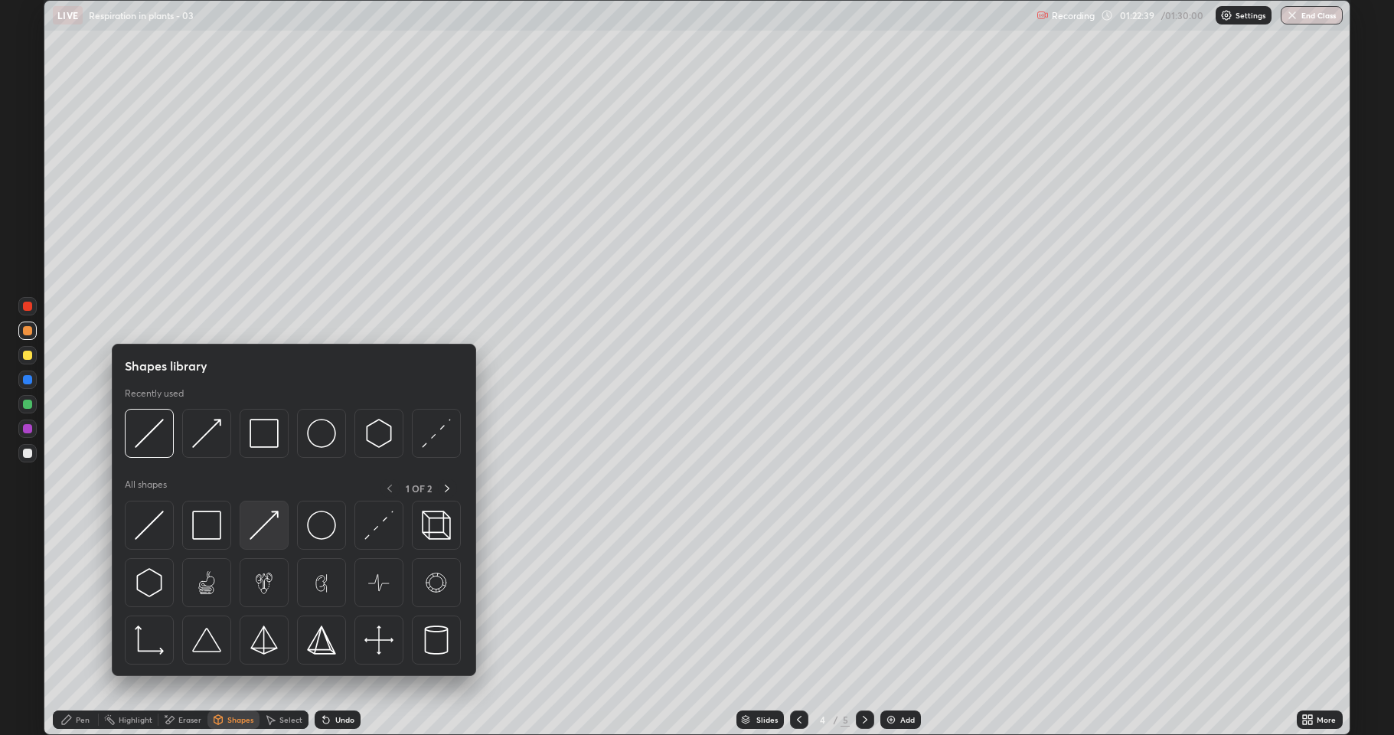
click at [269, 520] on img at bounding box center [264, 525] width 29 height 29
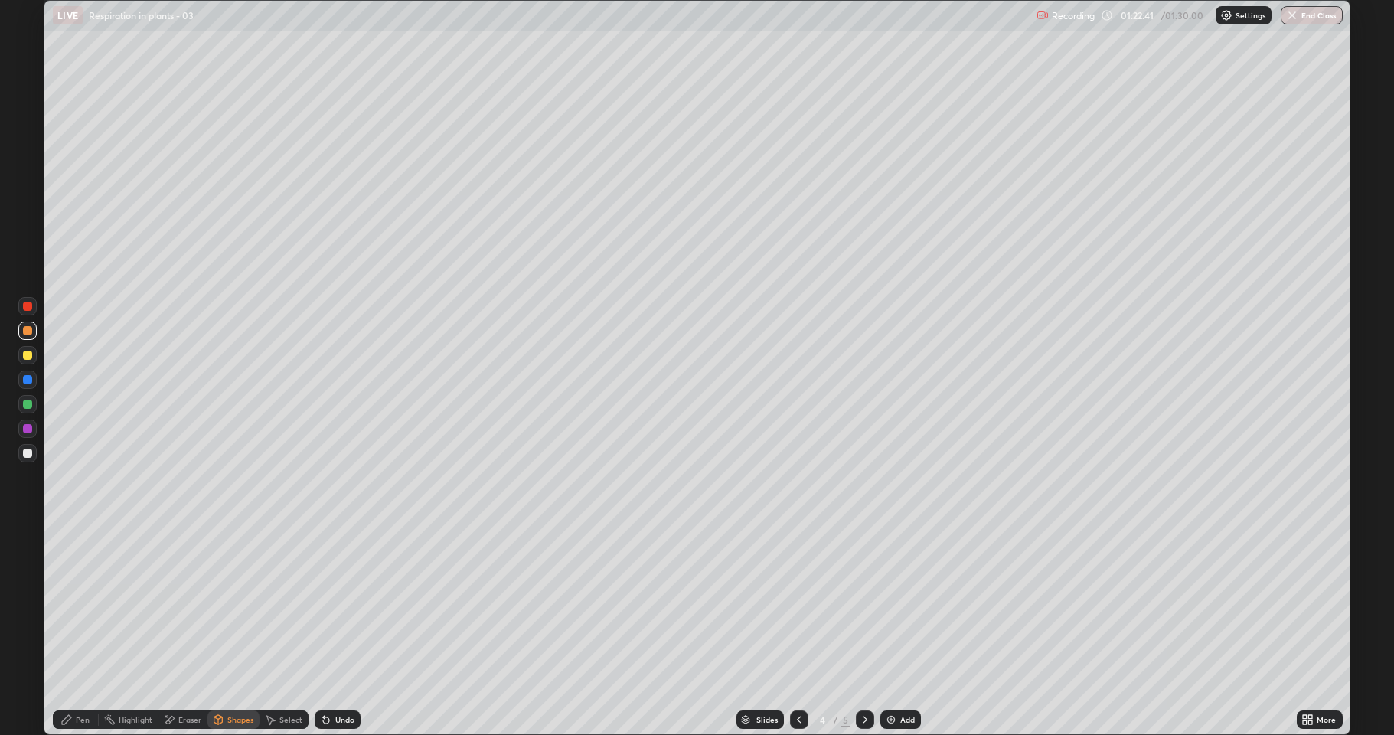
click at [73, 631] on icon at bounding box center [66, 719] width 12 height 12
click at [20, 450] on div at bounding box center [27, 453] width 18 height 18
click at [233, 631] on div "Shapes" at bounding box center [233, 719] width 52 height 31
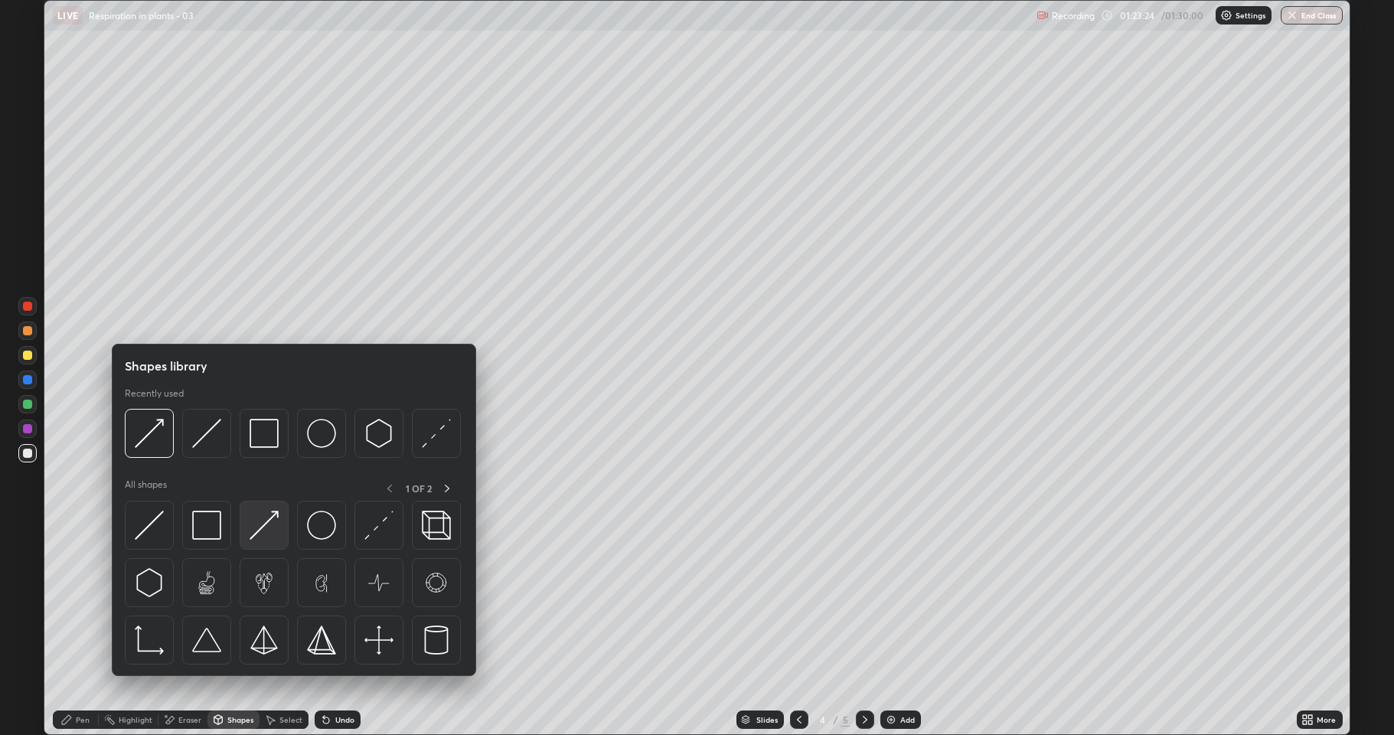
click at [261, 527] on img at bounding box center [264, 525] width 29 height 29
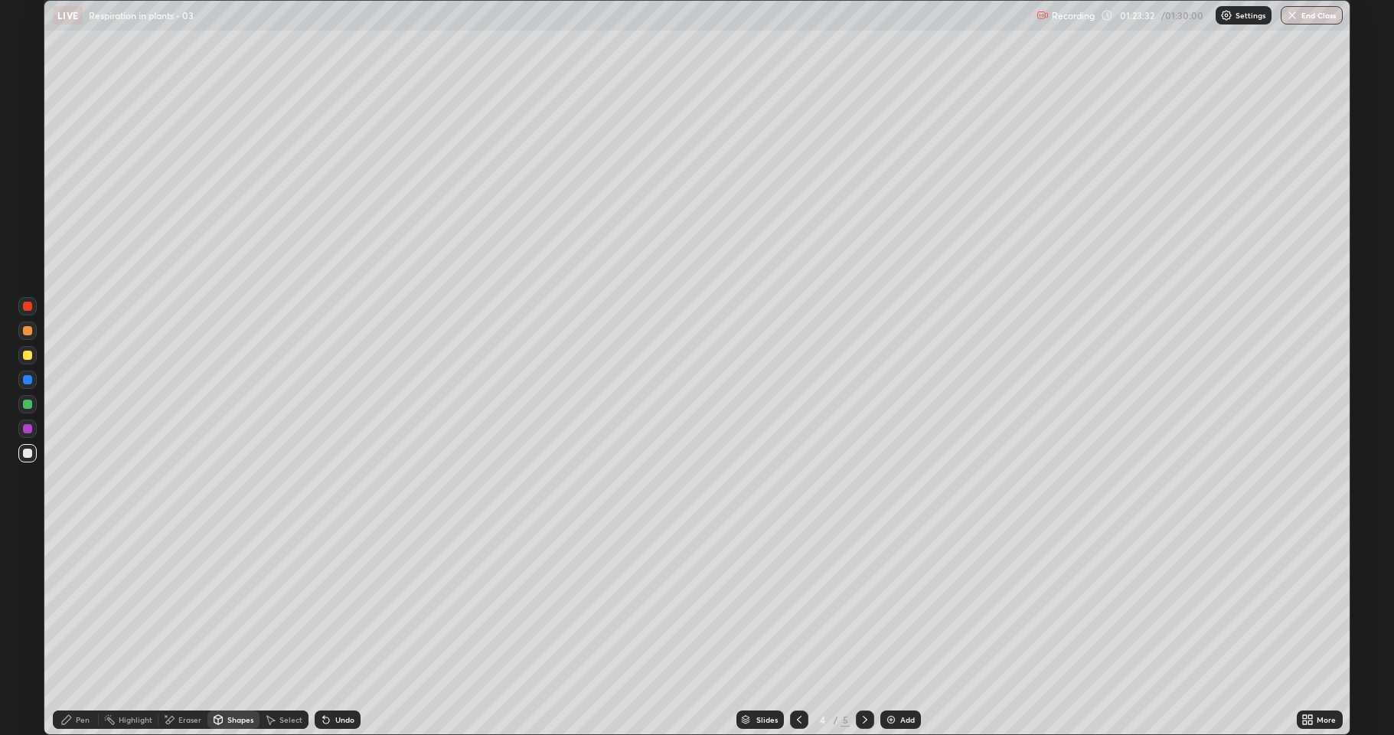
click at [72, 631] on icon at bounding box center [66, 719] width 12 height 12
click at [1308, 11] on button "End Class" at bounding box center [1312, 15] width 60 height 18
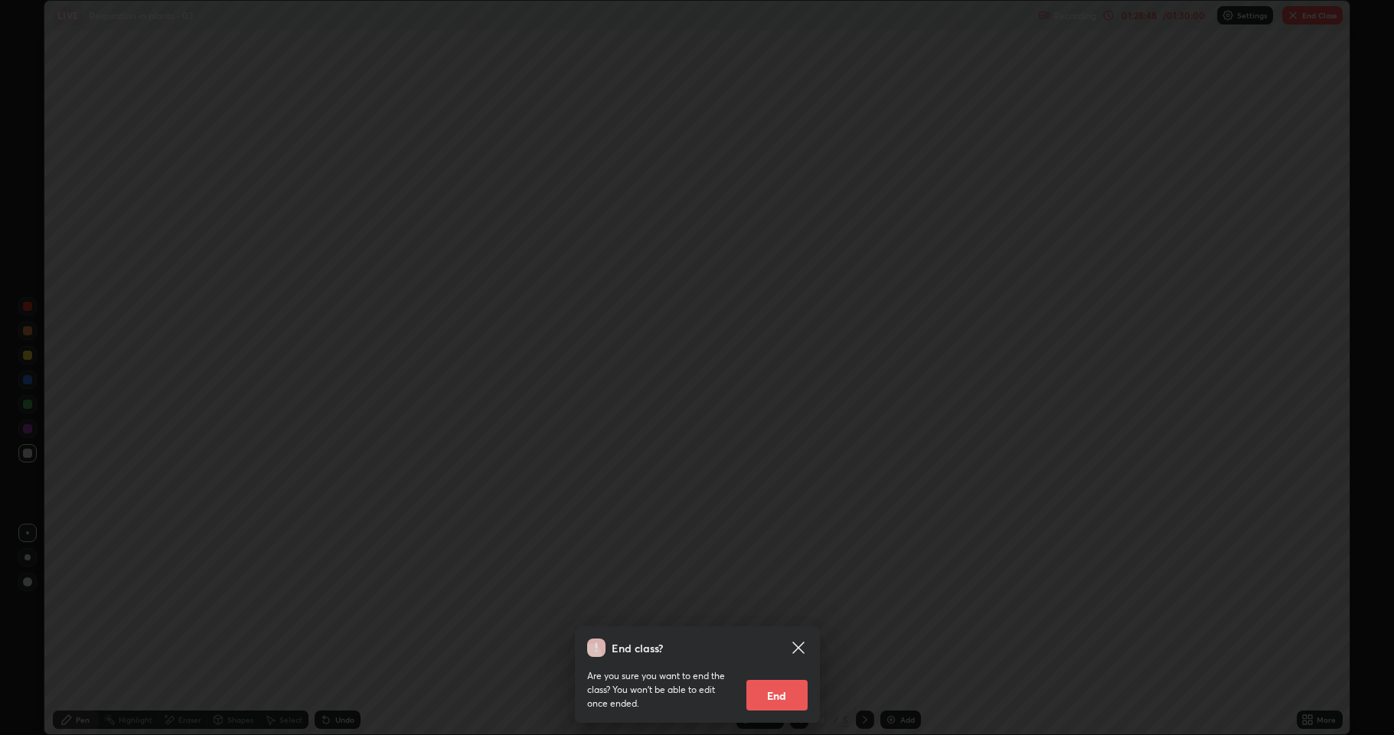
click at [794, 631] on button "End" at bounding box center [776, 695] width 61 height 31
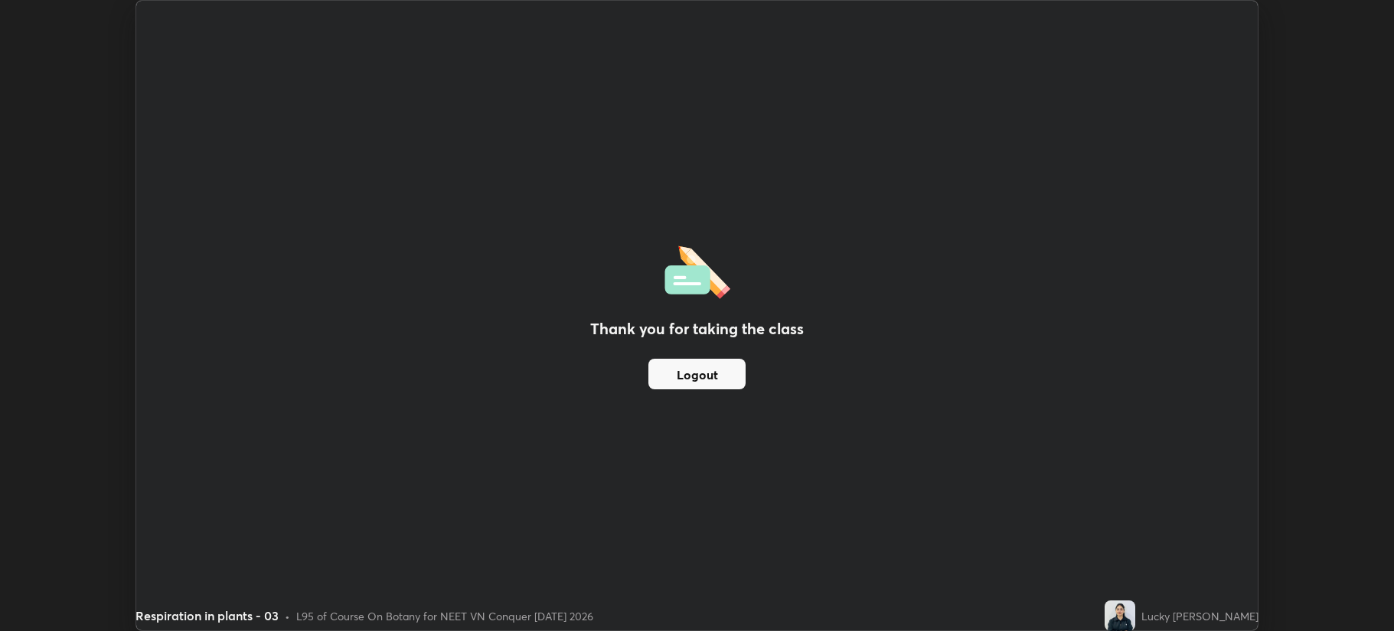
scroll to position [75906, 75144]
